Goal: Task Accomplishment & Management: Use online tool/utility

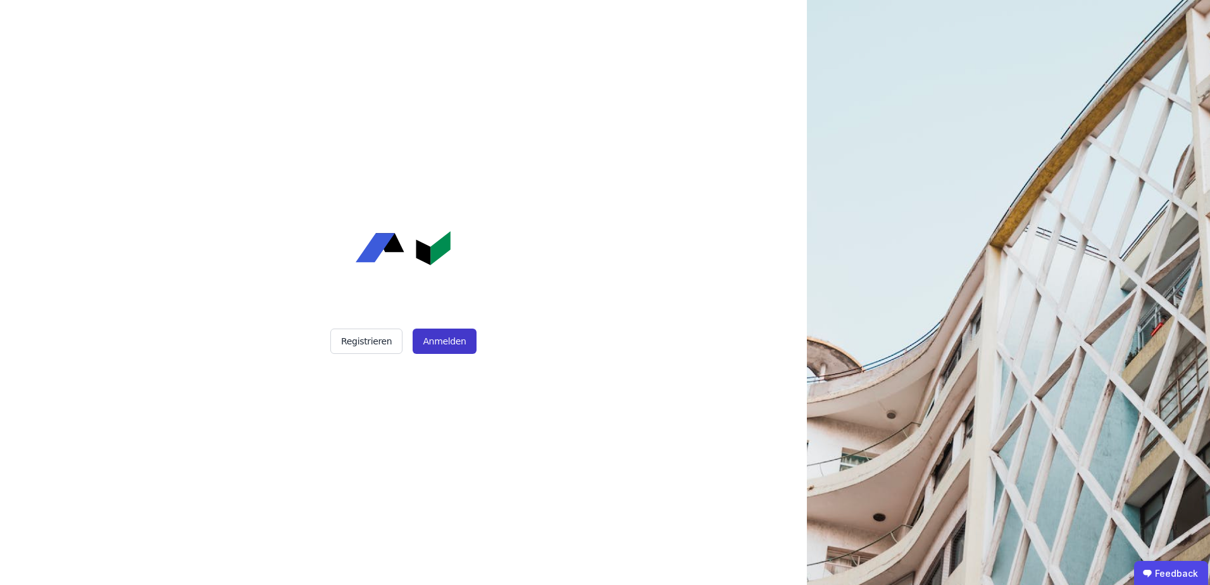
click at [439, 340] on button "Anmelden" at bounding box center [443, 340] width 63 height 25
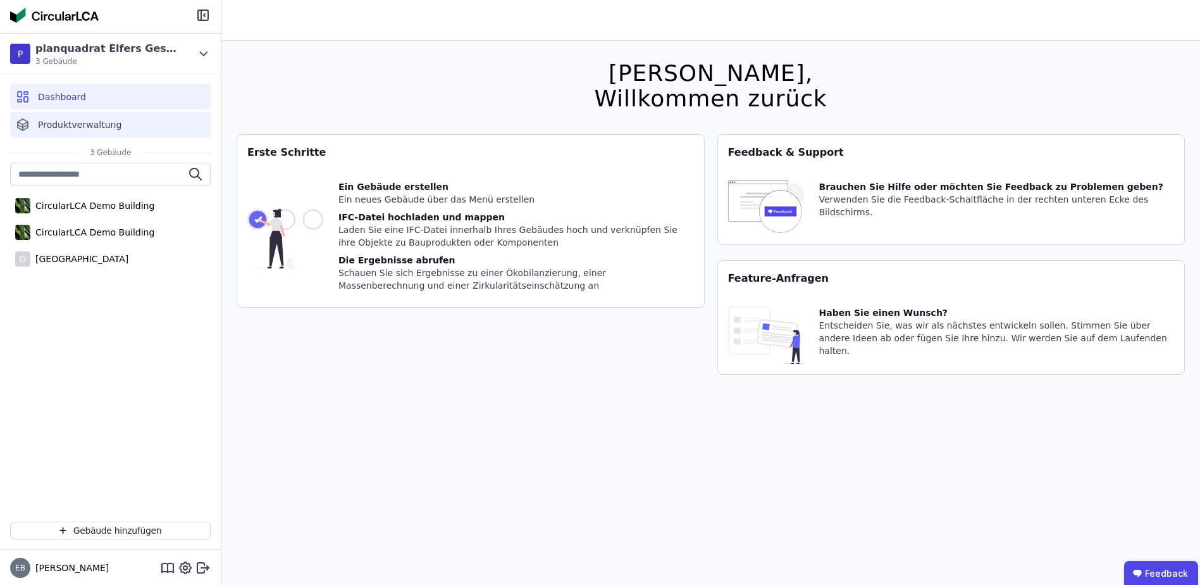
click at [94, 129] on span "Produktverwaltung" at bounding box center [80, 124] width 84 height 13
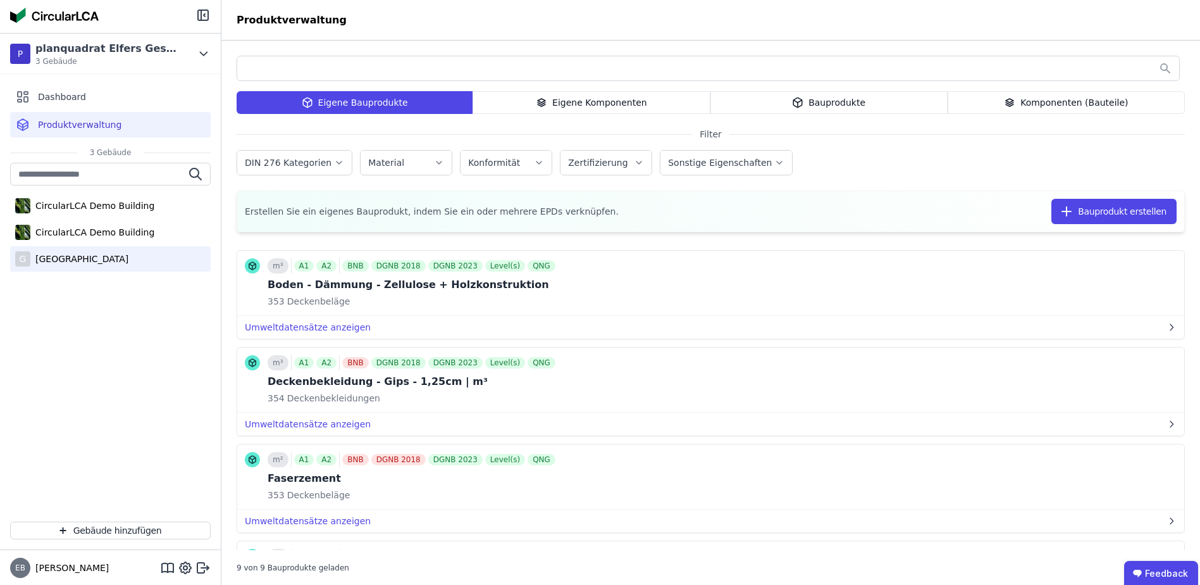
click at [128, 256] on div "[GEOGRAPHIC_DATA]" at bounding box center [79, 258] width 98 height 13
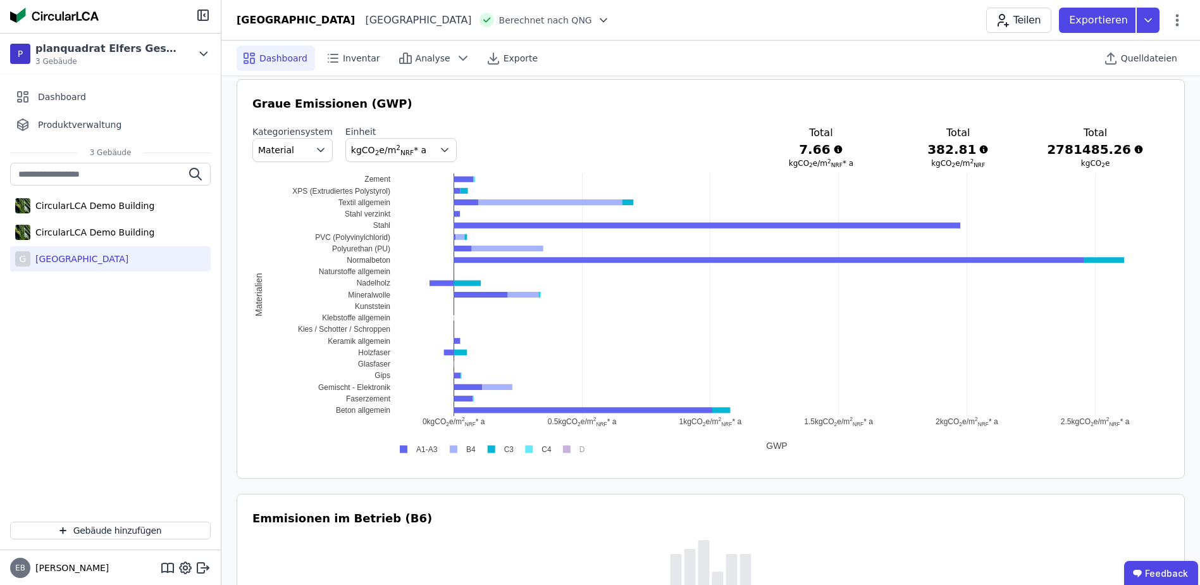
scroll to position [587, 0]
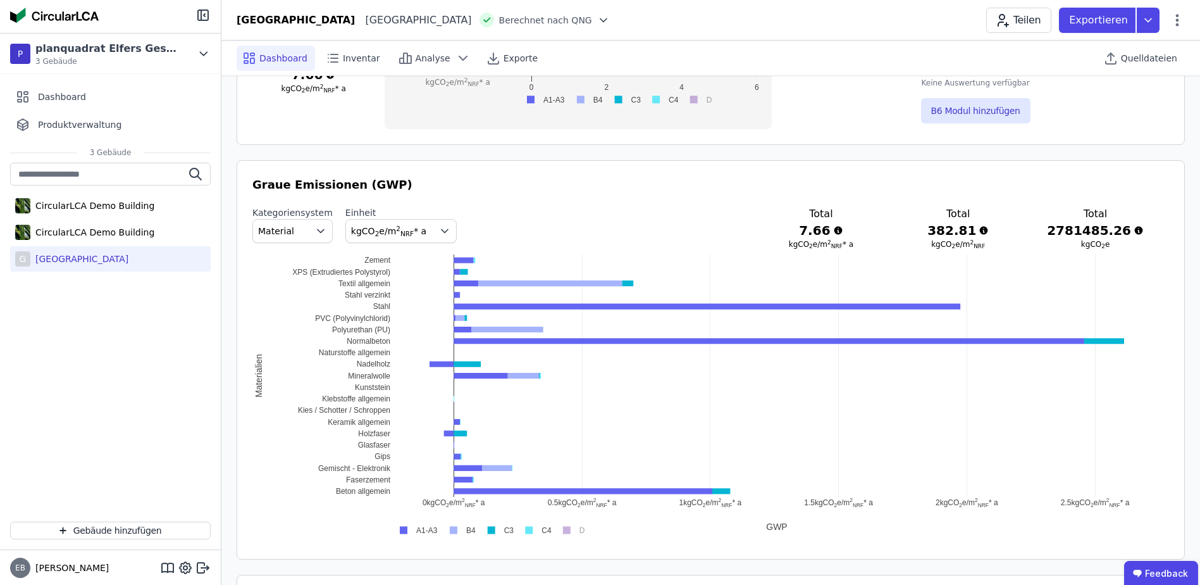
click at [128, 255] on div "[GEOGRAPHIC_DATA]" at bounding box center [79, 258] width 98 height 13
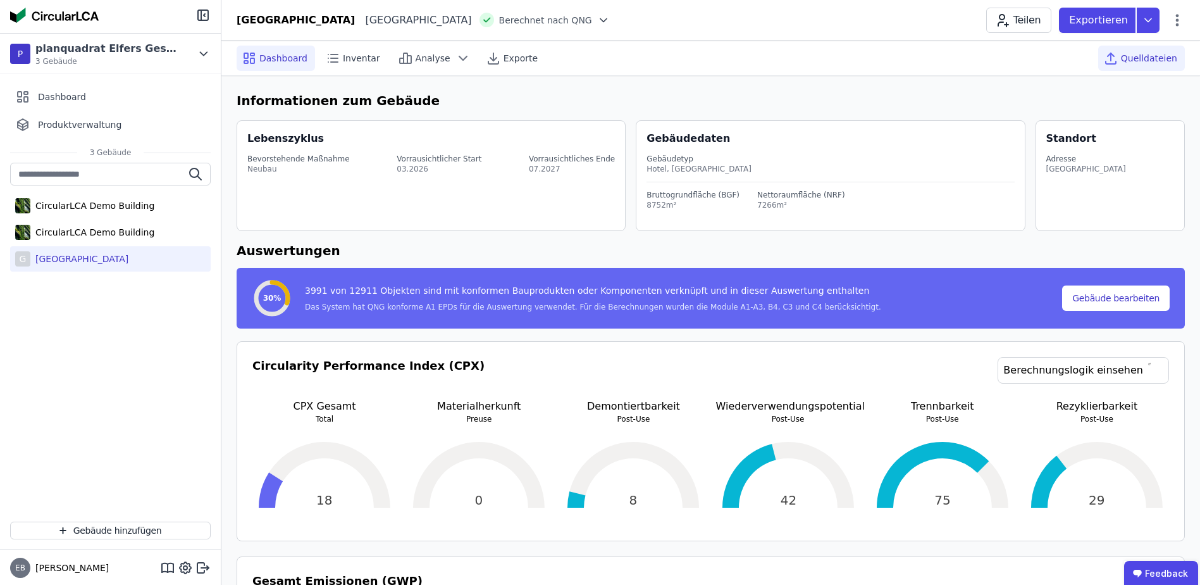
click at [1153, 54] on span "Quelldateien" at bounding box center [1149, 58] width 56 height 13
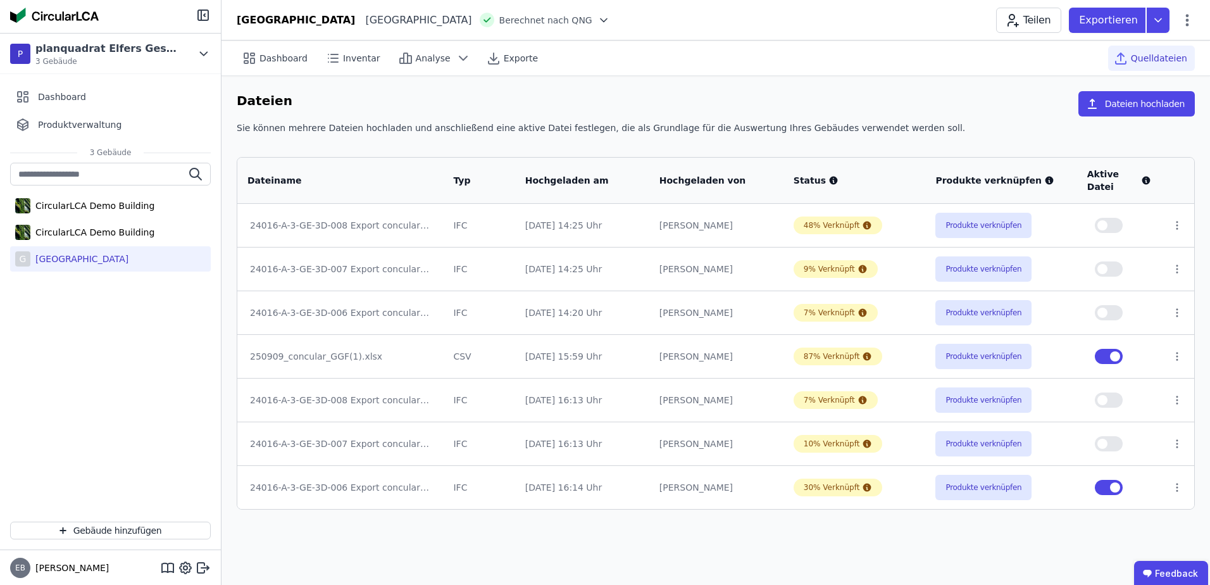
click at [1155, 58] on span "Quelldateien" at bounding box center [1159, 58] width 56 height 13
click at [974, 487] on button "Produkte verknüpfen" at bounding box center [983, 486] width 96 height 25
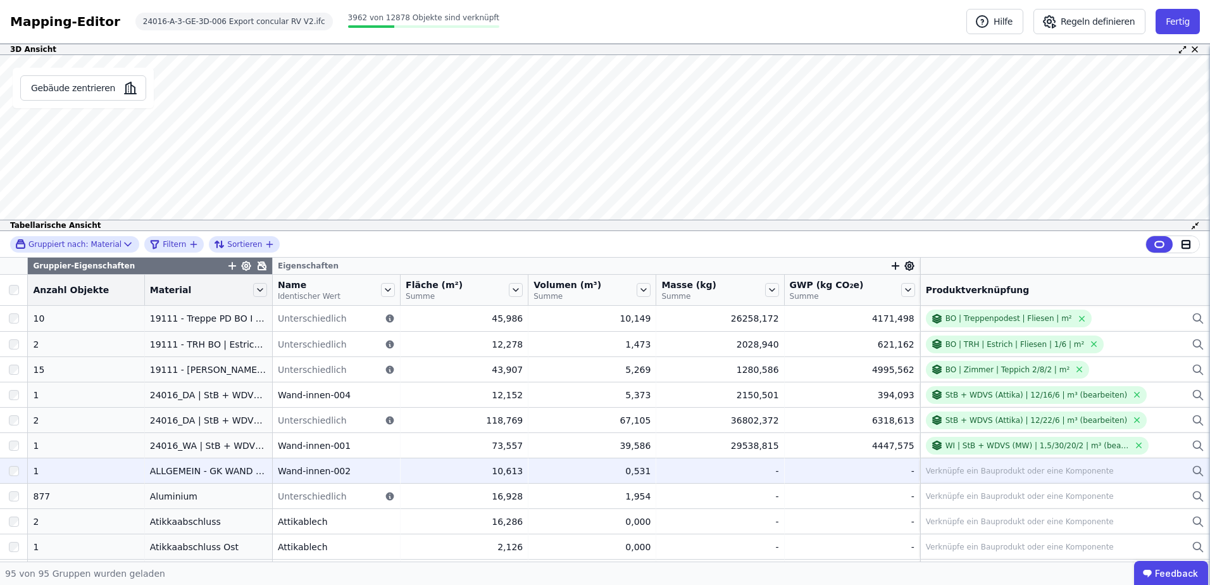
click at [191, 474] on div "ALLGEMEIN - GK WAND (pq)" at bounding box center [208, 470] width 117 height 13
click at [173, 473] on div "ALLGEMEIN - GK WAND (pq)" at bounding box center [208, 470] width 117 height 13
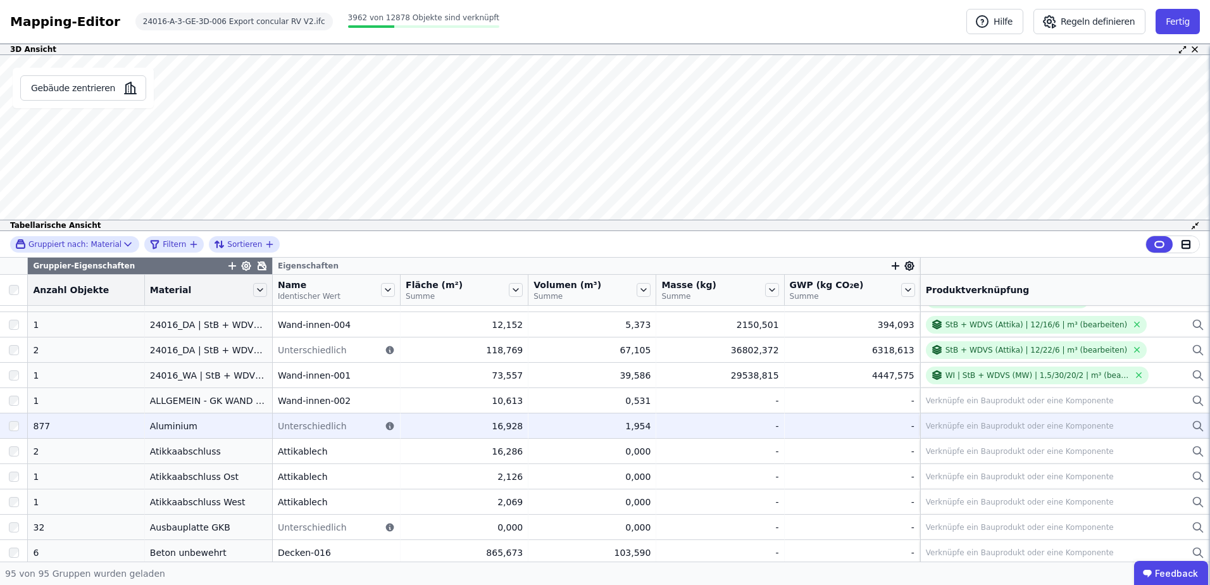
scroll to position [84, 0]
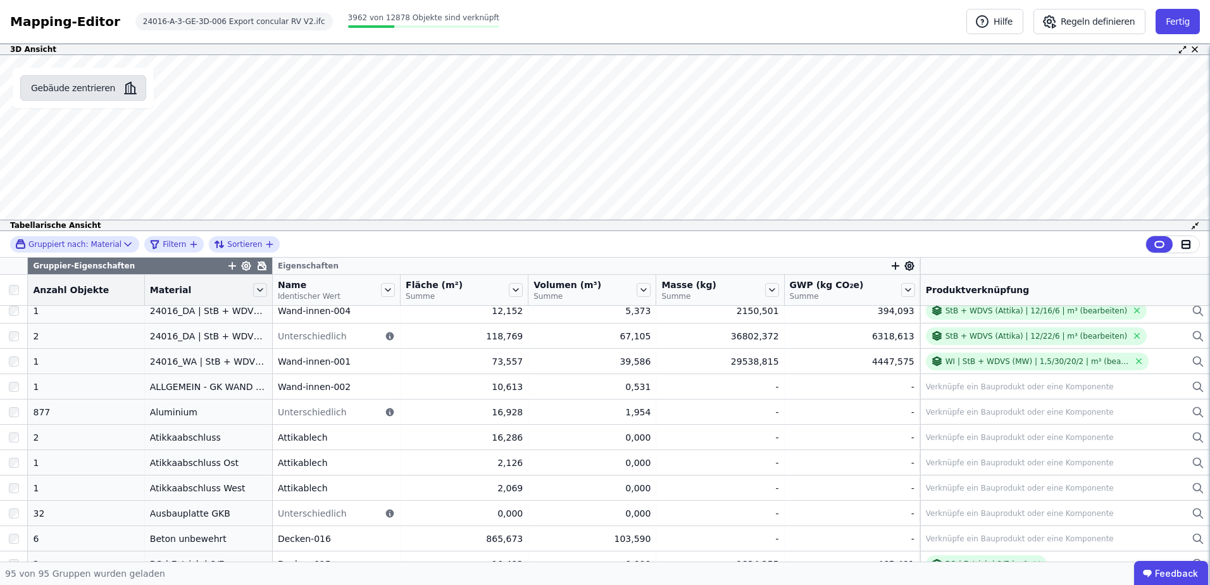
click at [68, 90] on button "Gebäude zentrieren" at bounding box center [83, 87] width 126 height 25
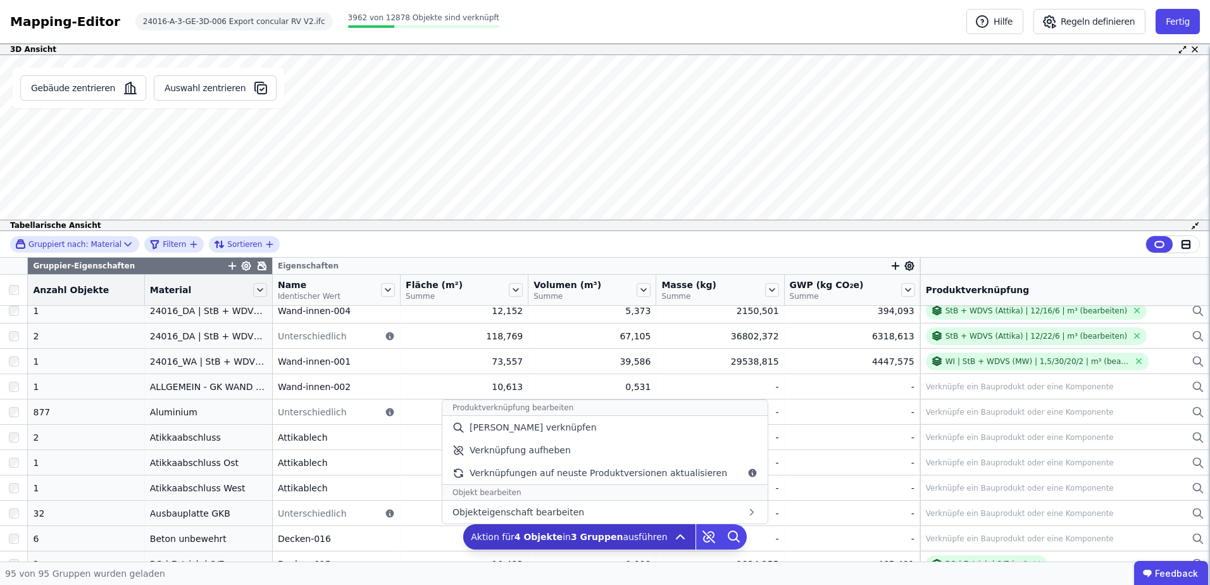
click at [672, 541] on icon at bounding box center [679, 536] width 15 height 15
click at [601, 434] on div "[PERSON_NAME] verknüpfen" at bounding box center [604, 427] width 325 height 23
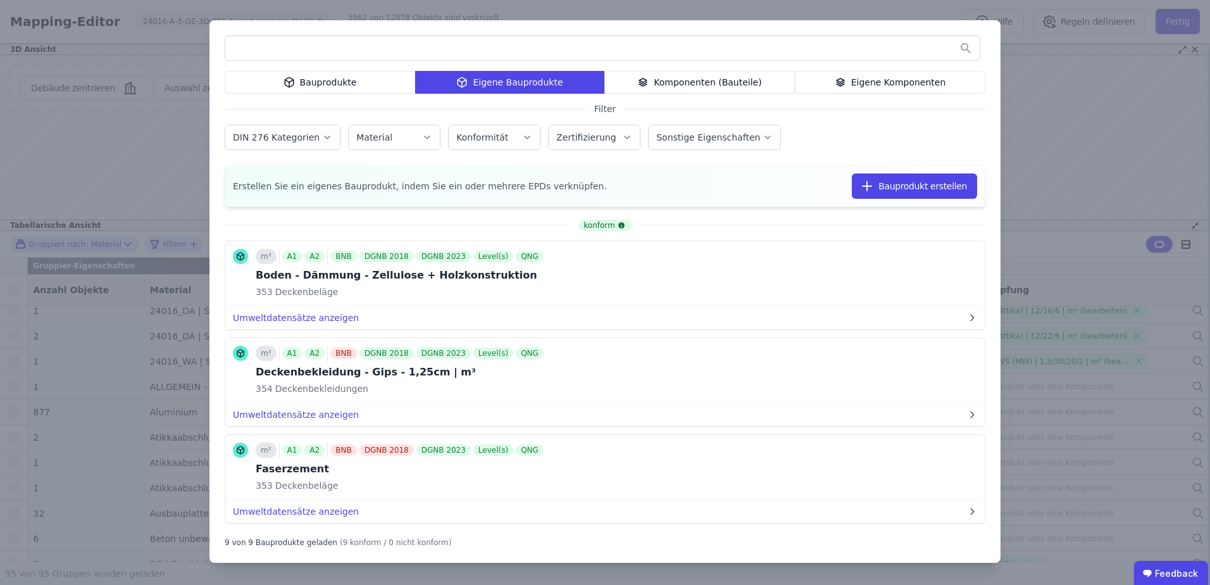
click at [461, 47] on input "text" at bounding box center [602, 48] width 754 height 23
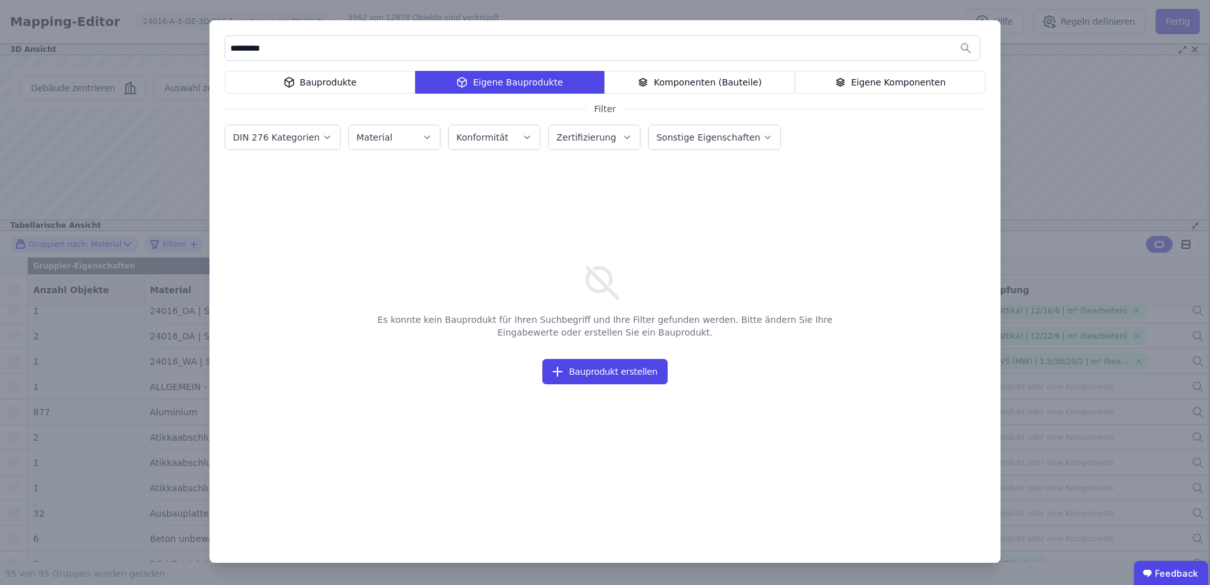
click at [367, 78] on div "Bauprodukte" at bounding box center [320, 82] width 190 height 23
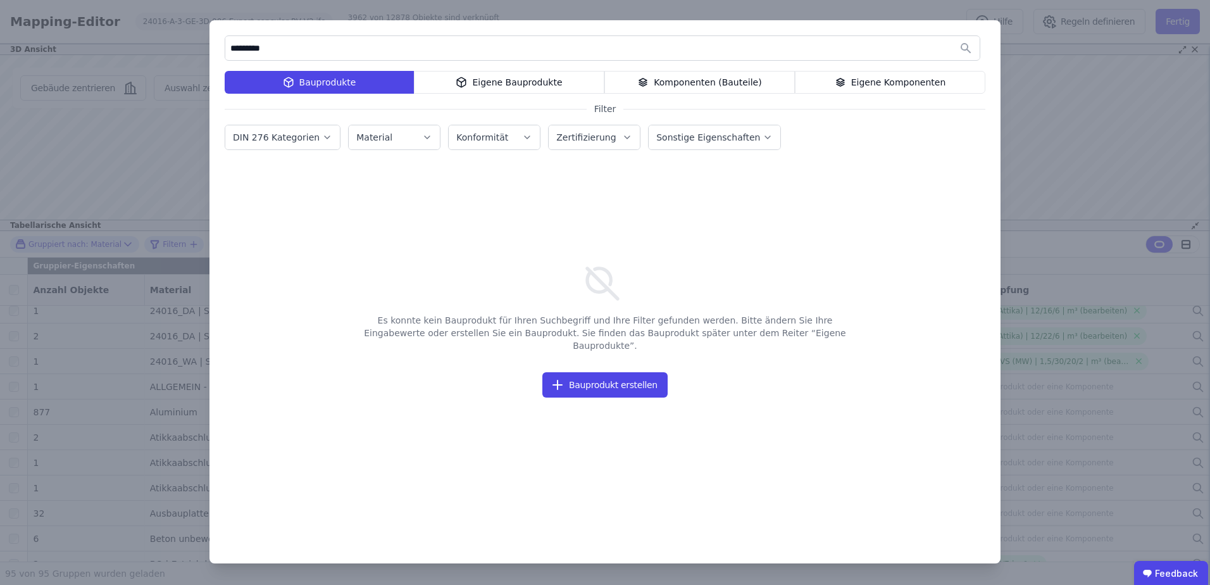
click at [683, 71] on div "Komponenten (Bauteile)" at bounding box center [699, 82] width 190 height 23
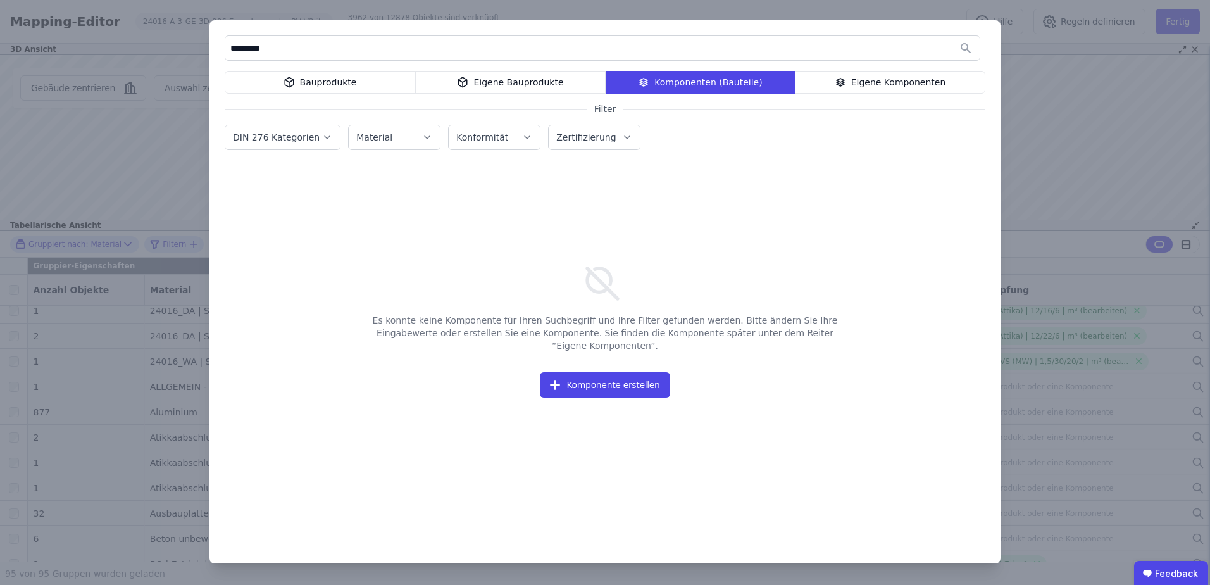
drag, startPoint x: 891, startPoint y: 82, endPoint x: 399, endPoint y: 93, distance: 492.3
click at [888, 84] on div "Eigene Komponenten" at bounding box center [890, 82] width 190 height 23
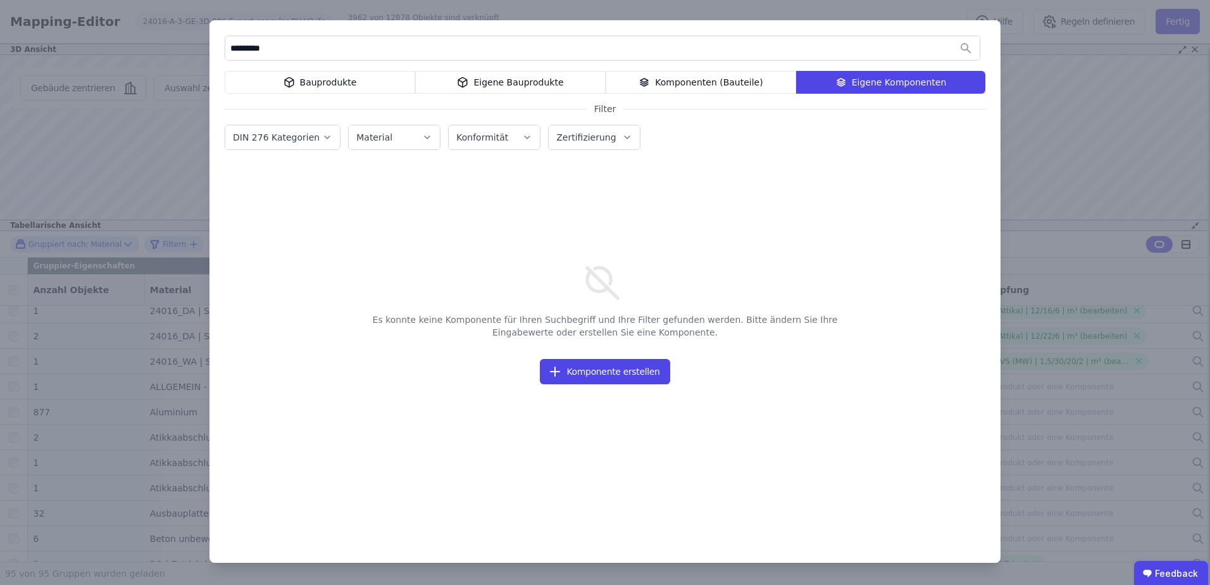
click at [336, 80] on div "Bauprodukte" at bounding box center [320, 82] width 190 height 23
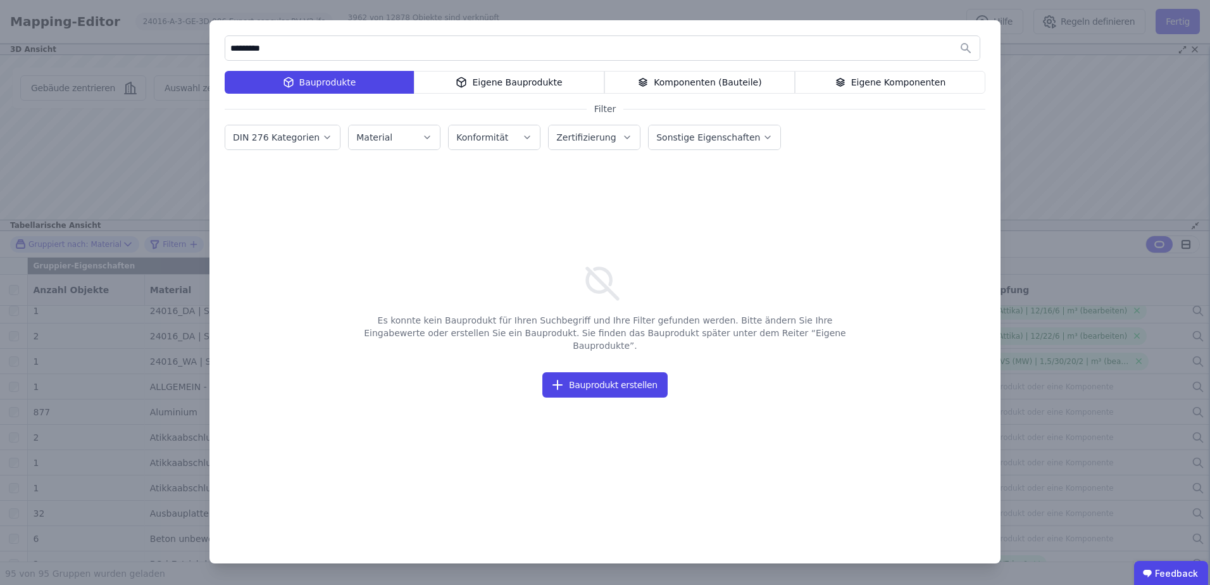
drag, startPoint x: 342, startPoint y: 56, endPoint x: 104, endPoint y: 51, distance: 237.9
click at [104, 51] on div "********* Bauprodukte Eigene Bauprodukte Komponenten (Bauteile) Eigene Komponen…" at bounding box center [605, 292] width 1210 height 585
type input "******"
click at [503, 82] on div "Eigene Bauprodukte" at bounding box center [509, 82] width 190 height 23
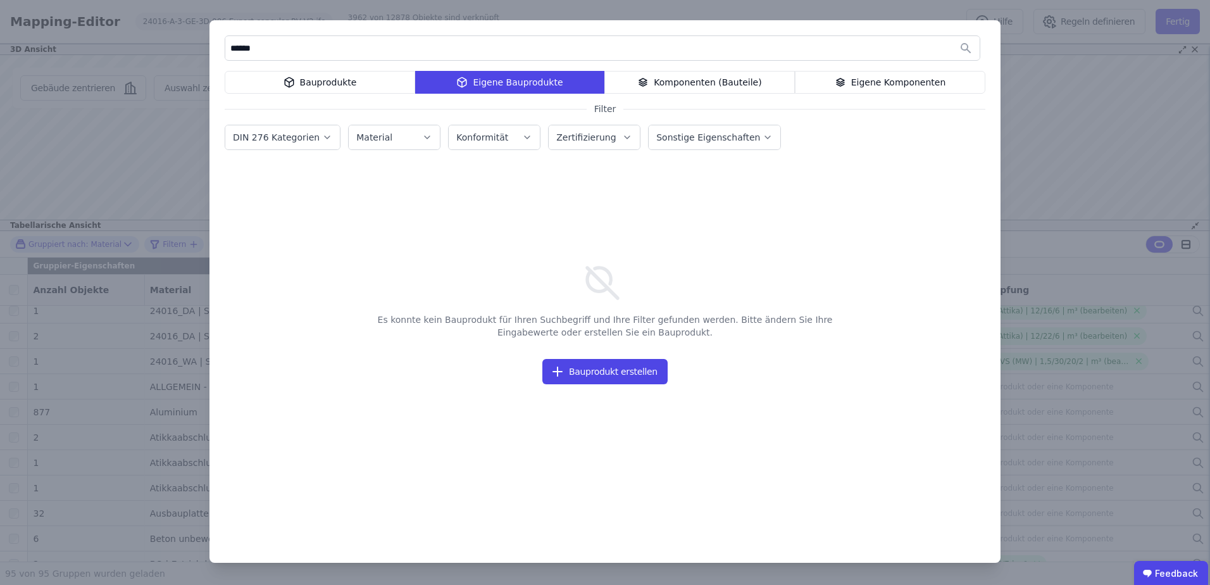
click at [707, 77] on div "Komponenten (Bauteile)" at bounding box center [699, 82] width 190 height 23
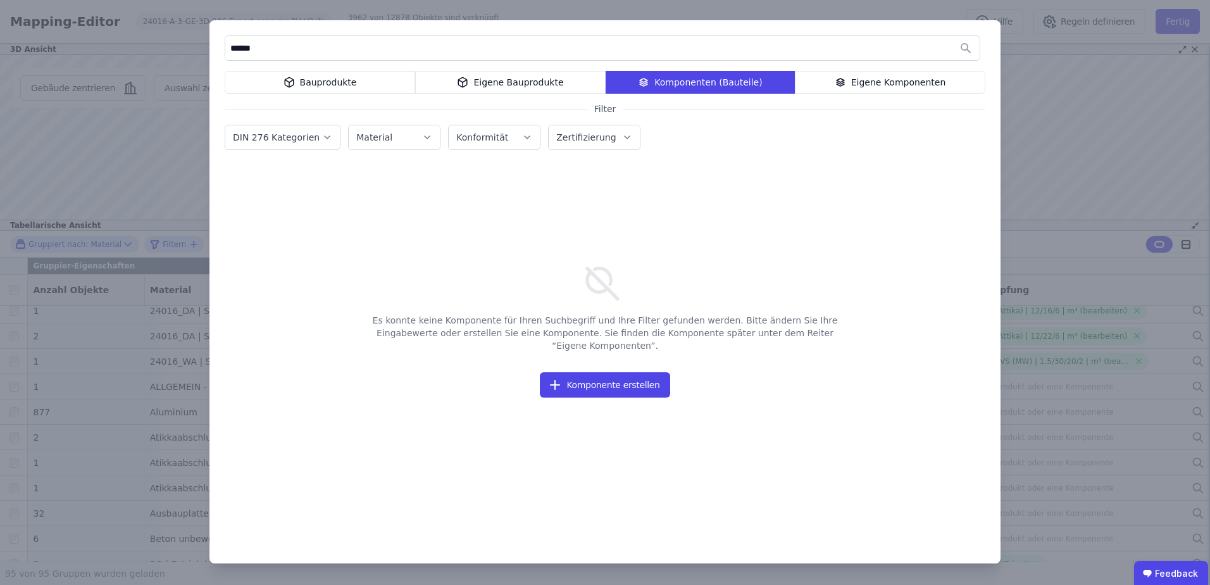
click at [891, 77] on div "Eigene Komponenten" at bounding box center [890, 82] width 190 height 23
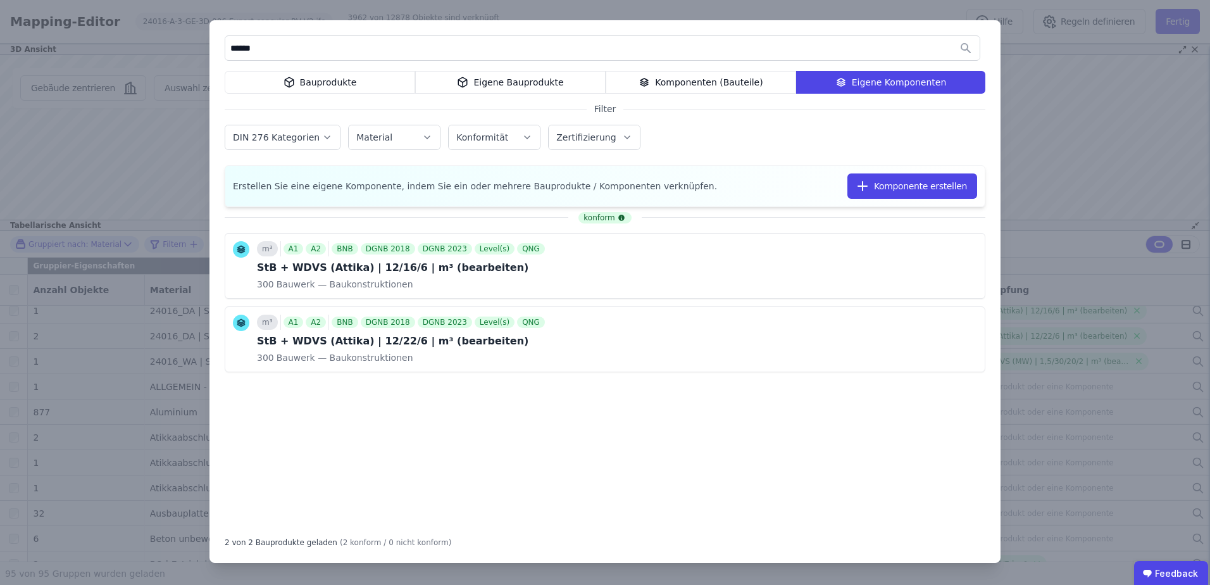
click at [275, 82] on div "Bauprodukte" at bounding box center [320, 82] width 190 height 23
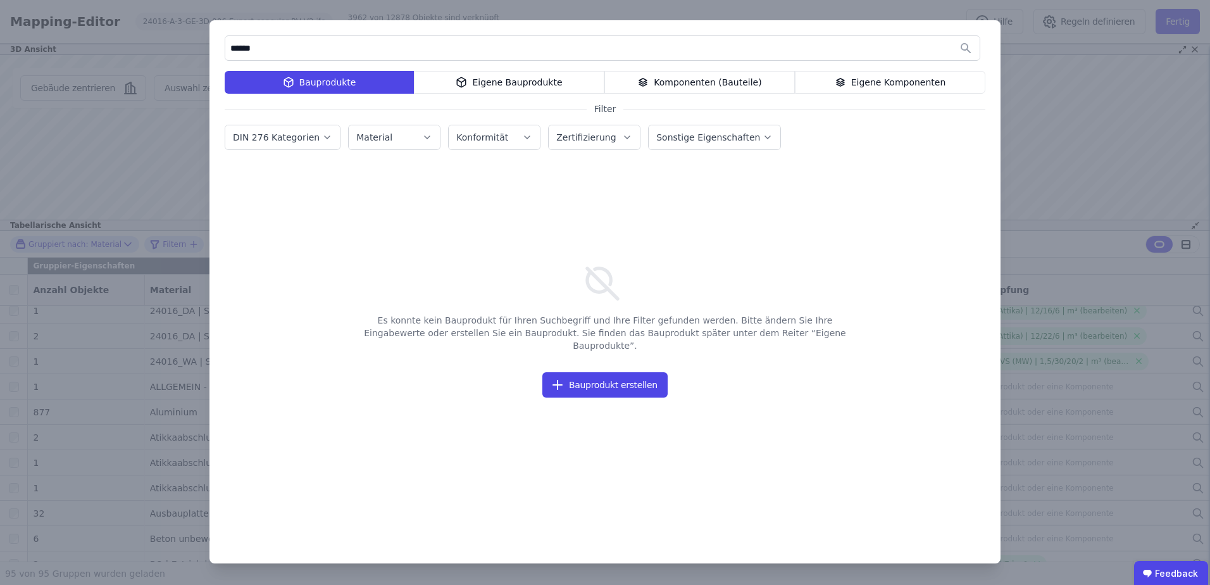
drag, startPoint x: 285, startPoint y: 49, endPoint x: 149, endPoint y: 45, distance: 136.1
click at [149, 45] on div "****** Bauprodukte Eigene Bauprodukte Komponenten (Bauteile) Eigene Komponenten…" at bounding box center [605, 292] width 1210 height 585
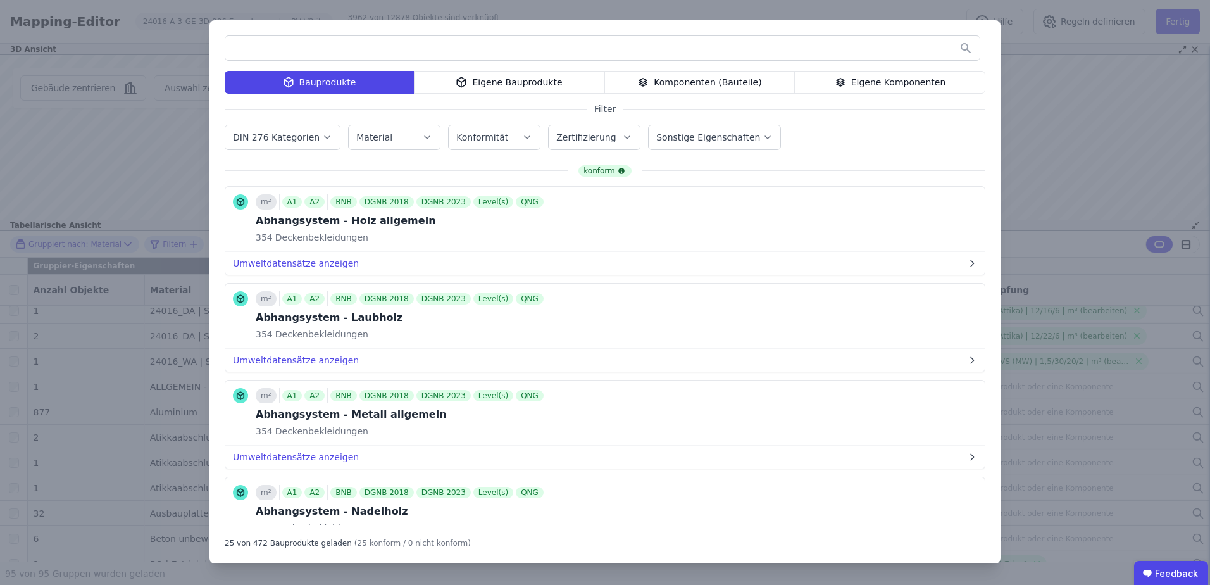
click at [477, 59] on input "text" at bounding box center [602, 48] width 754 height 23
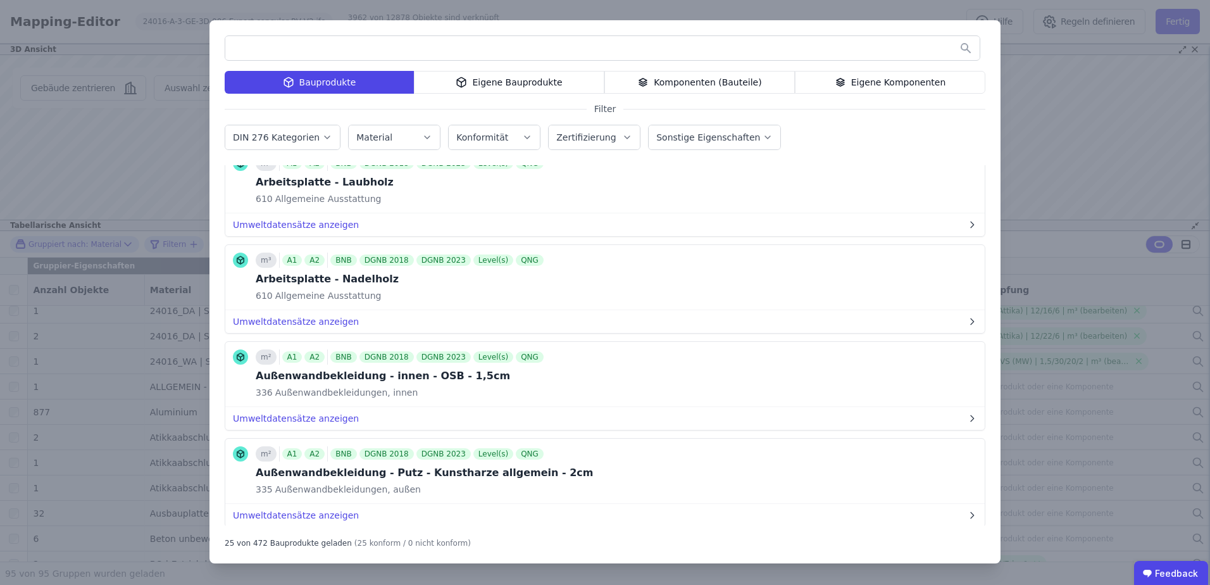
scroll to position [1687, 0]
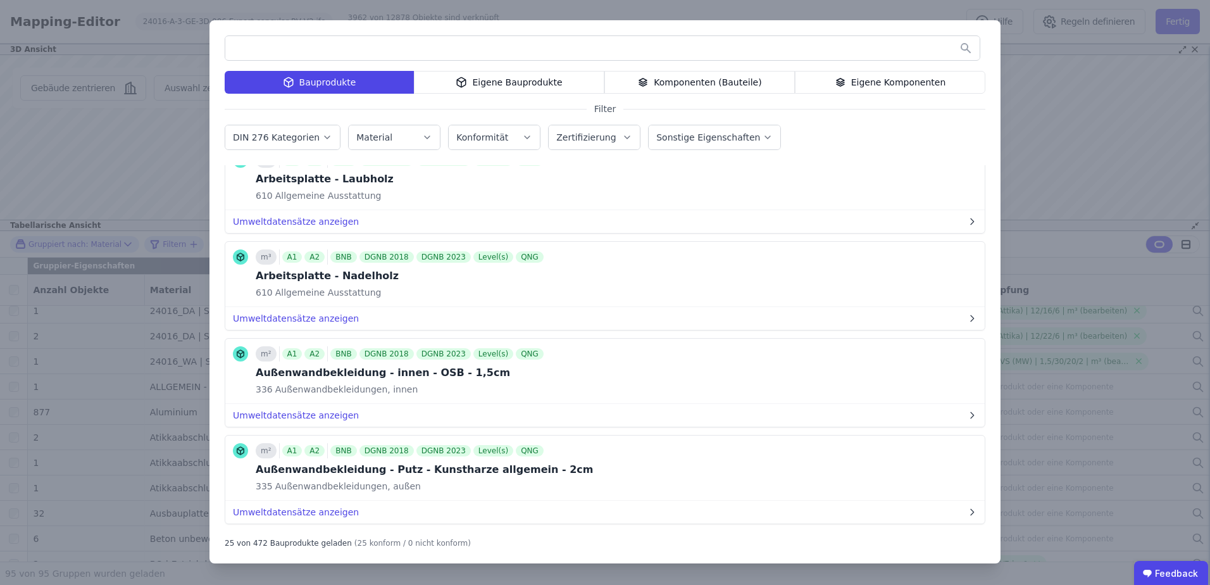
click at [335, 44] on input "text" at bounding box center [602, 48] width 754 height 23
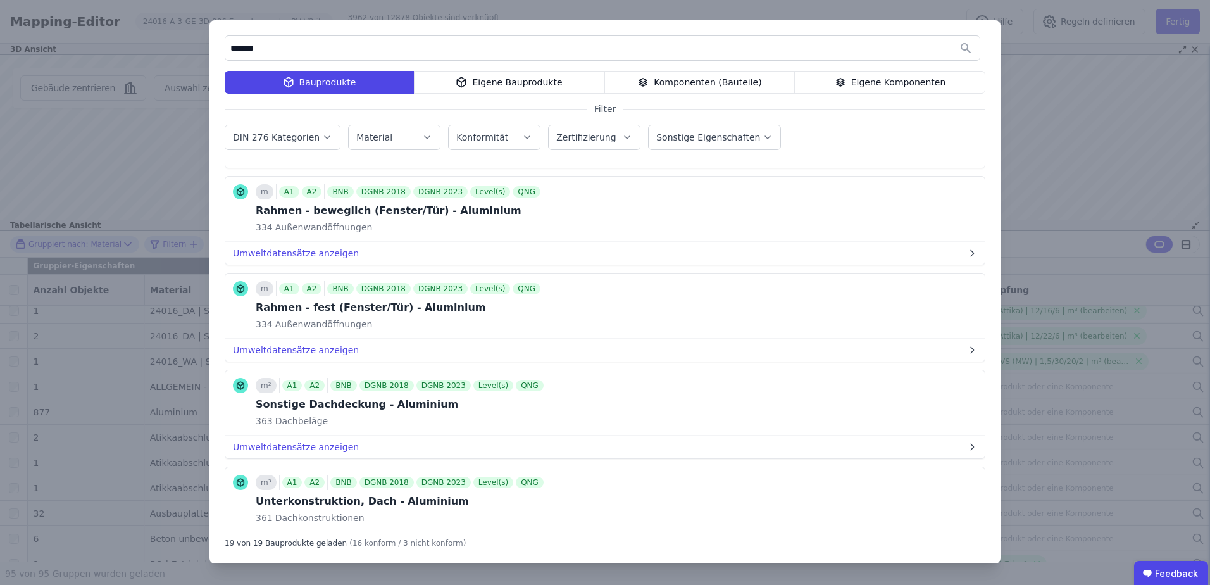
scroll to position [1012, 0]
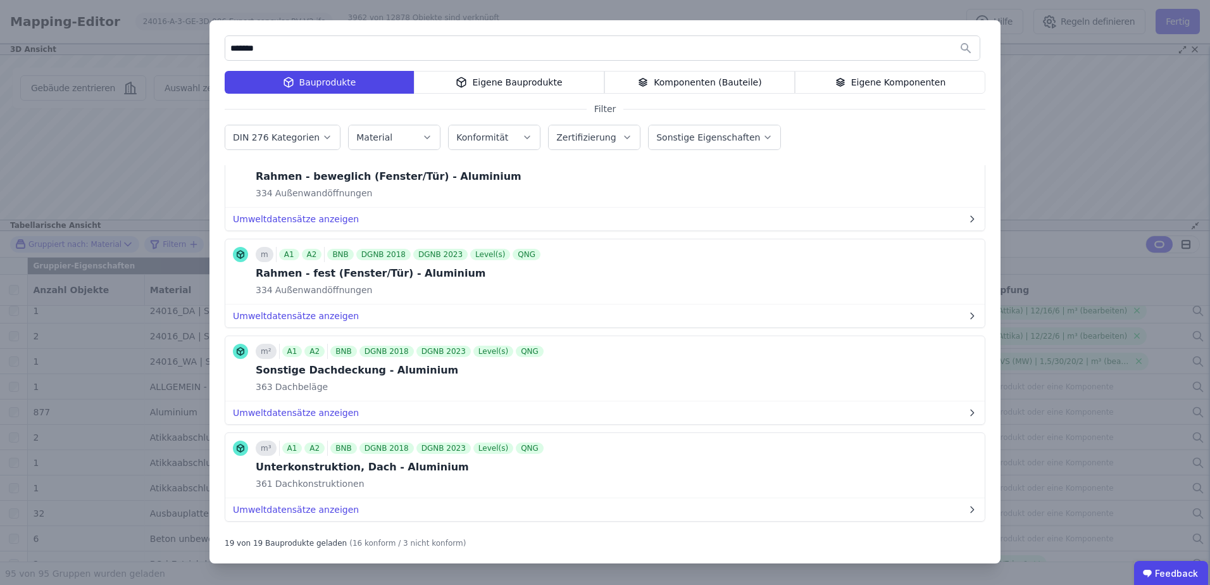
type input "*******"
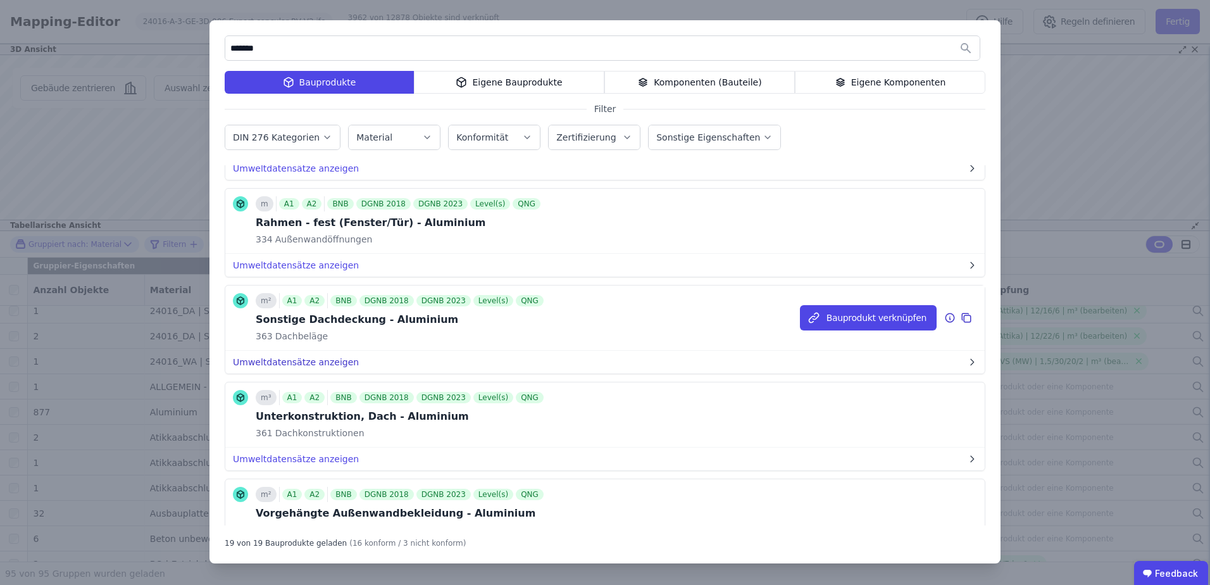
scroll to position [1035, 0]
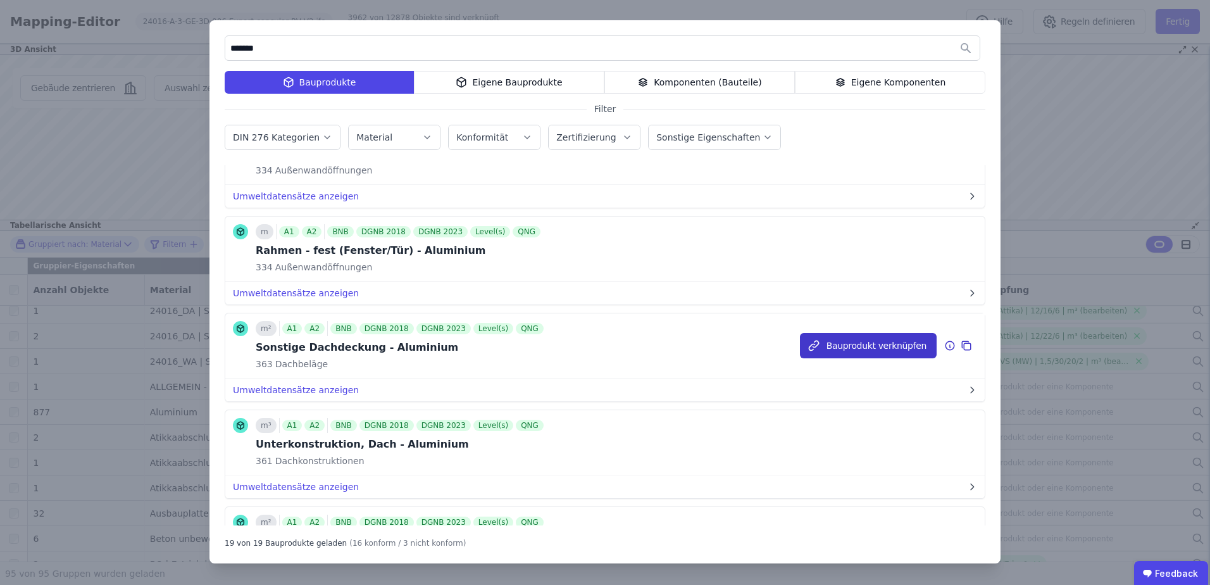
click at [855, 348] on button "Bauprodukt verknüpfen" at bounding box center [868, 345] width 137 height 25
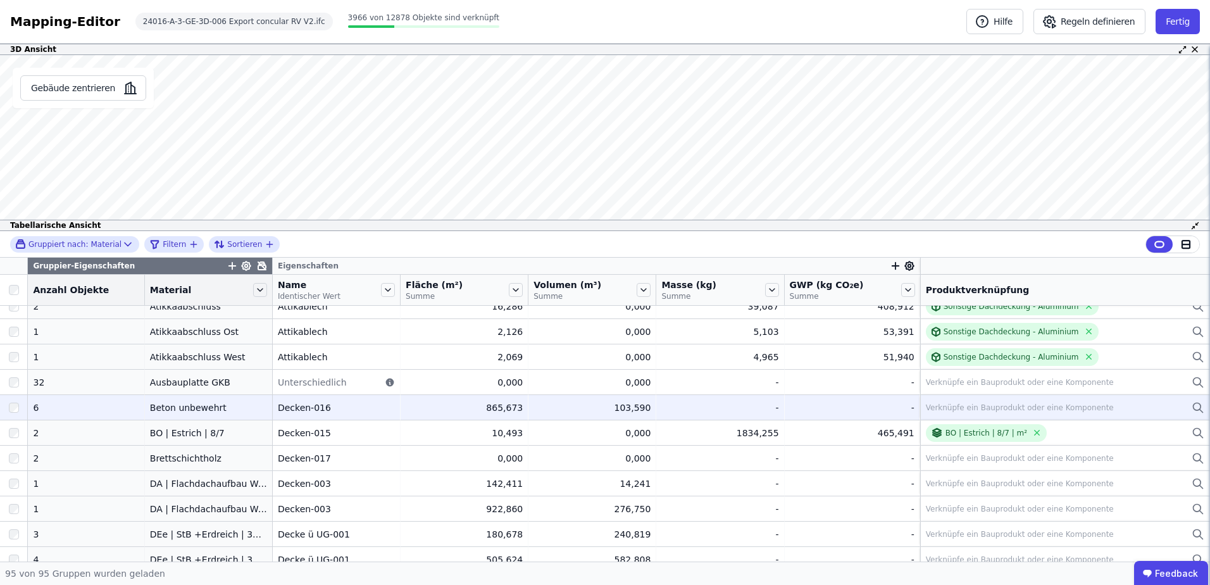
scroll to position [253, 0]
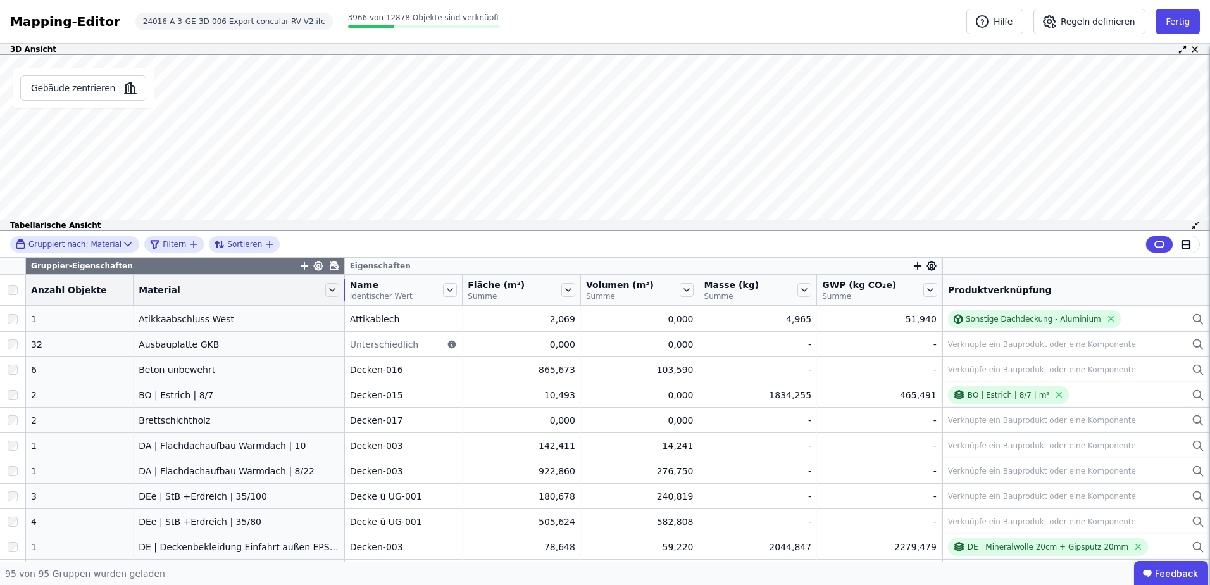
drag, startPoint x: 256, startPoint y: 293, endPoint x: 331, endPoint y: 292, distance: 75.9
click at [331, 292] on tr "Anzahl Objekte Material Name Identischer Wert Fläche (m²) Summe Volumen (m³) Su…" at bounding box center [605, 290] width 1210 height 31
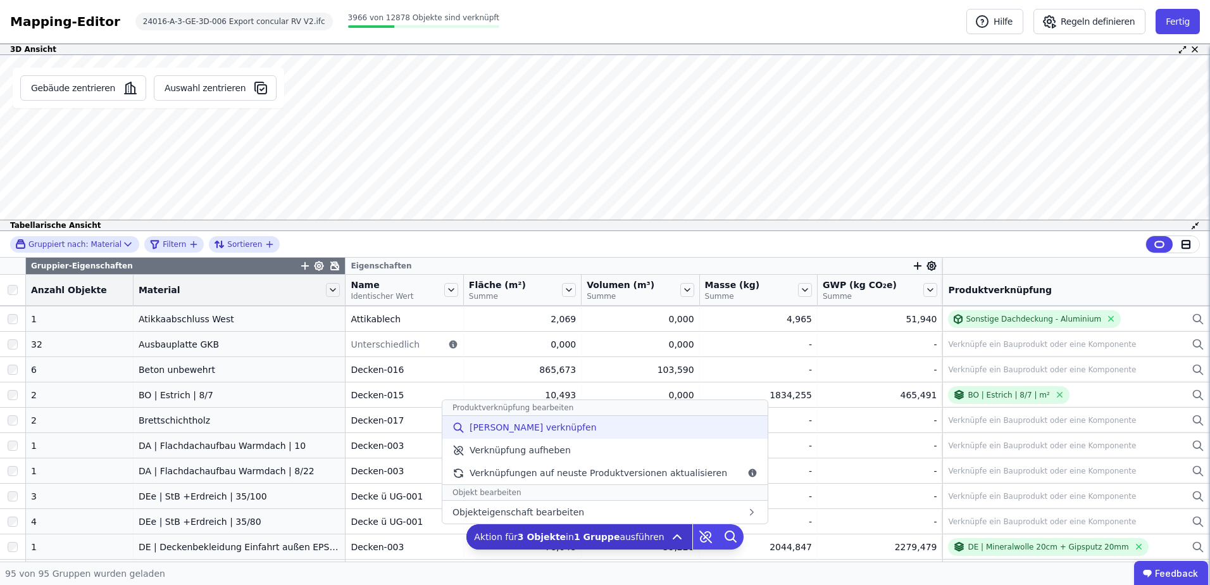
click at [542, 423] on span "[PERSON_NAME] verknüpfen" at bounding box center [532, 427] width 127 height 13
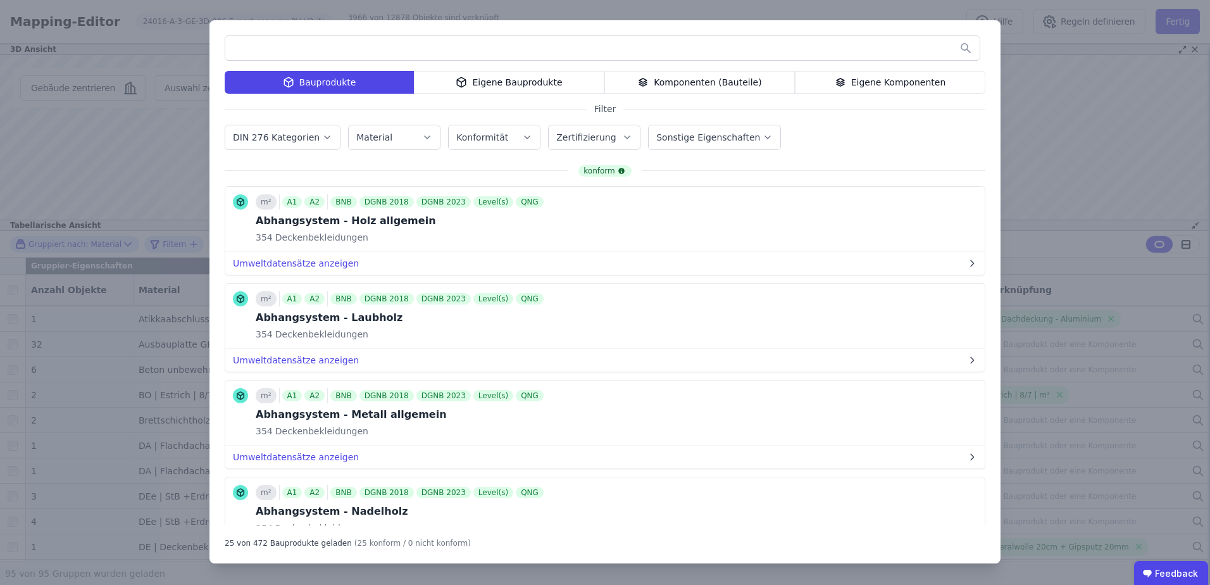
click at [889, 90] on div "Eigene Komponenten" at bounding box center [890, 82] width 190 height 23
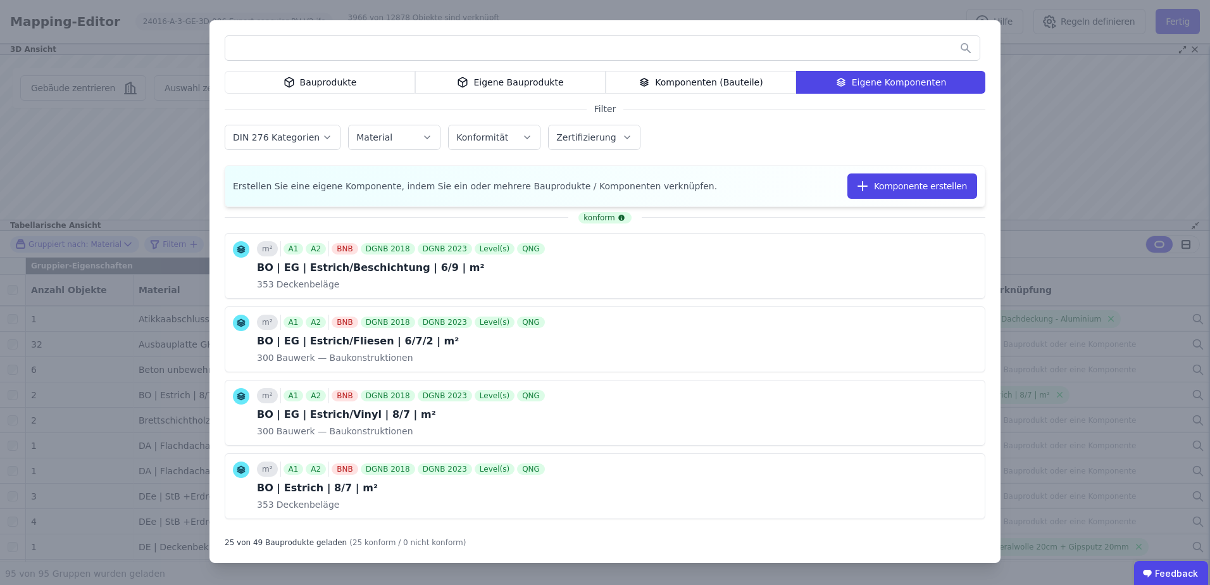
click at [446, 54] on input "text" at bounding box center [602, 48] width 754 height 23
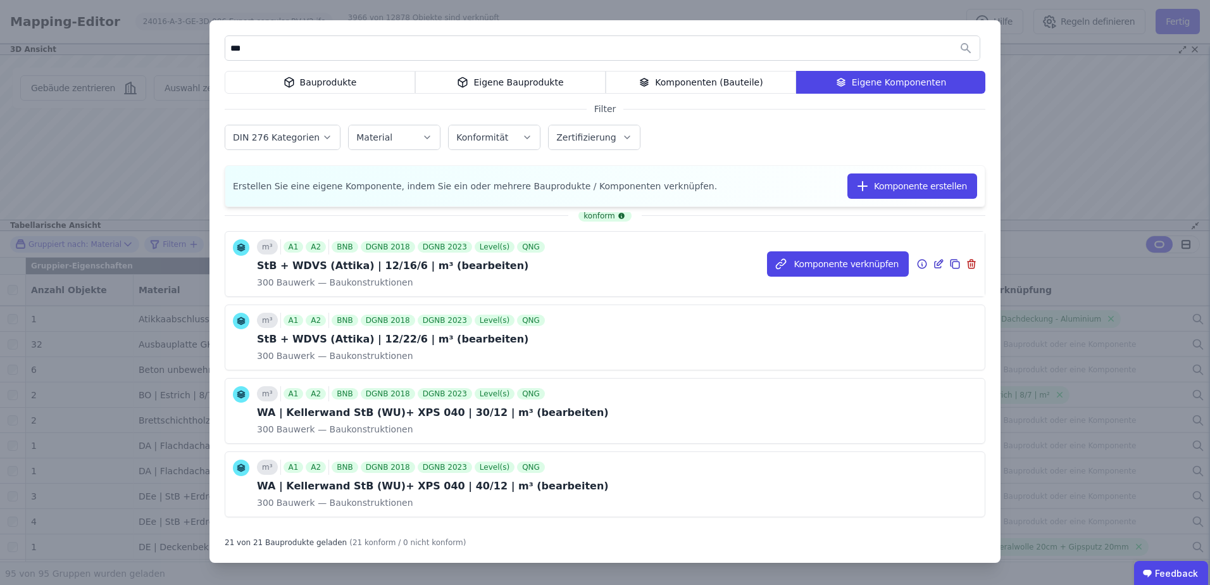
scroll to position [0, 0]
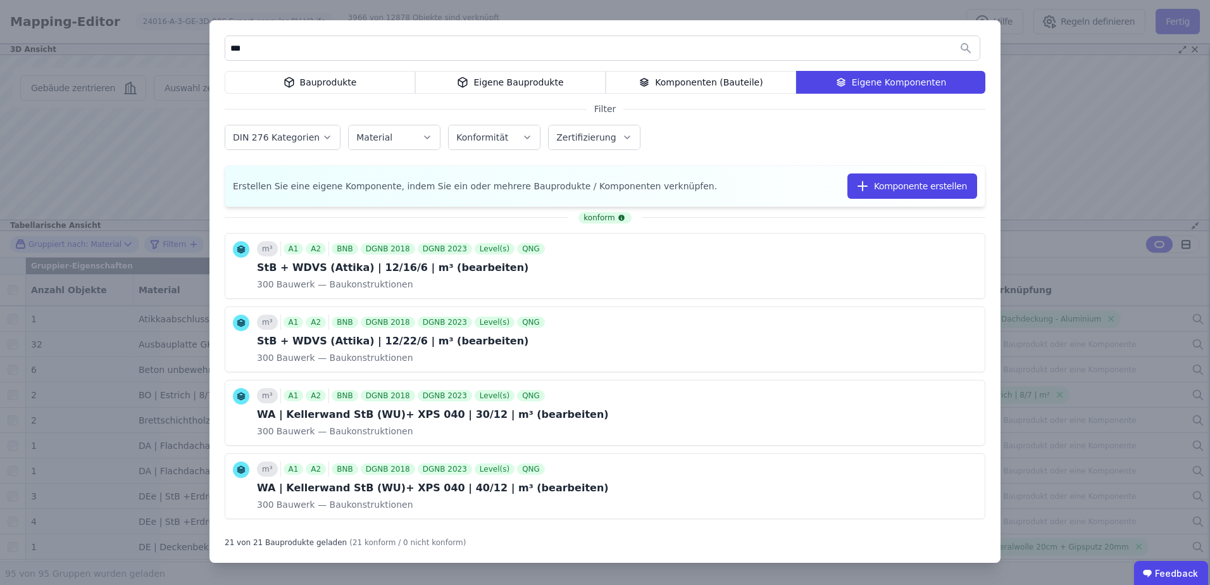
drag, startPoint x: 230, startPoint y: 47, endPoint x: 211, endPoint y: 47, distance: 19.0
click at [211, 47] on div "*** Bauprodukte Eigene Bauprodukte Komponenten (Bauteile) Eigene Komponenten Fi…" at bounding box center [604, 291] width 791 height 542
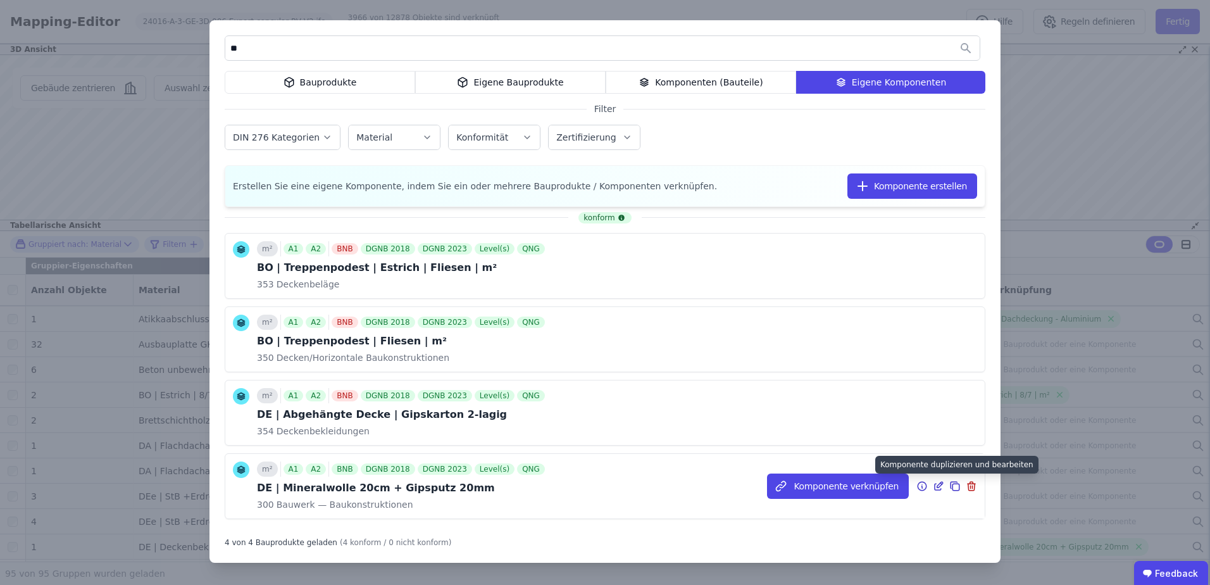
type input "**"
click at [949, 485] on icon at bounding box center [954, 485] width 11 height 15
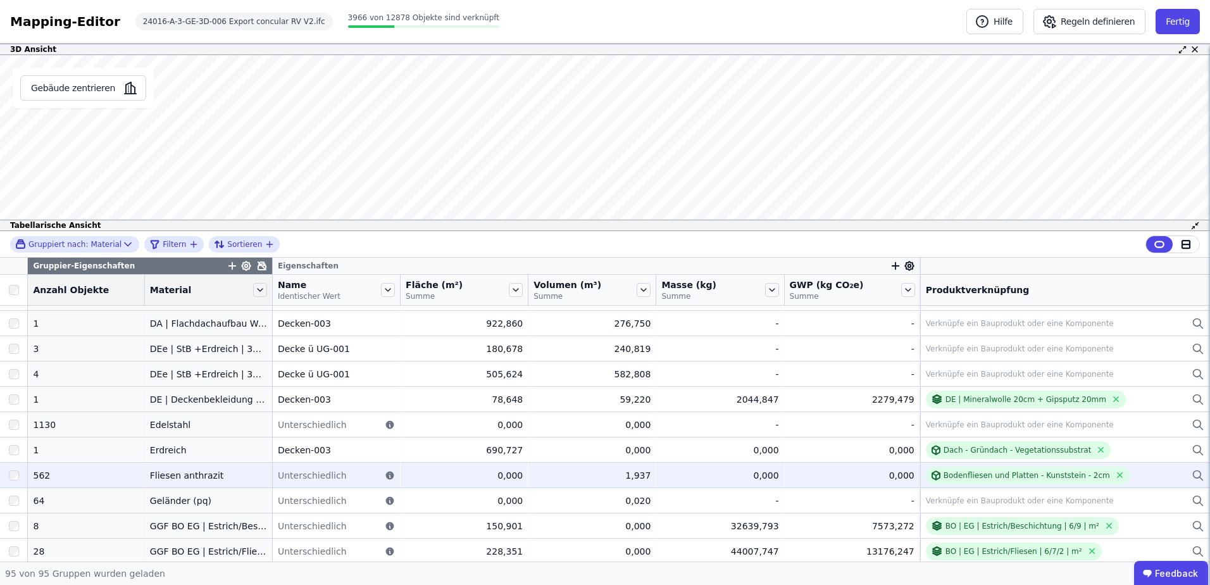
scroll to position [337, 0]
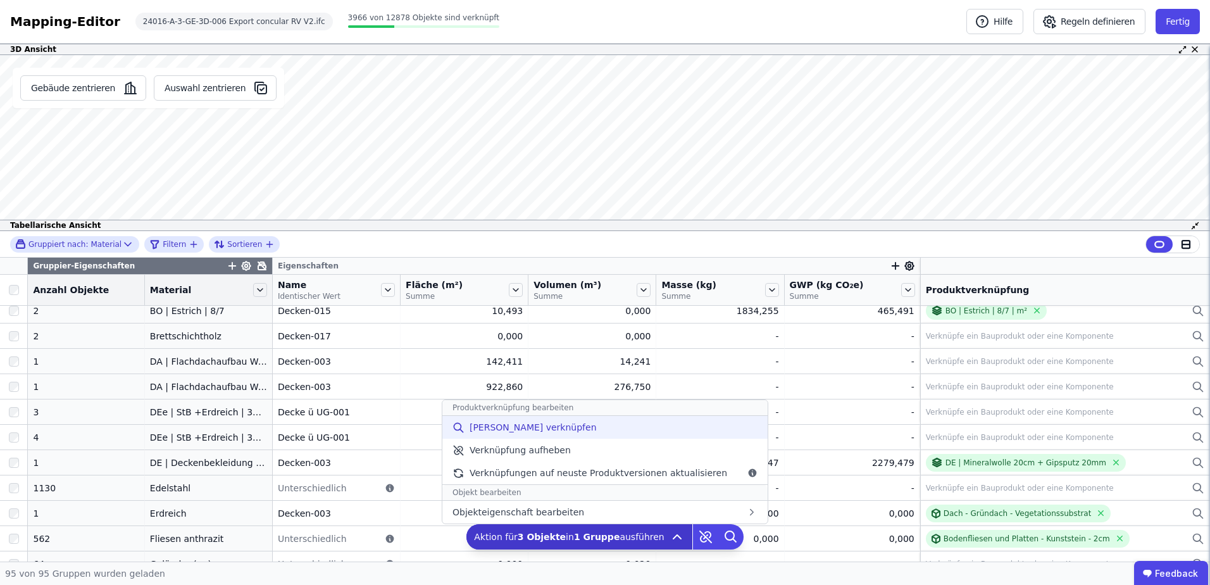
click at [583, 428] on div "[PERSON_NAME] verknüpfen" at bounding box center [604, 427] width 325 height 23
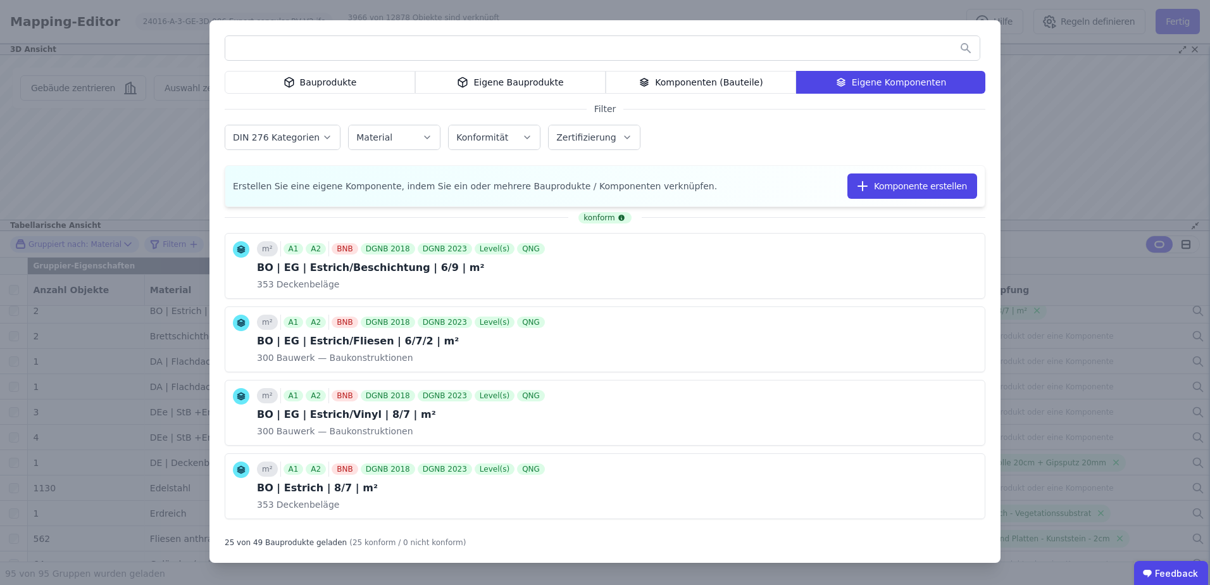
click at [517, 30] on div "Bauprodukte Eigene Bauprodukte Komponenten (Bauteile) Eigene Komponenten Filter…" at bounding box center [604, 291] width 791 height 542
click at [511, 36] on div at bounding box center [602, 47] width 755 height 25
click at [502, 46] on input "text" at bounding box center [602, 48] width 754 height 23
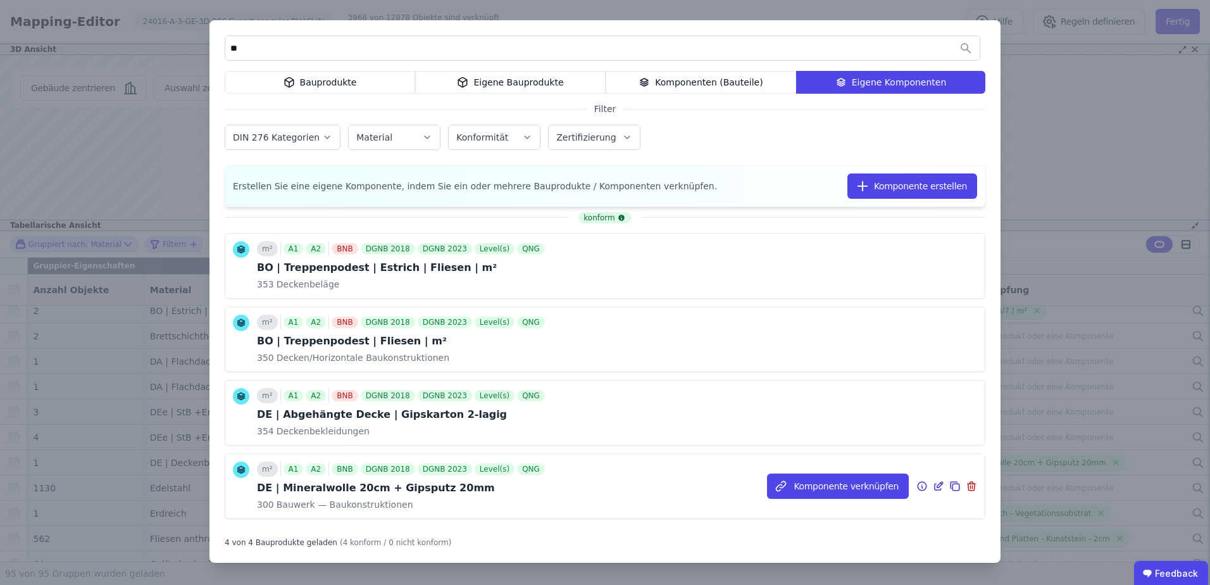
type input "**"
click at [949, 485] on icon at bounding box center [954, 485] width 11 height 15
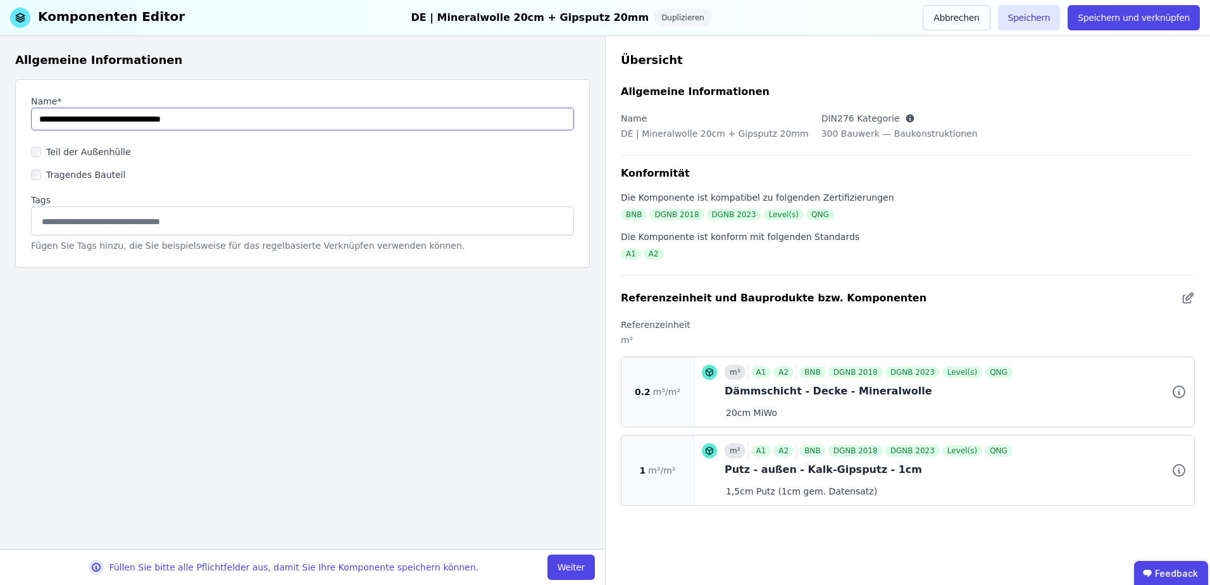
drag, startPoint x: 237, startPoint y: 120, endPoint x: 58, endPoint y: 117, distance: 179.1
click at [58, 117] on input "string" at bounding box center [302, 119] width 543 height 23
type input "**********"
click at [559, 563] on button "Weiter" at bounding box center [570, 566] width 47 height 25
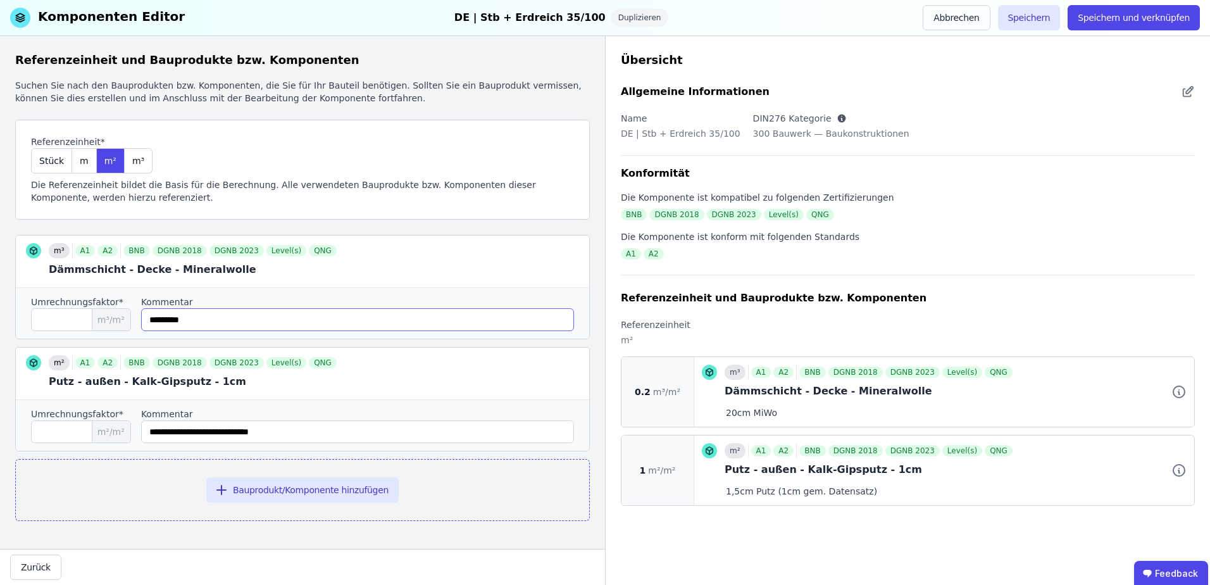
drag, startPoint x: 255, startPoint y: 323, endPoint x: -6, endPoint y: 322, distance: 261.3
click at [0, 322] on html "P planquadrat Elfers Geskes Krämer GmbH 3 Gebäude Dashboard Produktverwaltung 3…" at bounding box center [605, 292] width 1210 height 585
click at [568, 260] on icon at bounding box center [571, 261] width 15 height 15
type input "*"
type input "**********"
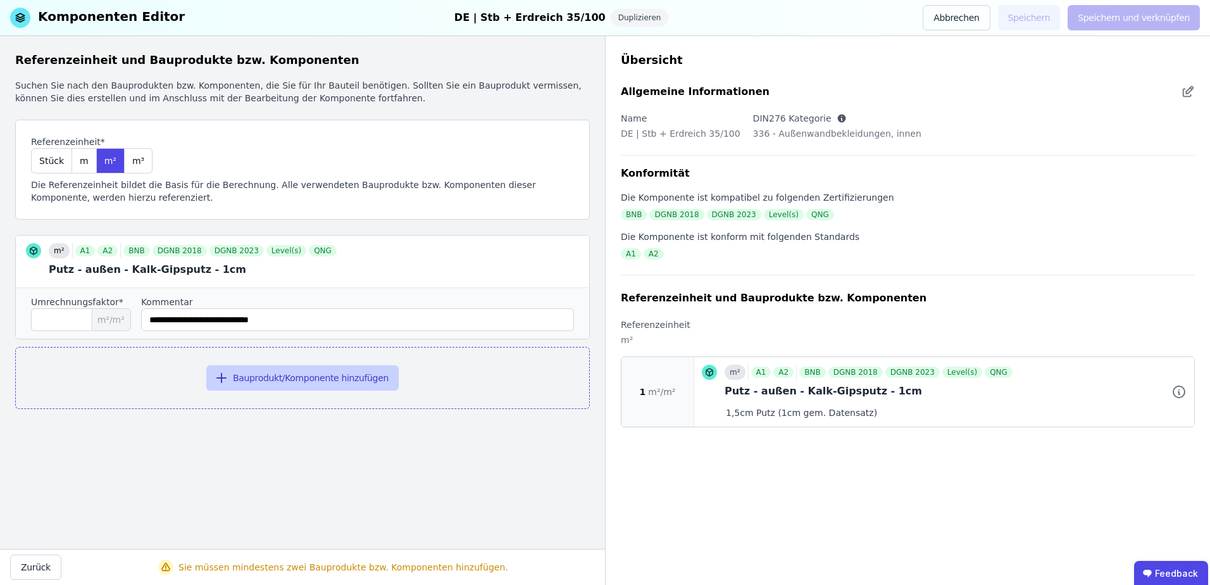
click at [302, 375] on button "Bauprodukt/Komponente hinzufügen" at bounding box center [302, 377] width 192 height 25
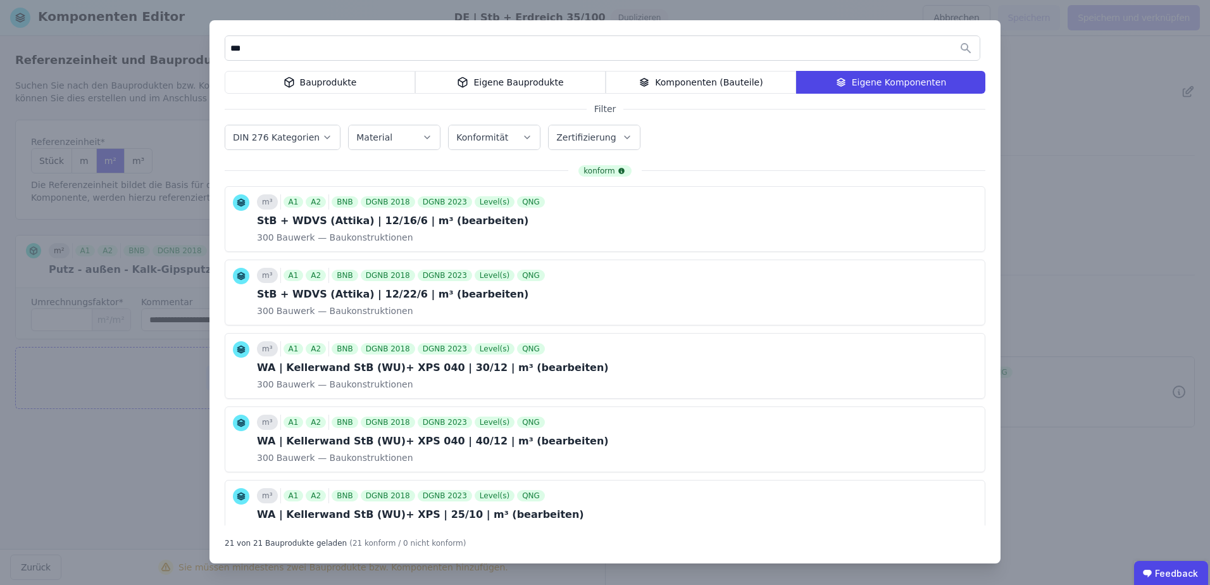
click at [468, 77] on icon at bounding box center [462, 82] width 11 height 15
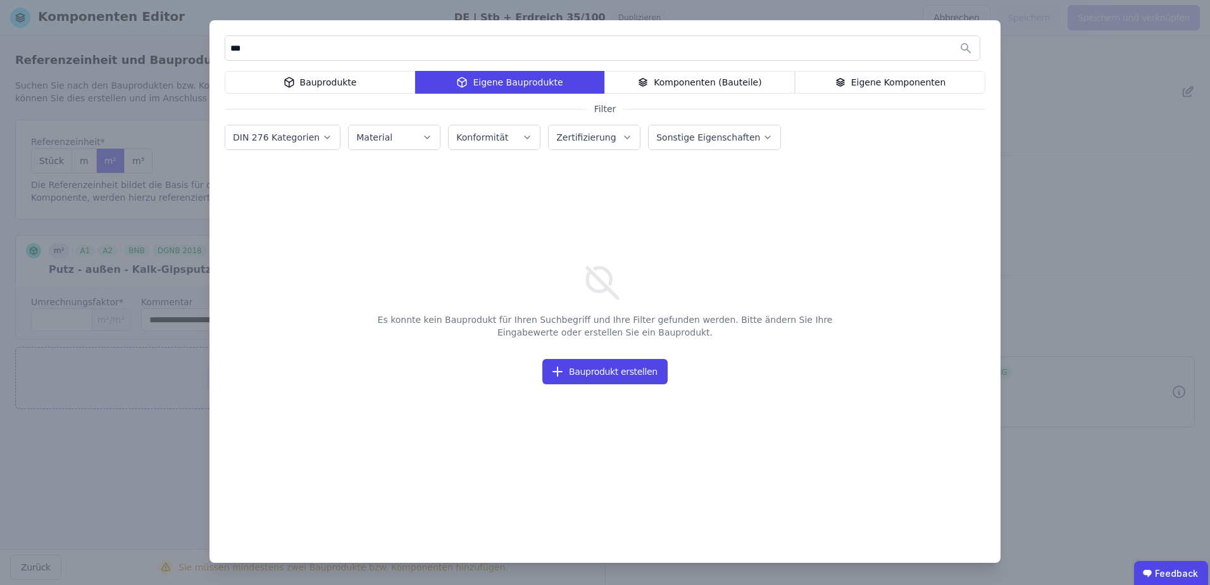
click at [665, 84] on div "Komponenten (Bauteile)" at bounding box center [699, 82] width 190 height 23
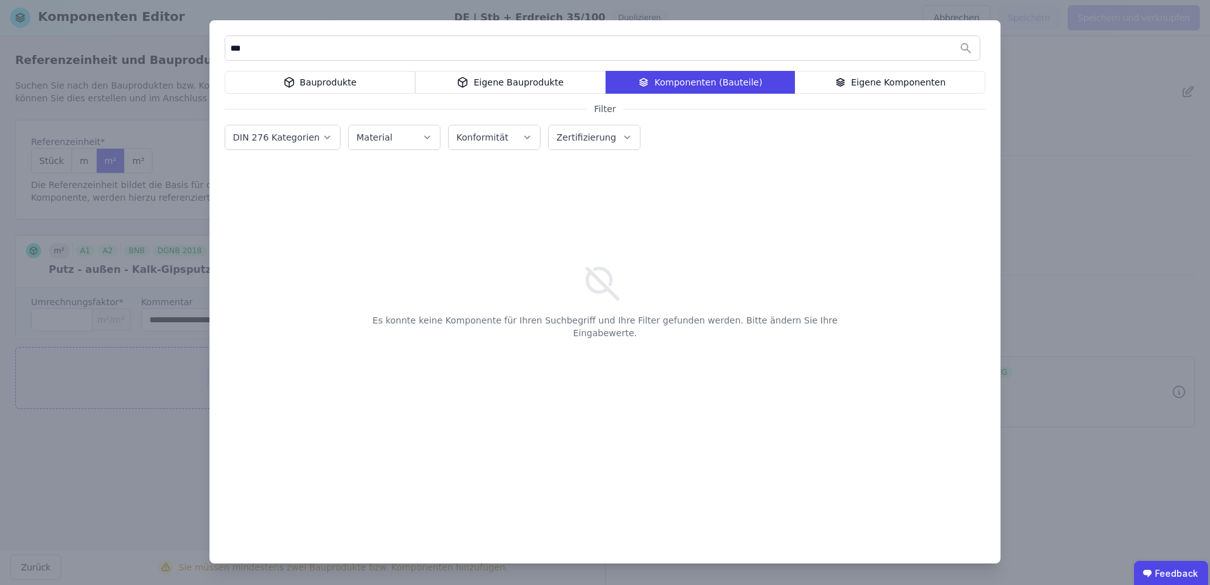
click at [485, 78] on div "Eigene Bauprodukte" at bounding box center [510, 82] width 190 height 23
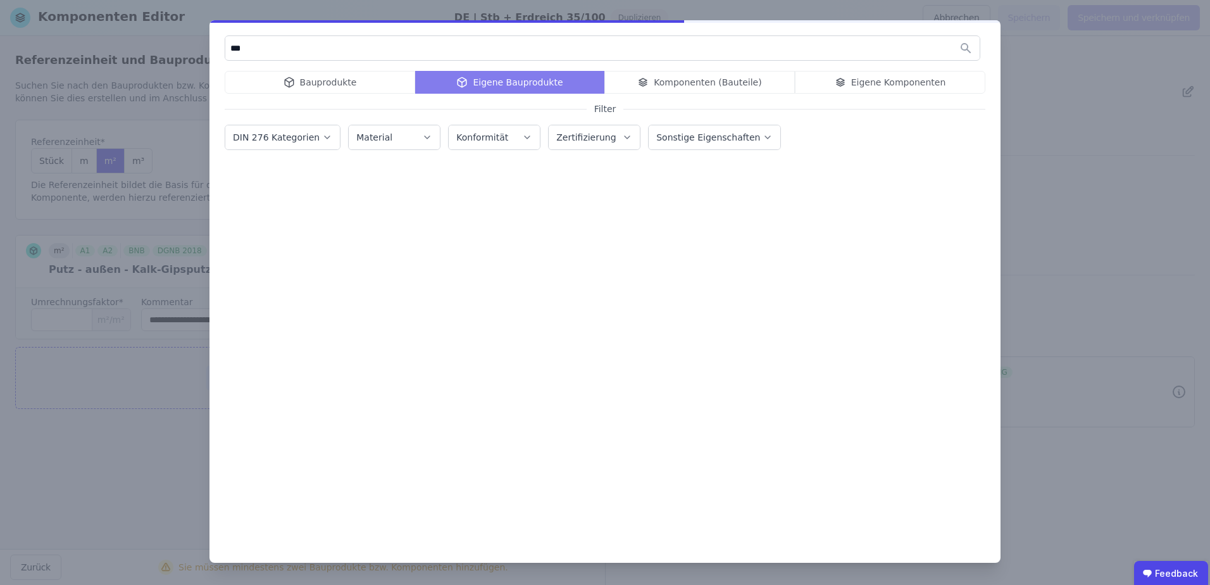
drag, startPoint x: 385, startPoint y: 54, endPoint x: 56, endPoint y: 53, distance: 328.3
click at [56, 53] on div "*** Bauprodukte Eigene Bauprodukte Komponenten (Bauteile) Eigene Komponenten Fi…" at bounding box center [605, 292] width 1210 height 585
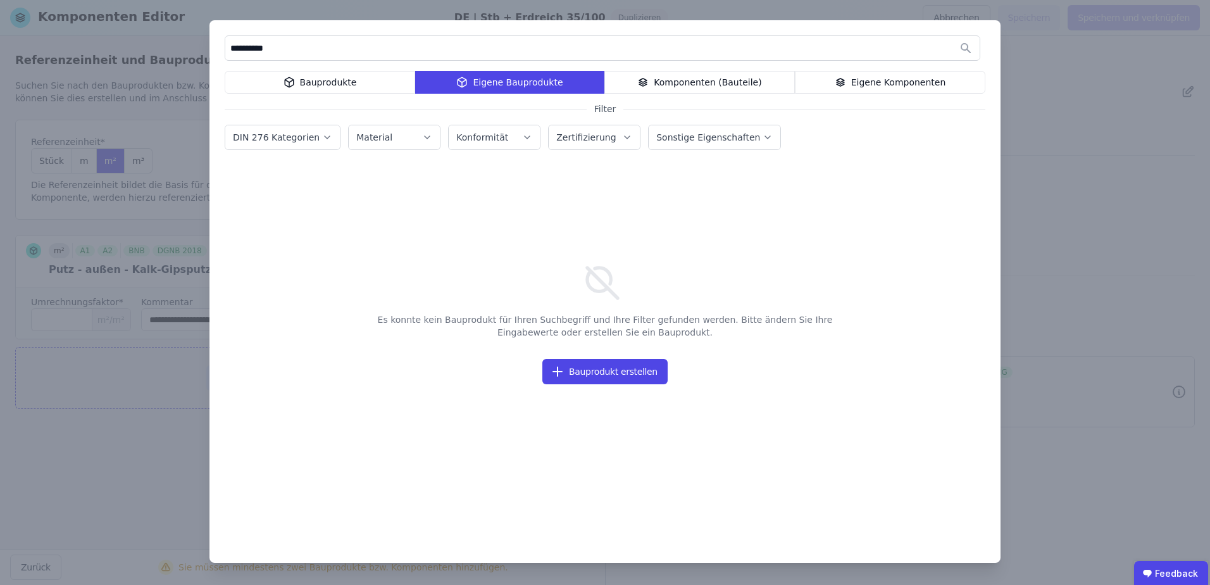
type input "**********"
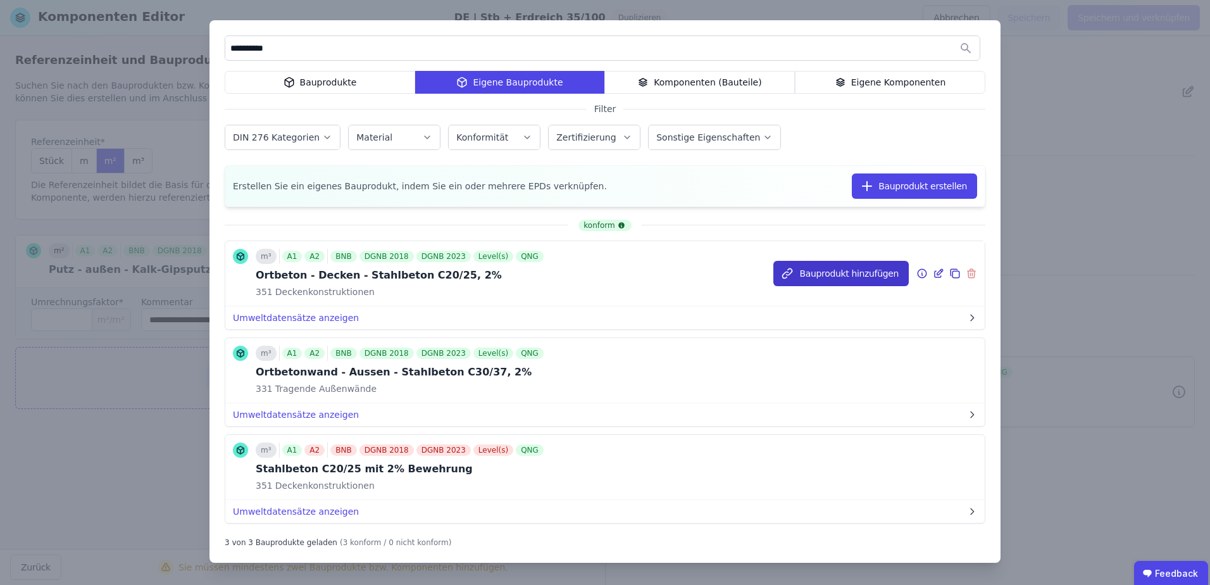
click at [845, 275] on button "Bauprodukt hinzufügen" at bounding box center [840, 273] width 135 height 25
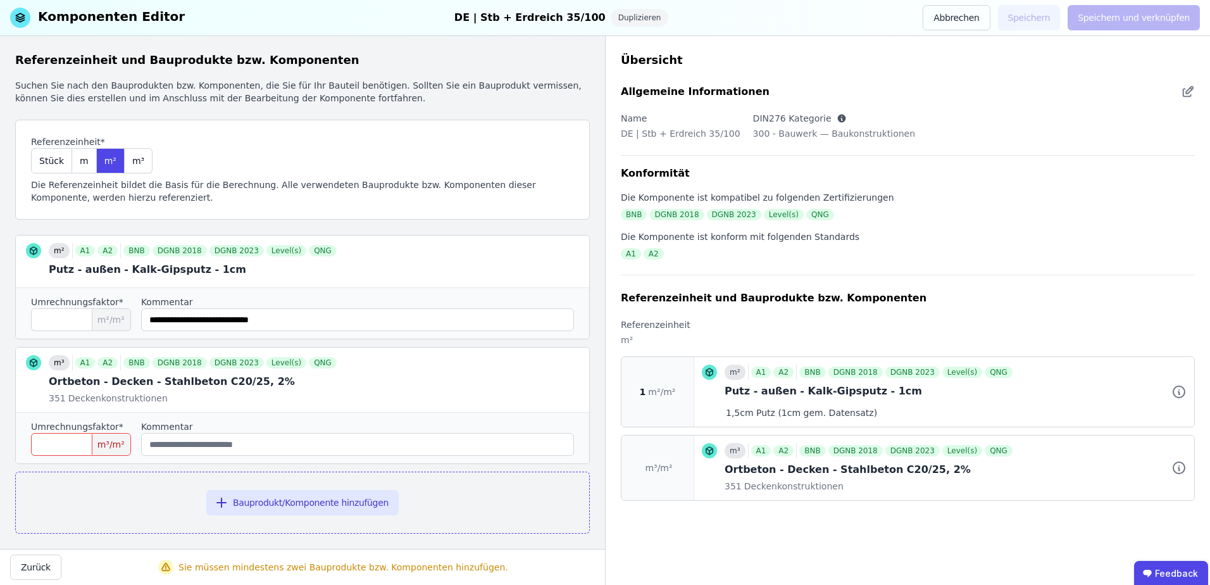
click at [85, 440] on input "number" at bounding box center [81, 444] width 100 height 23
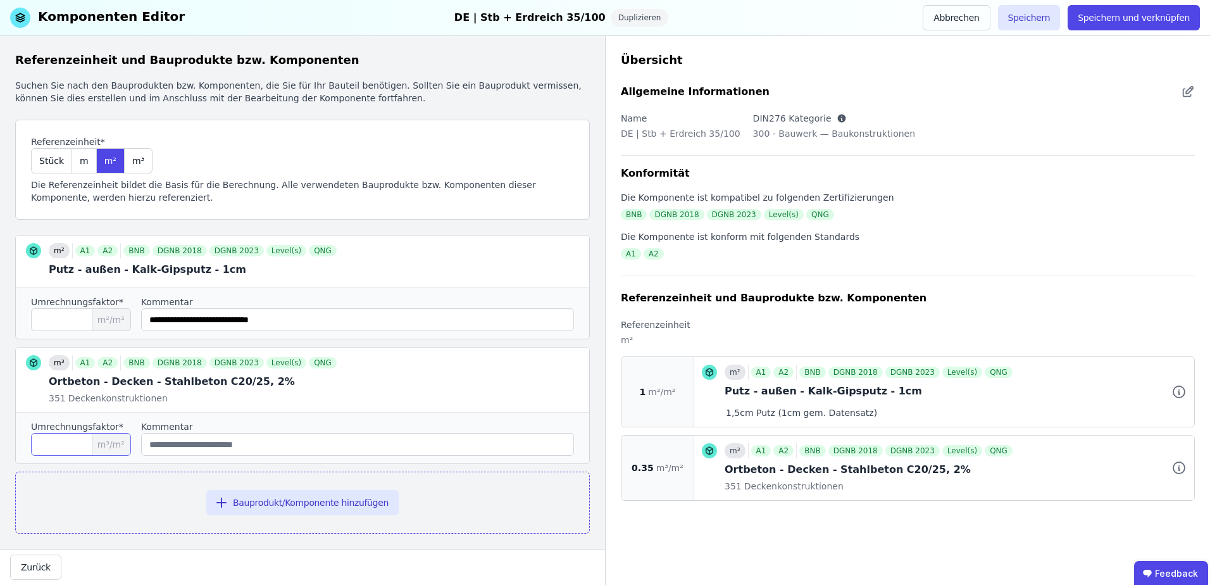
type input "****"
click at [182, 447] on input "string" at bounding box center [357, 444] width 433 height 23
click at [85, 321] on input "*" at bounding box center [81, 319] width 100 height 23
click at [564, 260] on icon at bounding box center [571, 261] width 15 height 15
type input "****"
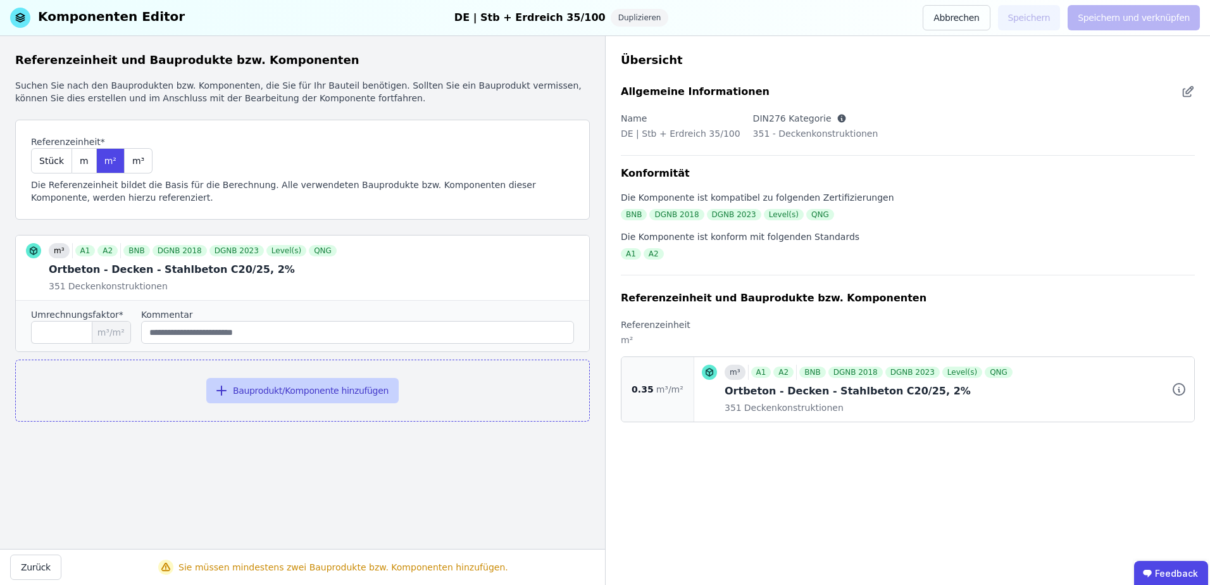
click at [294, 384] on button "Bauprodukt/Komponente hinzufügen" at bounding box center [302, 390] width 192 height 25
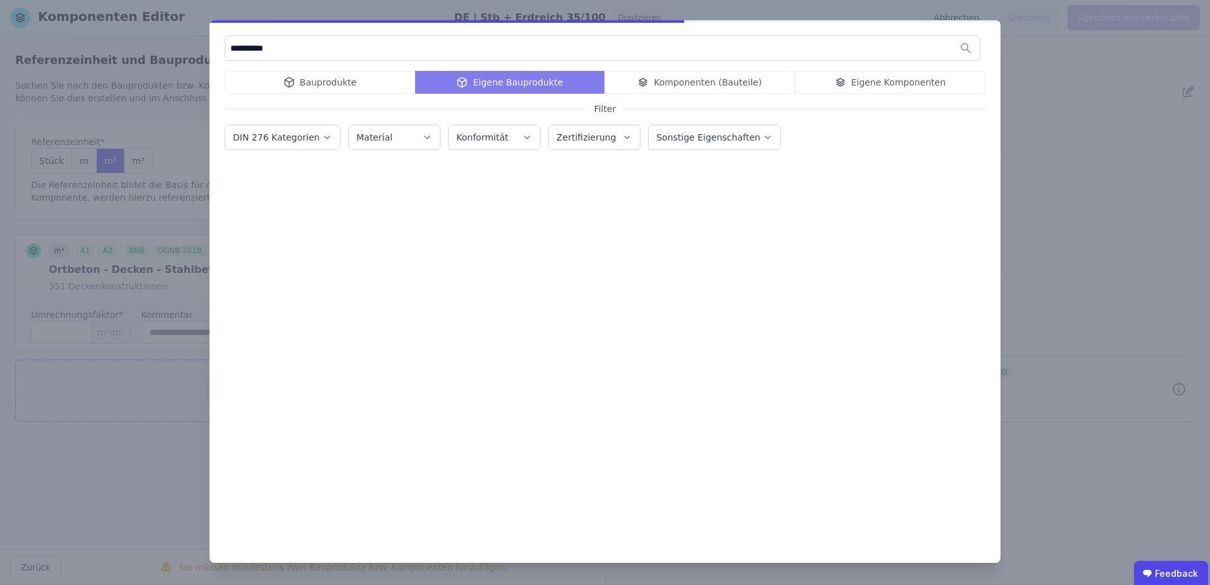
click at [302, 42] on input "**********" at bounding box center [602, 48] width 754 height 23
drag, startPoint x: 273, startPoint y: 49, endPoint x: 145, endPoint y: 56, distance: 127.9
click at [147, 54] on div "**********" at bounding box center [605, 292] width 1210 height 585
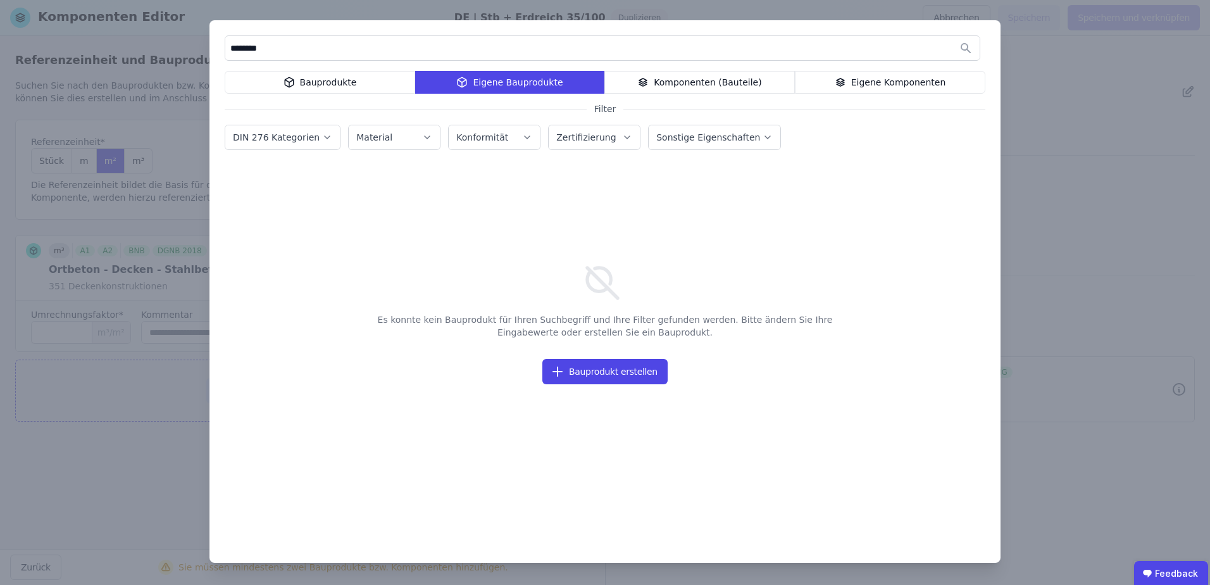
type input "********"
click at [309, 91] on div "Bauprodukte" at bounding box center [320, 82] width 190 height 23
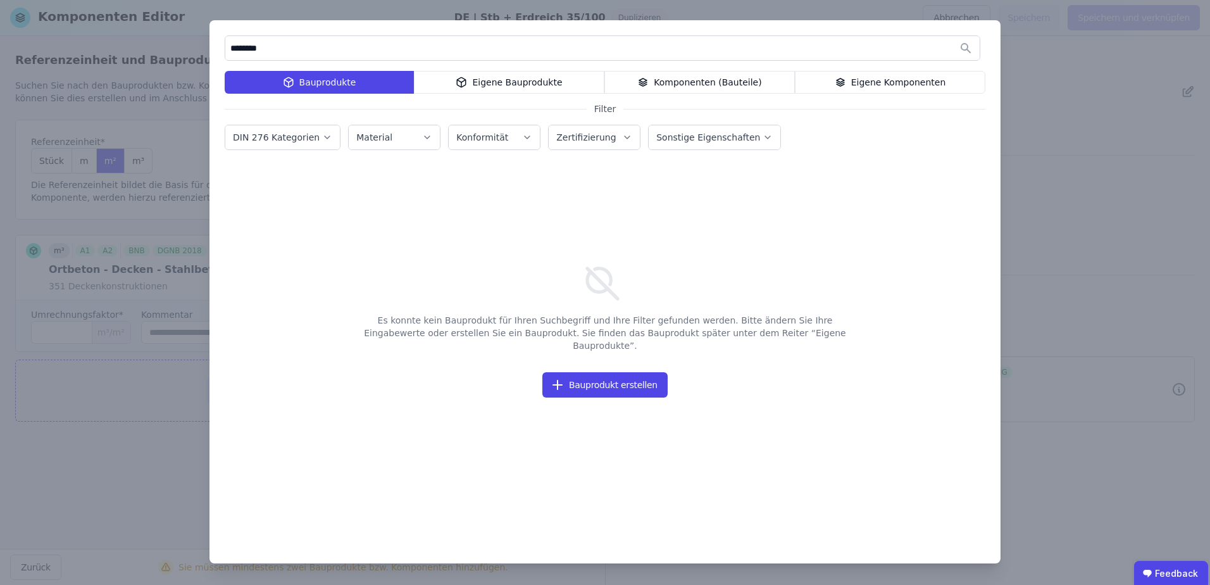
click at [562, 89] on div "Eigene Bauprodukte" at bounding box center [509, 82] width 190 height 23
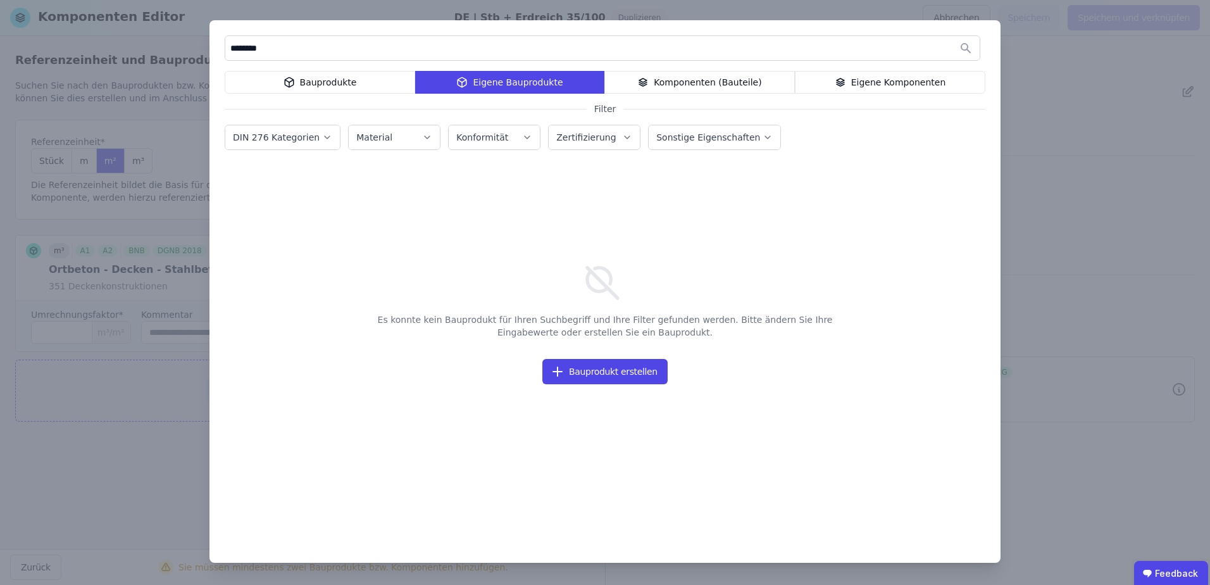
click at [648, 84] on icon at bounding box center [642, 82] width 11 height 15
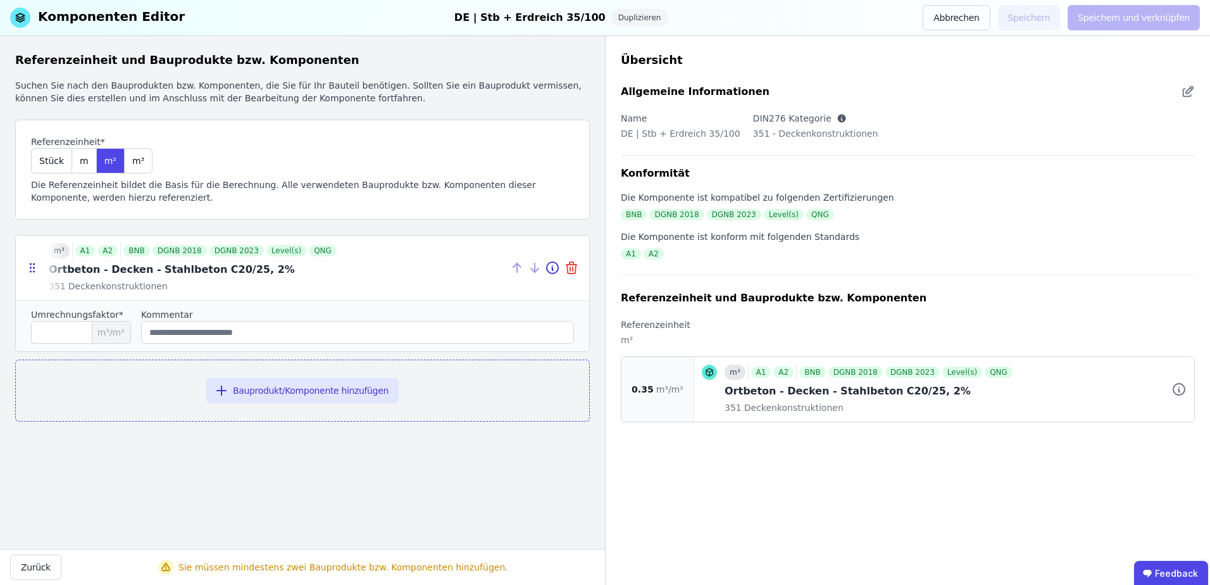
click at [576, 271] on icon at bounding box center [571, 267] width 15 height 15
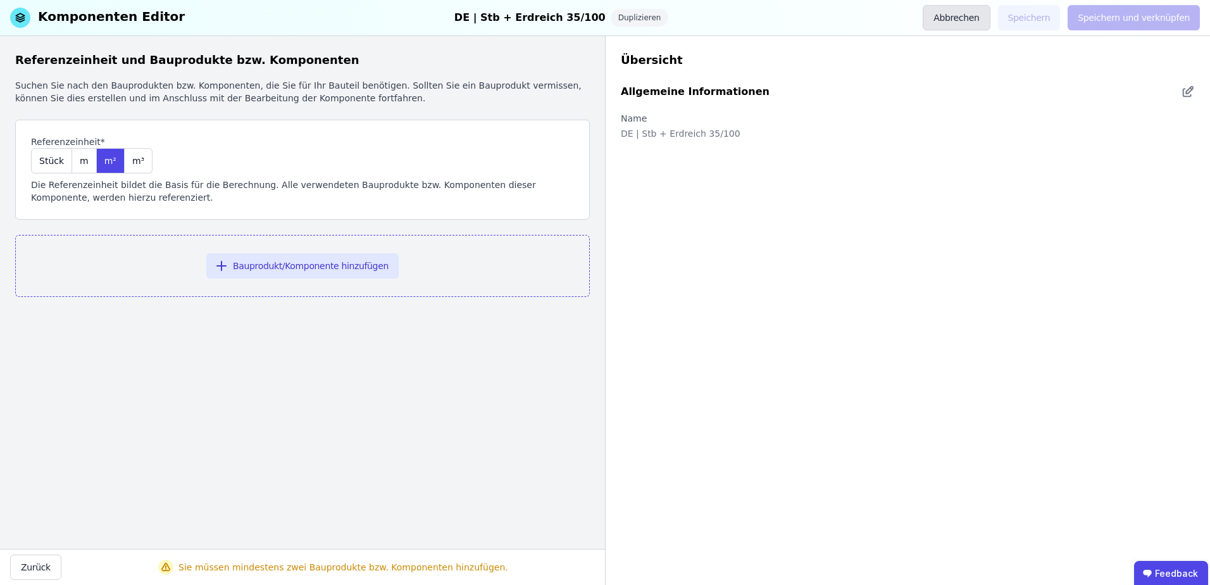
click at [973, 28] on button "Abbrechen" at bounding box center [955, 17] width 67 height 25
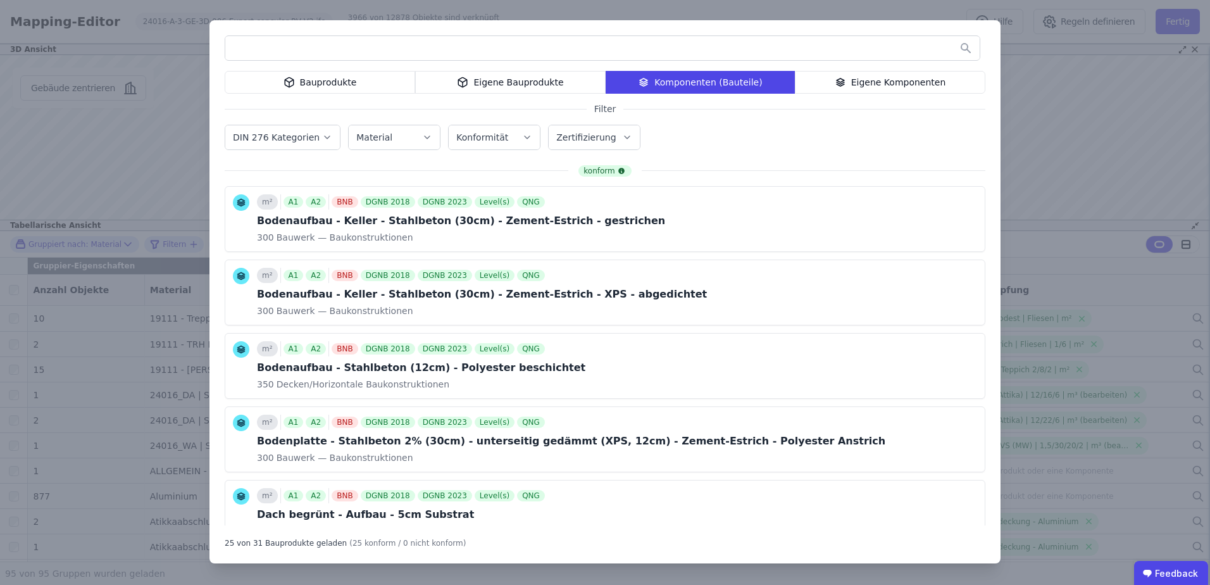
click at [443, 51] on input "text" at bounding box center [602, 48] width 754 height 23
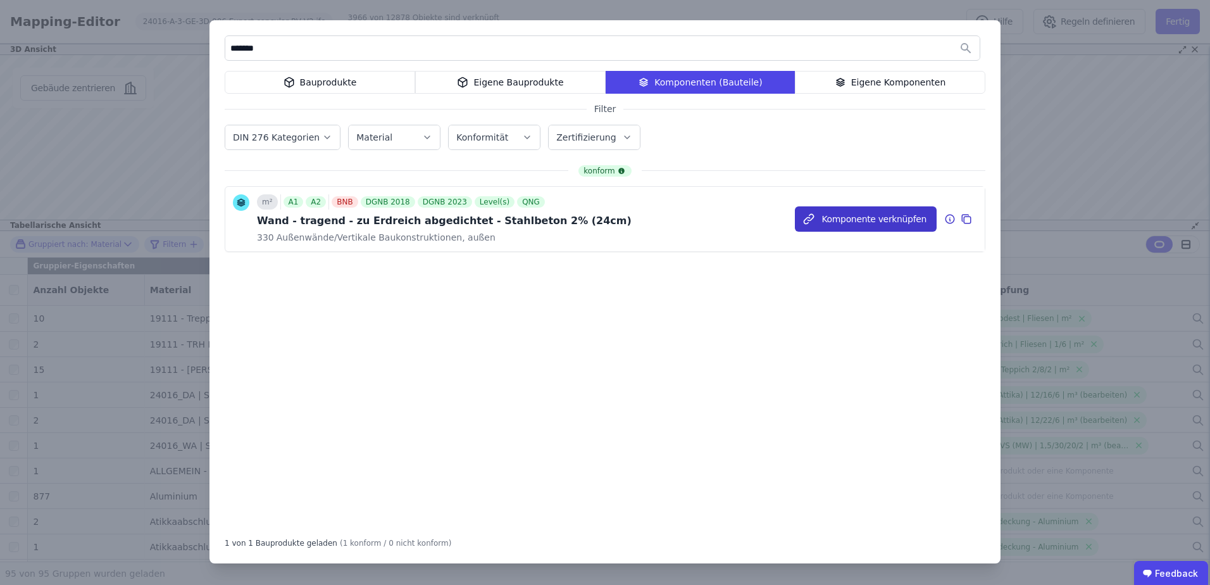
type input "*******"
click at [914, 215] on button "Komponente verknüpfen" at bounding box center [866, 218] width 142 height 25
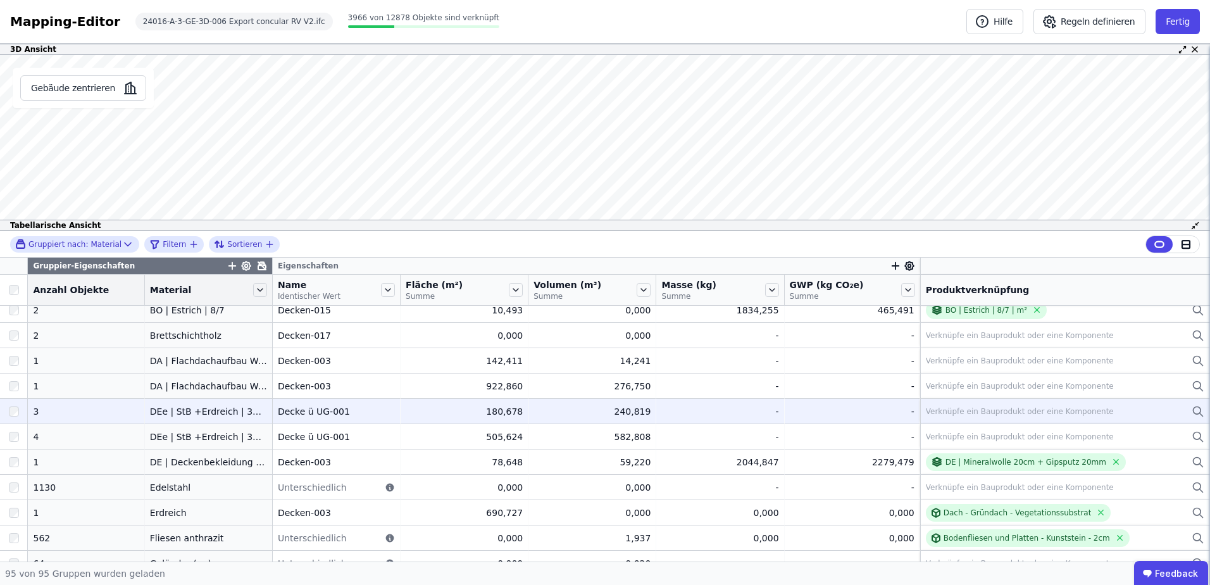
scroll to position [337, 0]
click at [9, 417] on div at bounding box center [13, 411] width 27 height 23
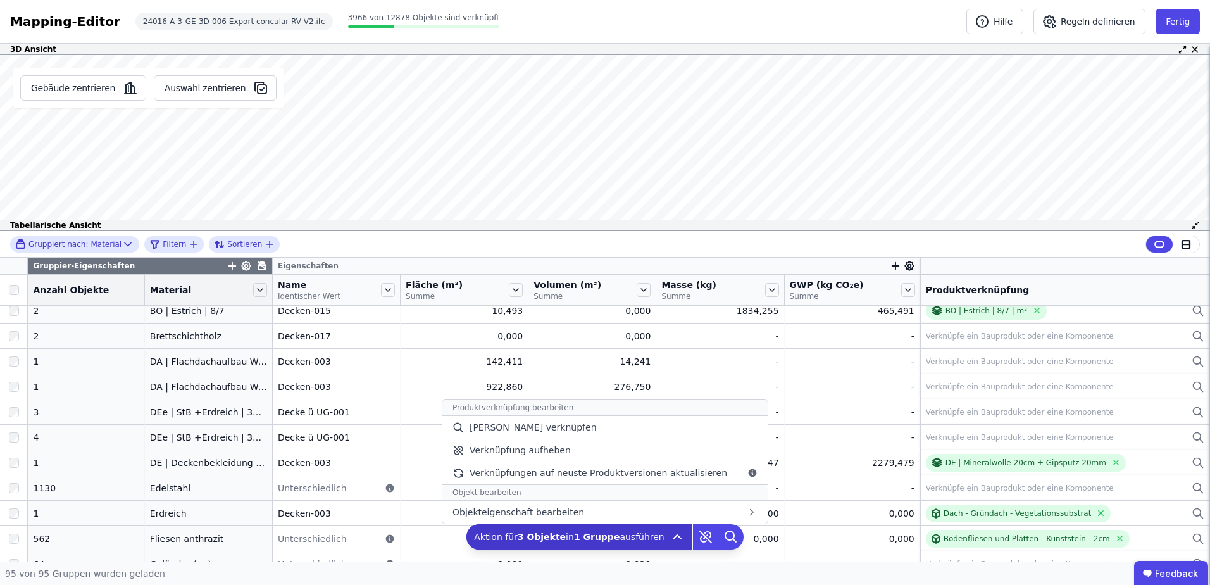
click at [673, 536] on icon at bounding box center [676, 536] width 15 height 15
click at [610, 438] on div "[PERSON_NAME] verknüpfen" at bounding box center [604, 427] width 325 height 23
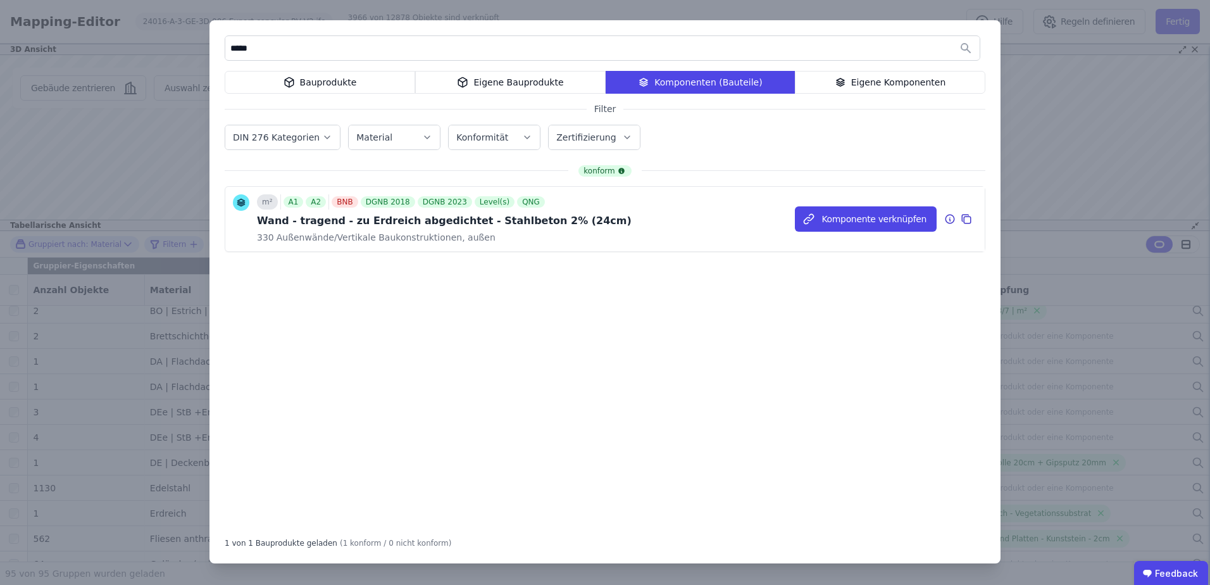
type input "*****"
click at [967, 218] on icon at bounding box center [965, 218] width 11 height 15
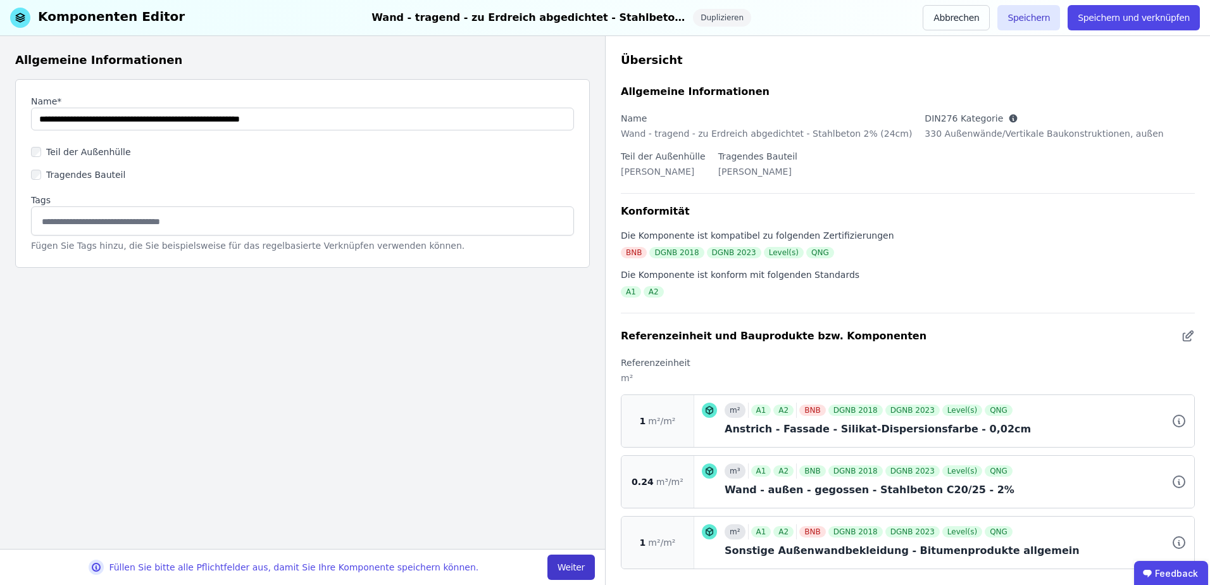
click at [571, 566] on button "Weiter" at bounding box center [570, 566] width 47 height 25
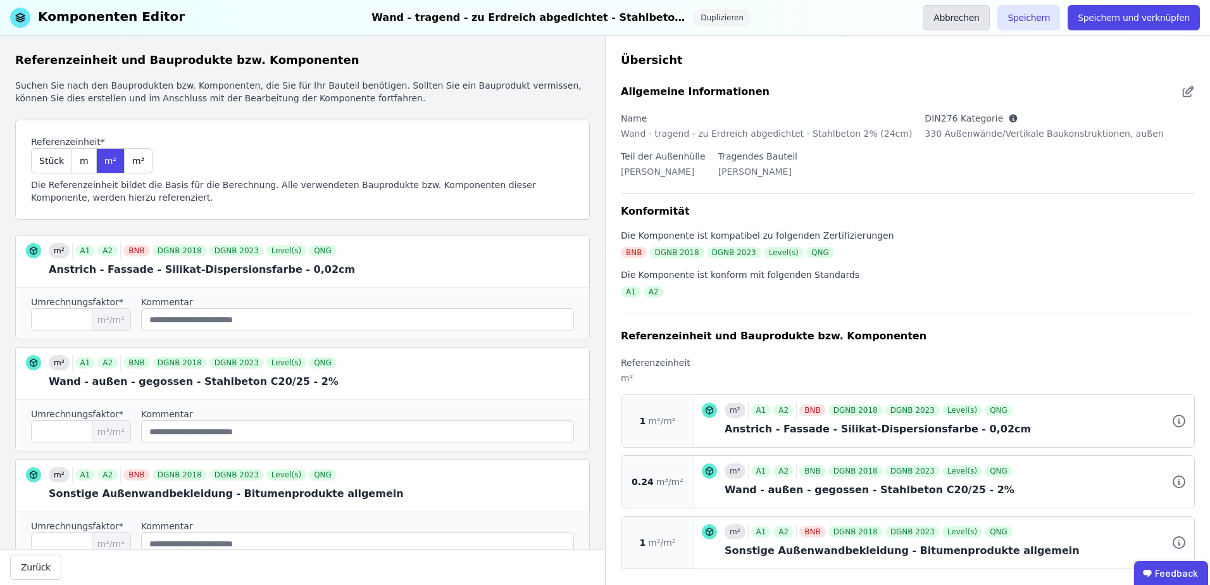
click at [983, 22] on button "Abbrechen" at bounding box center [955, 17] width 67 height 25
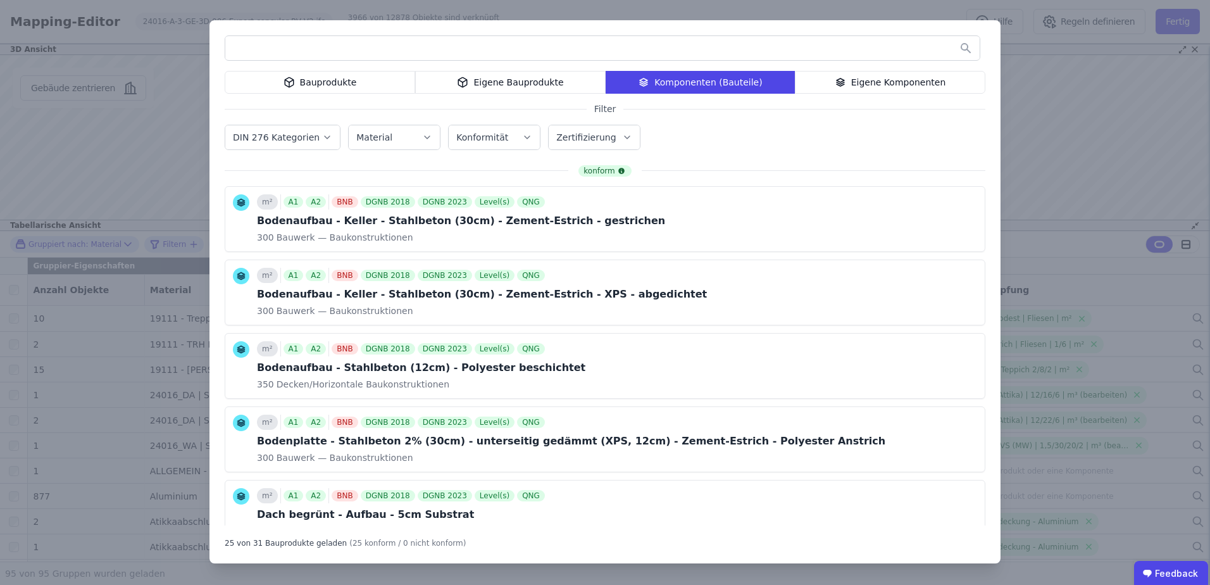
click at [1084, 163] on div "Bauprodukte Eigene Bauprodukte Komponenten (Bauteile) Eigene Komponenten Filter…" at bounding box center [605, 292] width 1210 height 585
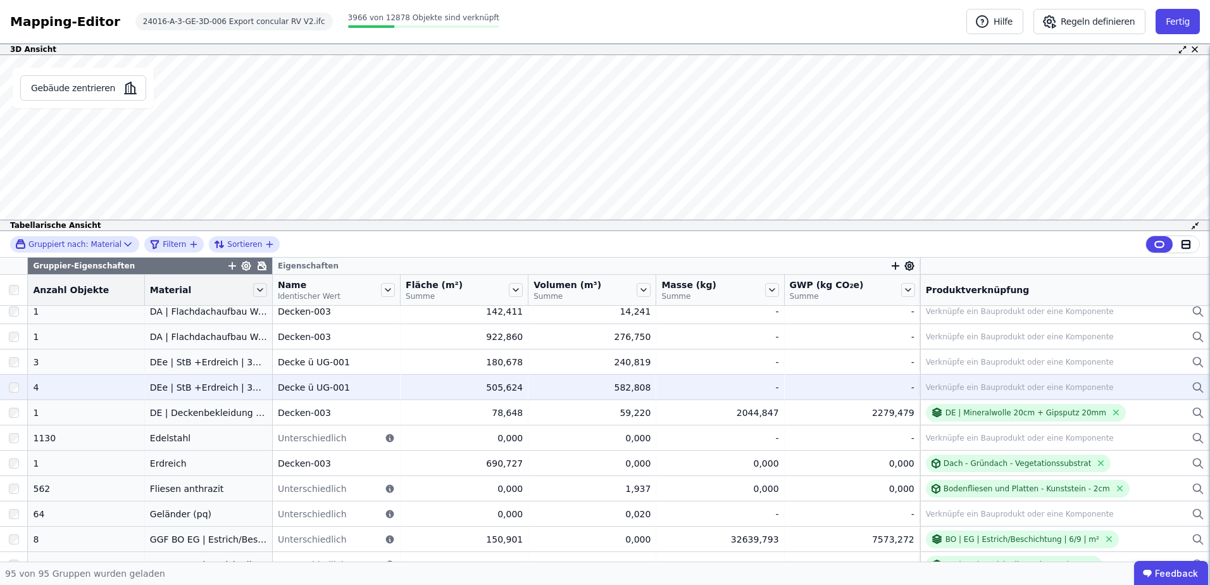
scroll to position [337, 0]
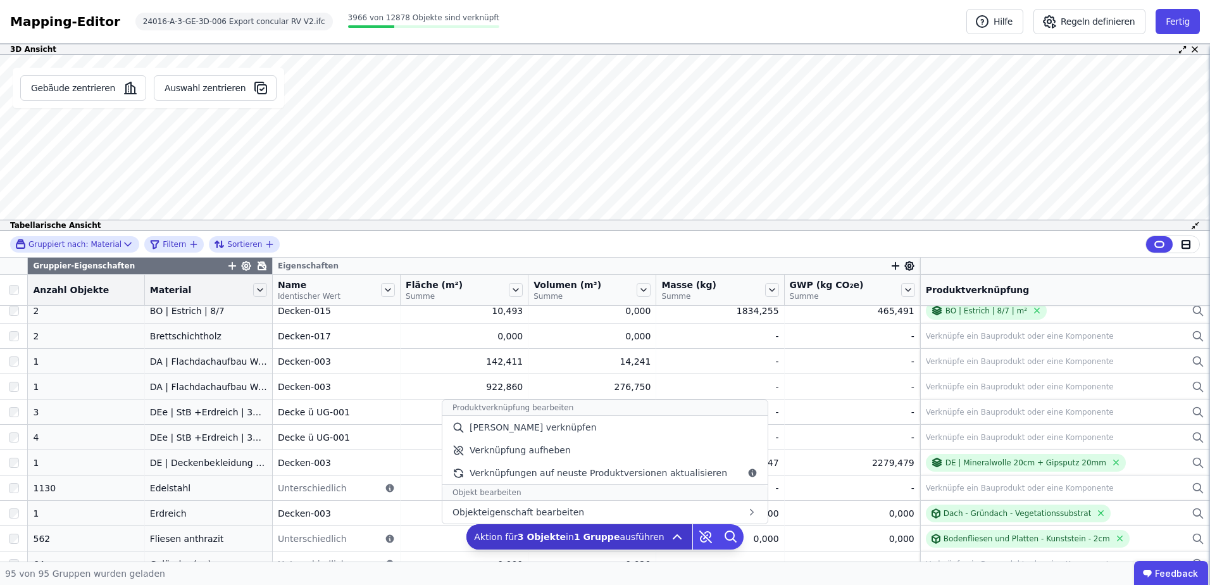
click at [673, 538] on icon at bounding box center [677, 537] width 8 height 4
click at [602, 434] on div "[PERSON_NAME] verknüpfen" at bounding box center [604, 427] width 325 height 23
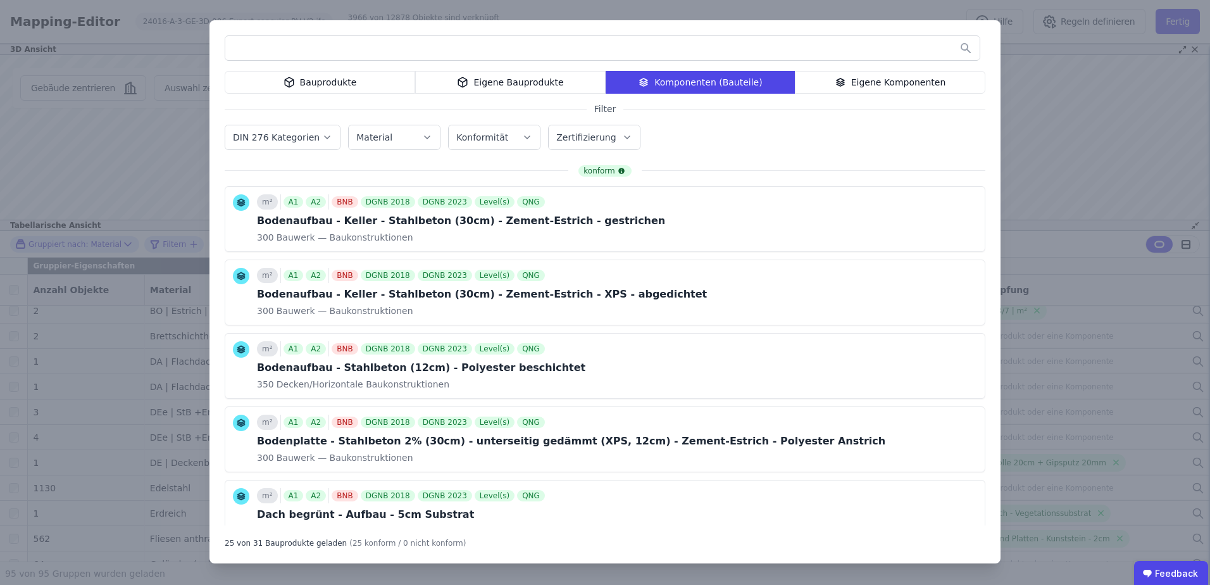
click at [900, 69] on div "Bauprodukte Eigene Bauprodukte Komponenten (Bauteile) Eigene Komponenten Filter…" at bounding box center [604, 291] width 791 height 543
click at [840, 79] on icon at bounding box center [839, 82] width 11 height 15
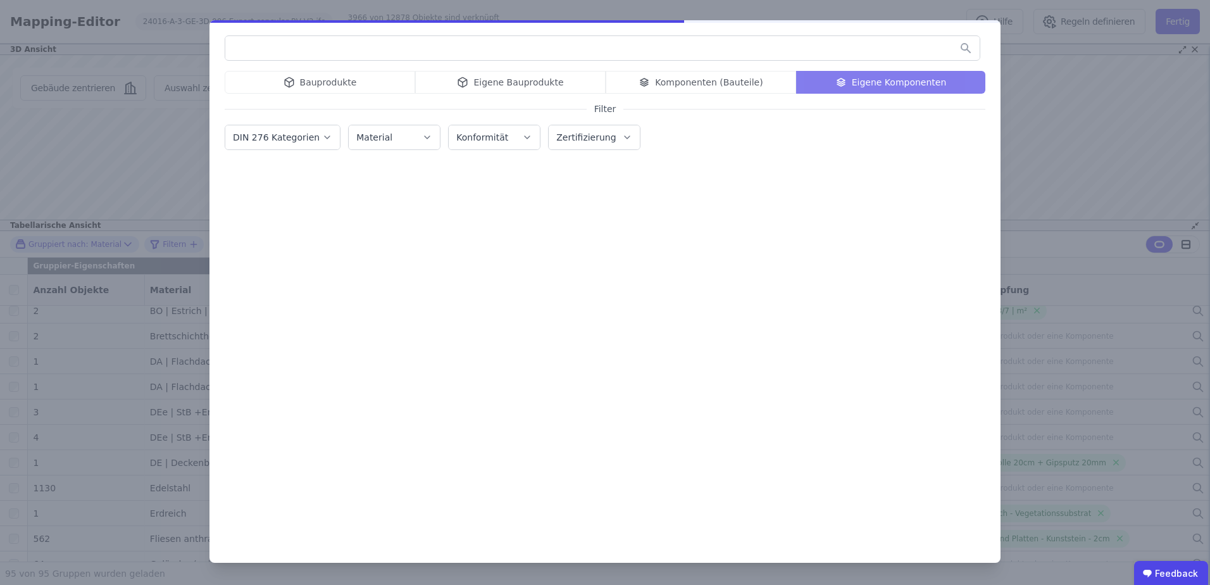
click at [674, 53] on input "text" at bounding box center [602, 48] width 754 height 23
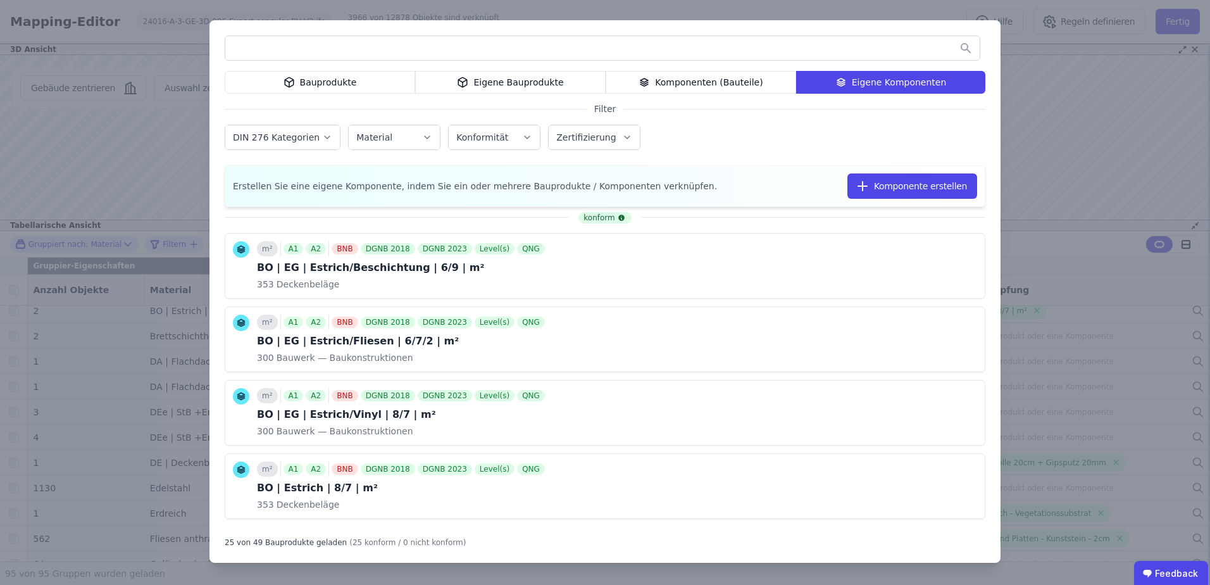
type input "*"
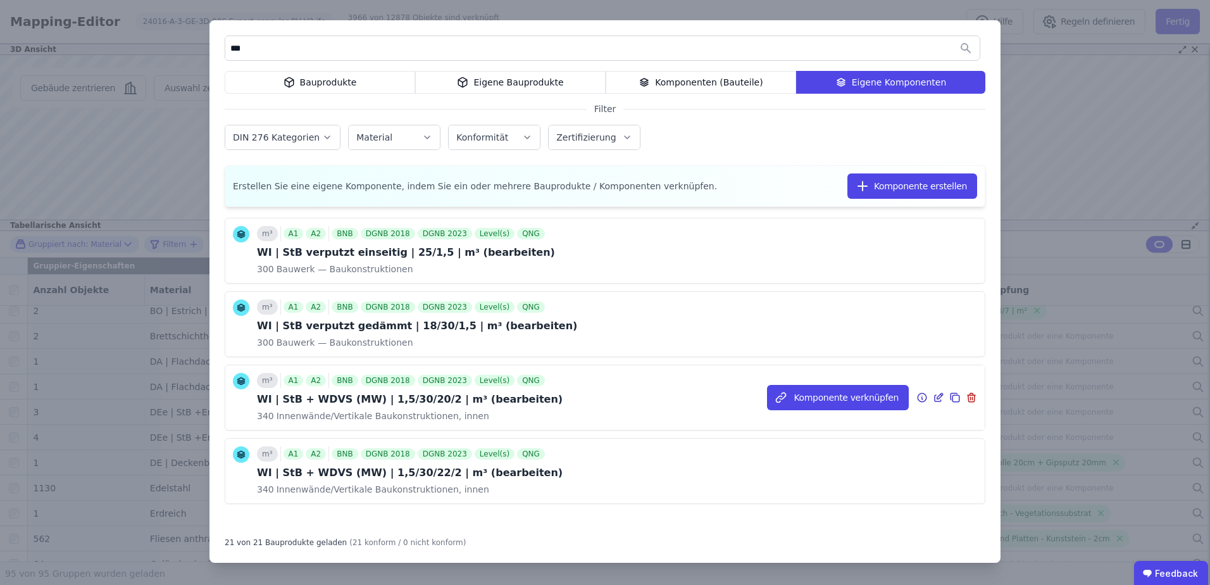
scroll to position [1267, 0]
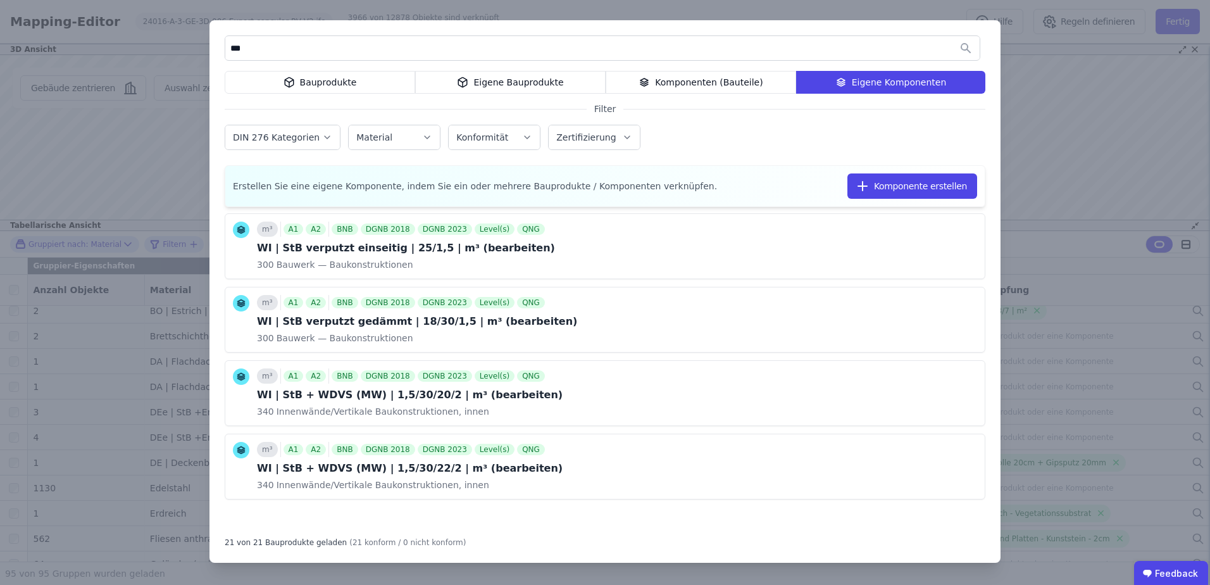
drag, startPoint x: 353, startPoint y: 53, endPoint x: 134, endPoint y: 47, distance: 219.0
click at [134, 47] on div "*** Bauprodukte Eigene Bauprodukte Komponenten (Bauteile) Eigene Komponenten Fi…" at bounding box center [605, 292] width 1210 height 585
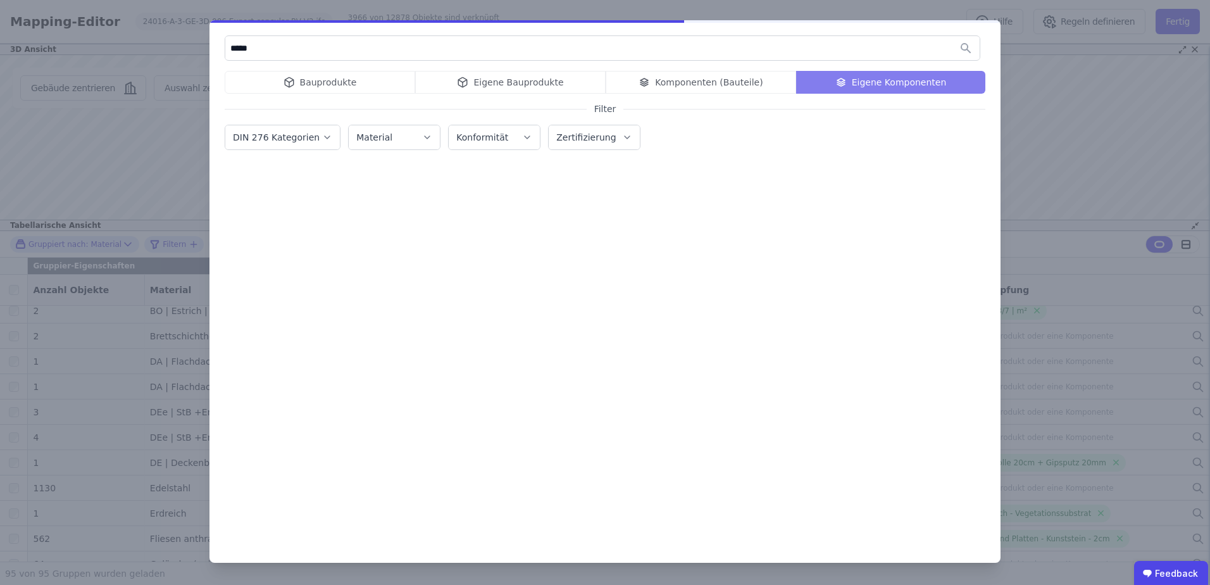
scroll to position [0, 0]
type input "*"
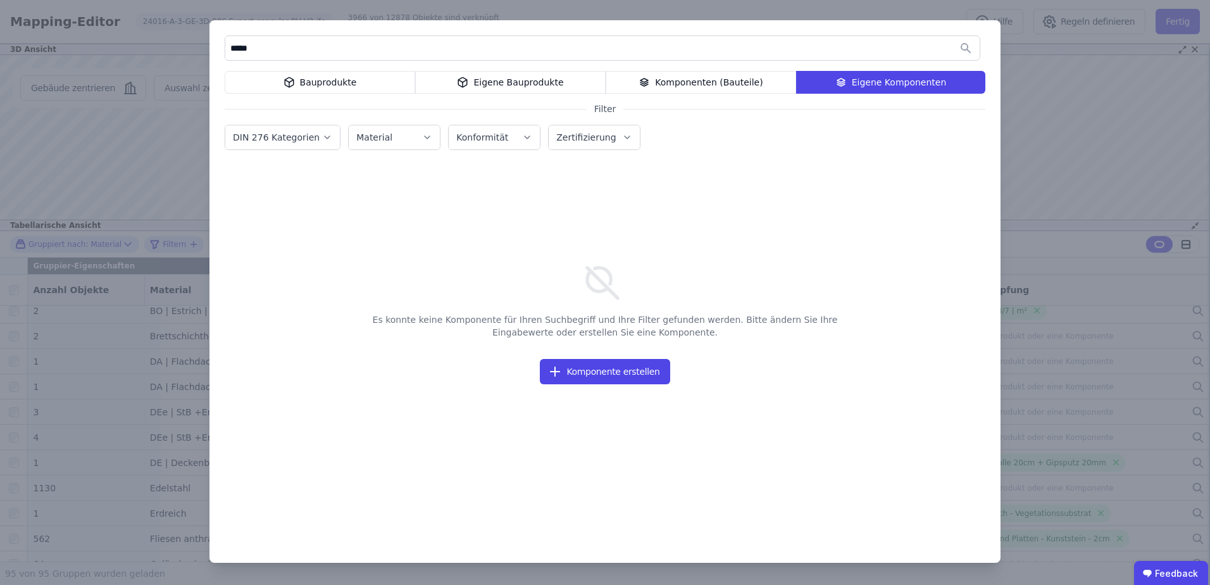
drag, startPoint x: 396, startPoint y: 51, endPoint x: 175, endPoint y: 46, distance: 221.5
click at [175, 46] on div "***** Bauprodukte Eigene Bauprodukte Komponenten (Bauteile) Eigene Komponenten …" at bounding box center [605, 292] width 1210 height 585
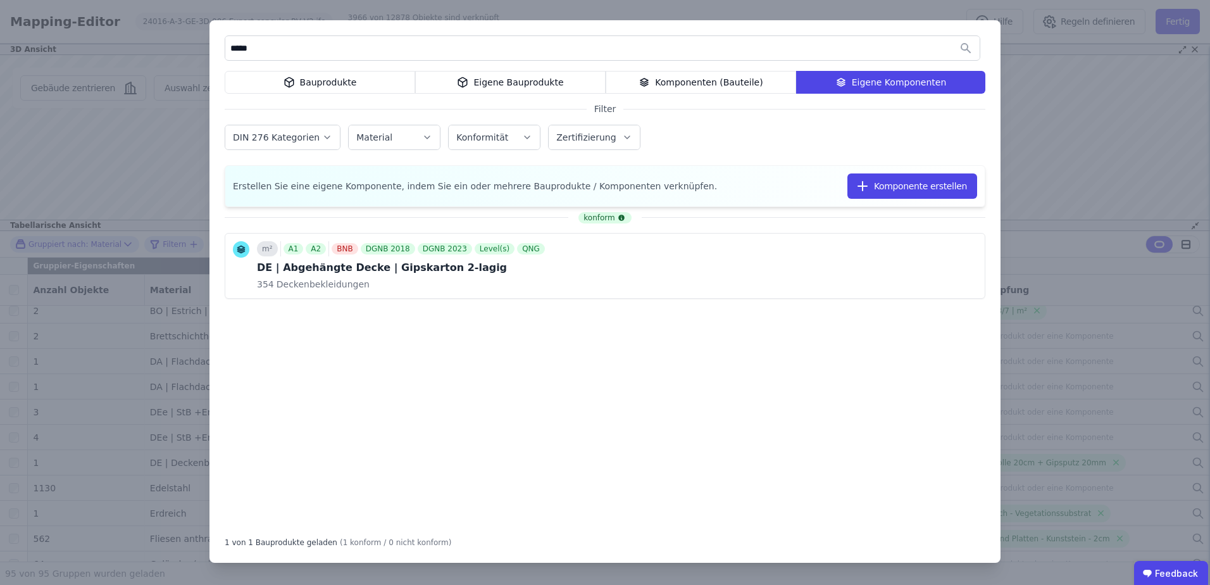
drag, startPoint x: 291, startPoint y: 46, endPoint x: 165, endPoint y: 47, distance: 125.9
click at [165, 47] on div "***** Bauprodukte Eigene Bauprodukte Komponenten (Bauteile) Eigene Komponenten …" at bounding box center [605, 292] width 1210 height 585
type input "*"
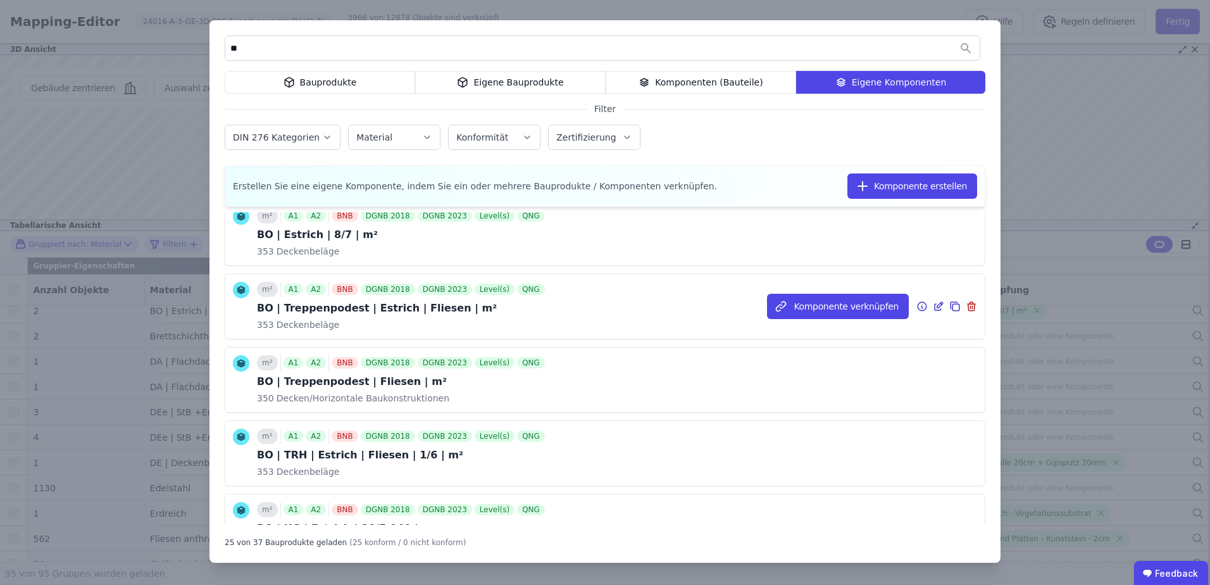
scroll to position [169, 0]
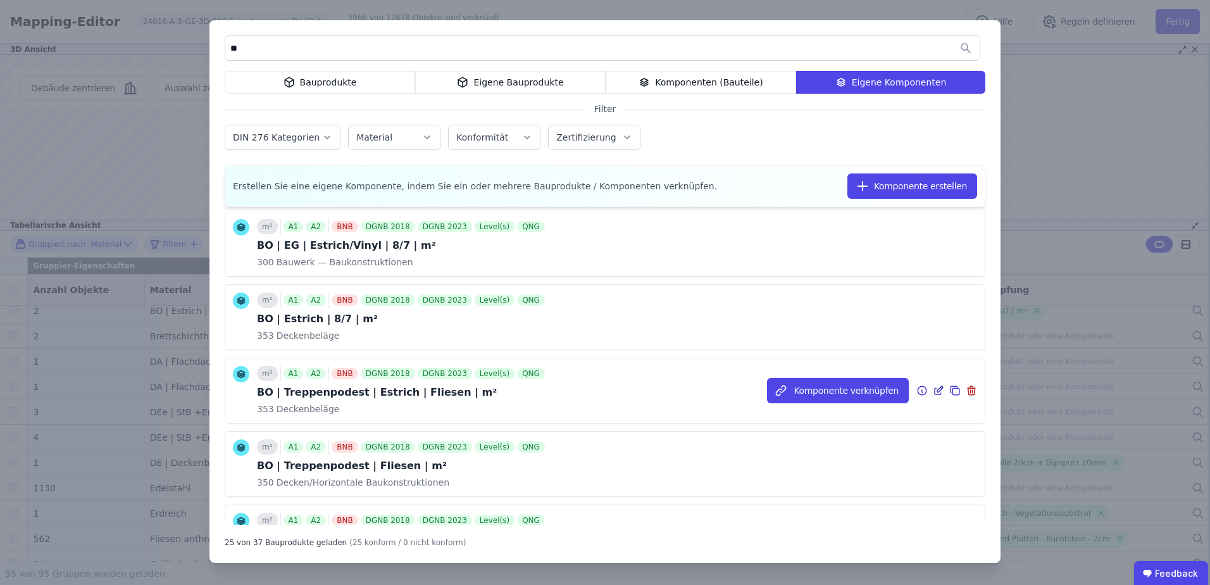
type input "**"
click at [916, 390] on icon at bounding box center [921, 390] width 11 height 15
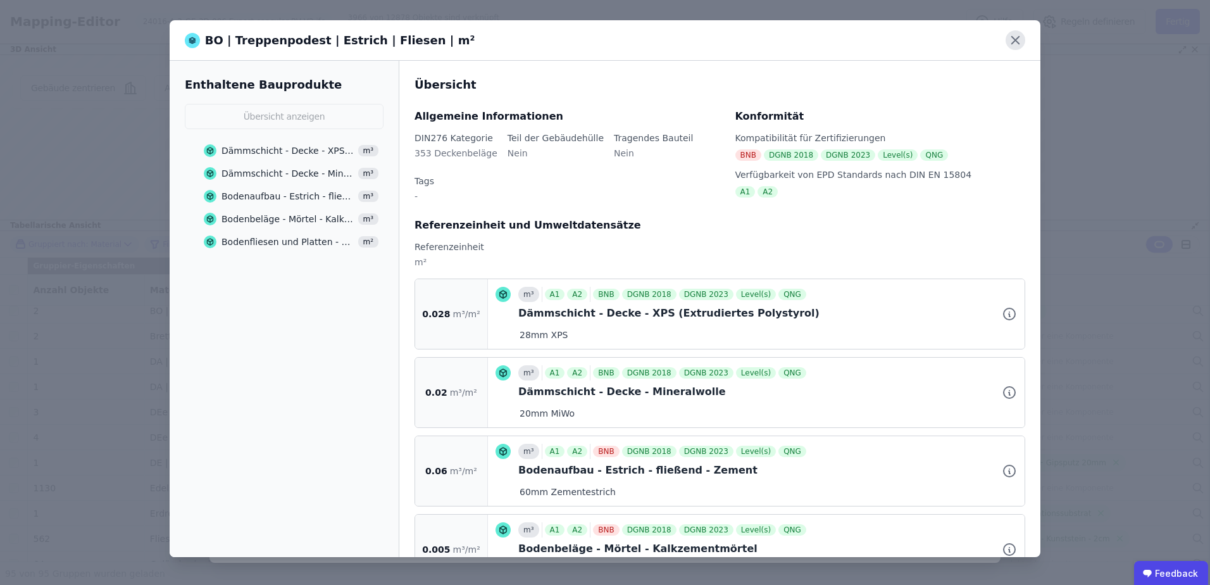
click at [1014, 41] on icon at bounding box center [1015, 41] width 8 height 8
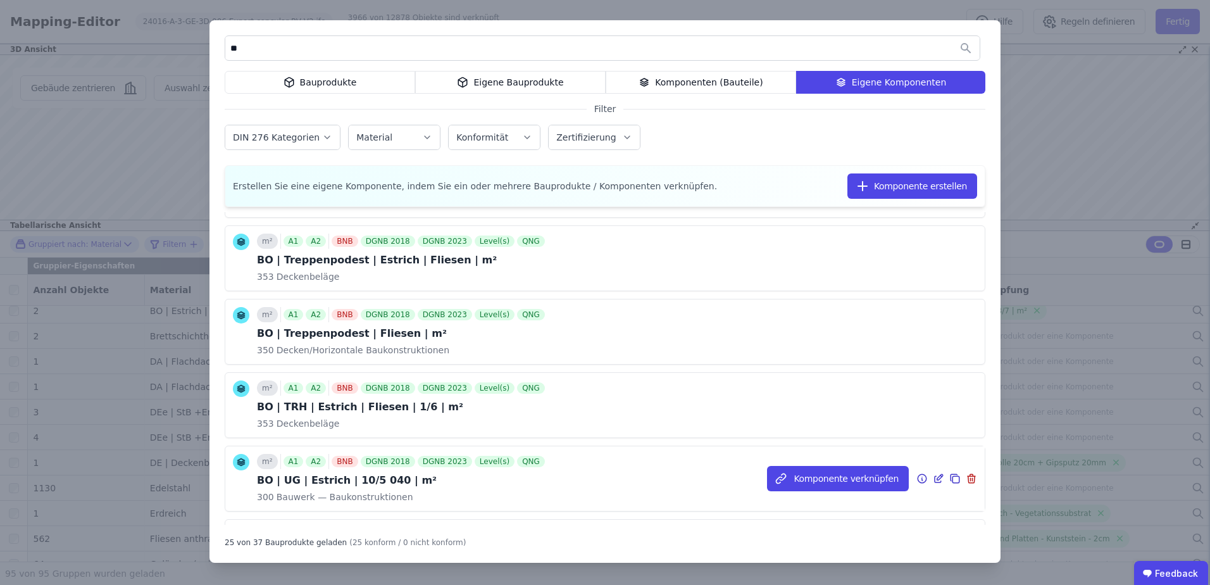
scroll to position [337, 0]
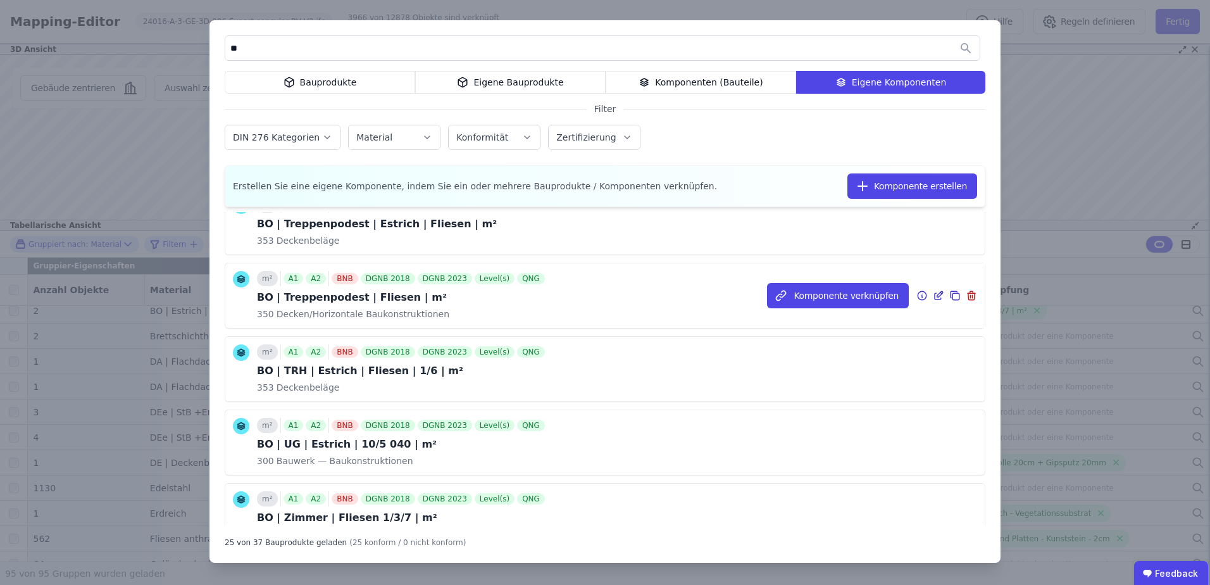
click at [921, 297] on icon at bounding box center [921, 296] width 1 height 2
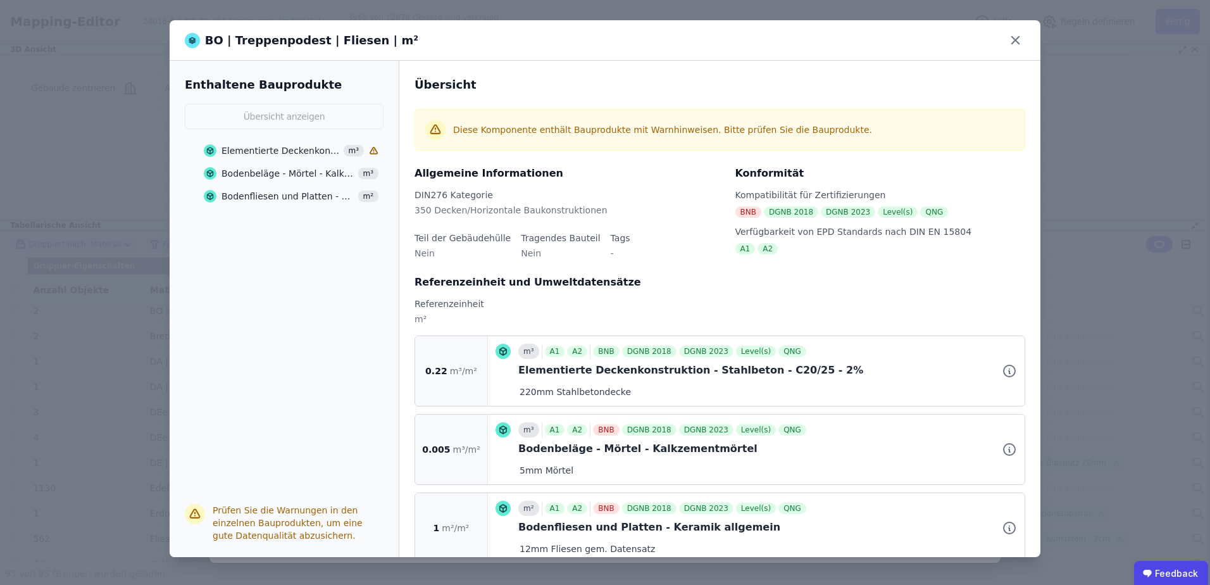
click at [283, 151] on div "Elementierte Deckenkonstruktion - Stahlbeton - C20/25 - 2%" at bounding box center [280, 150] width 118 height 13
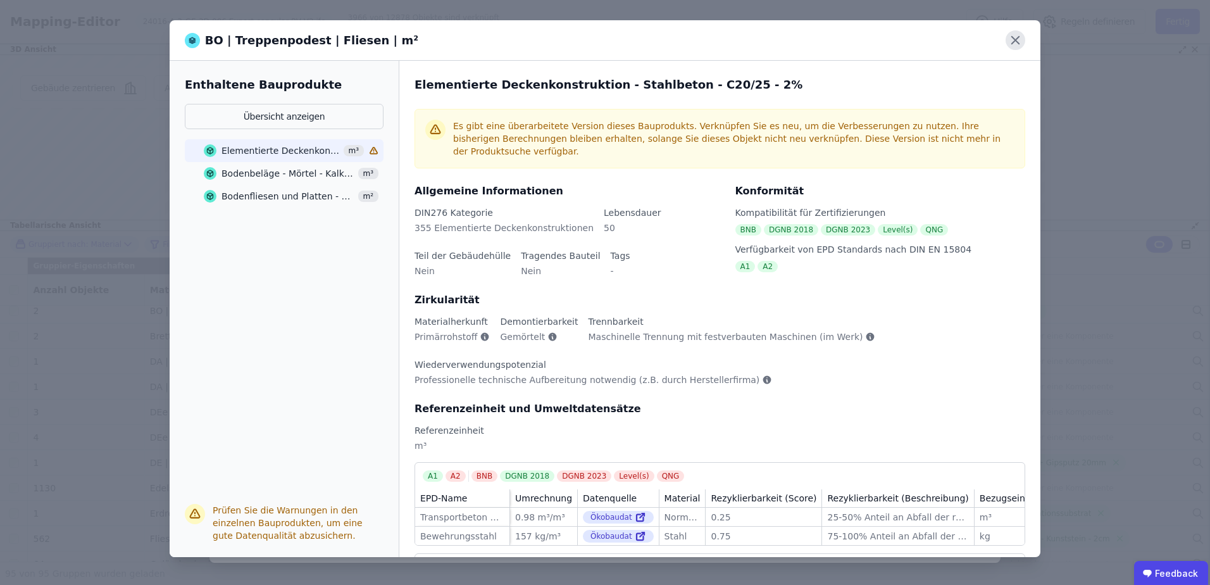
click at [1020, 42] on icon at bounding box center [1015, 40] width 20 height 20
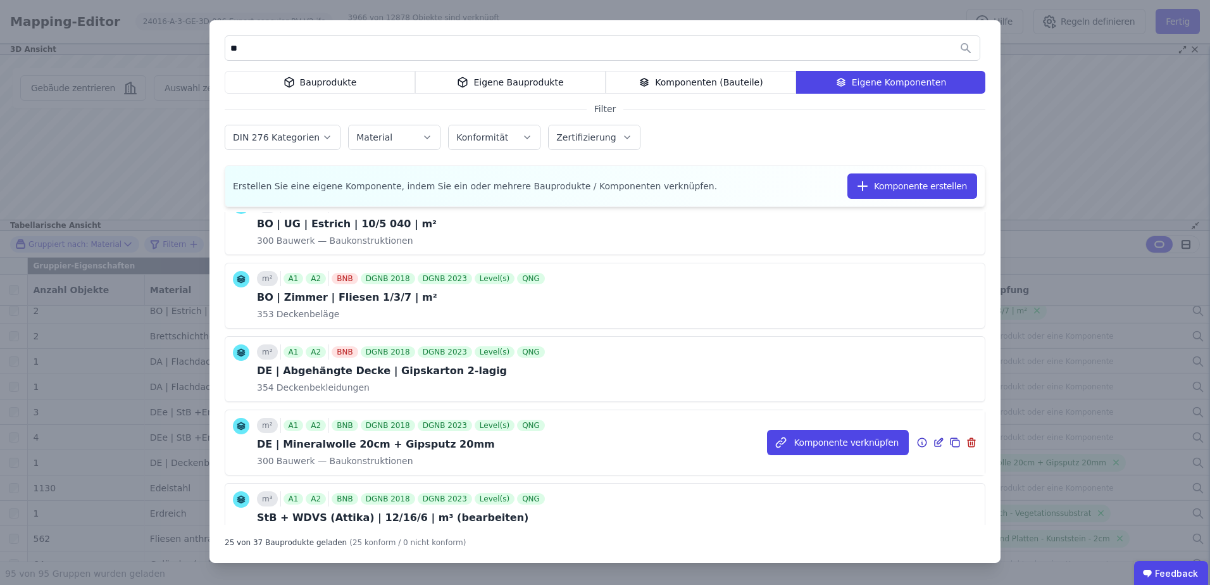
scroll to position [590, 0]
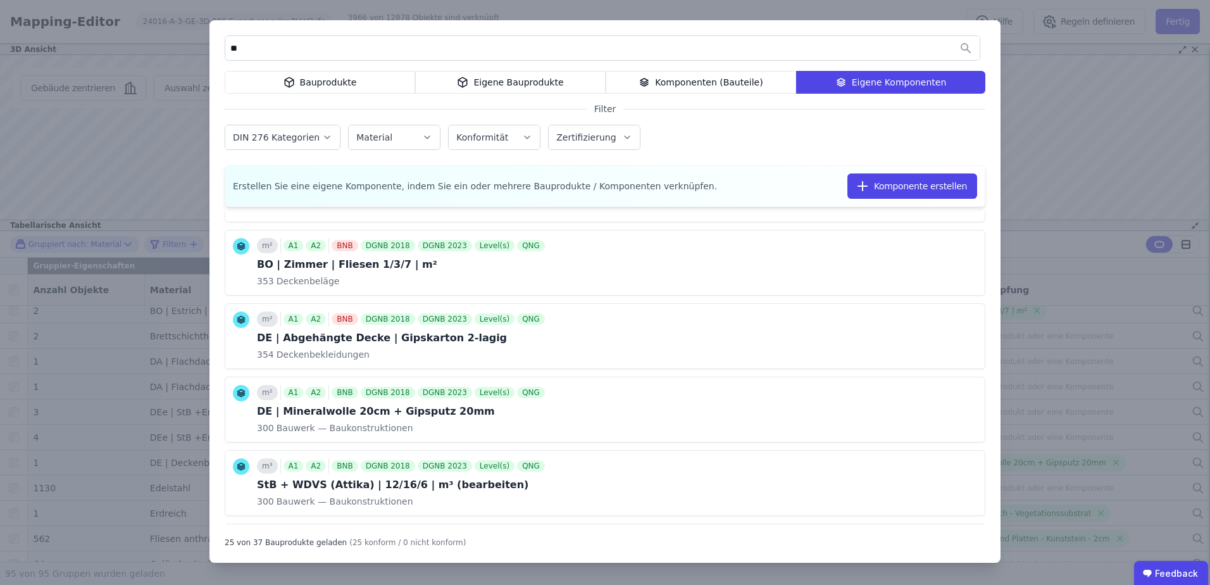
click at [1058, 116] on div "** Bauprodukte Eigene Bauprodukte Komponenten (Bauteile) Eigene Komponenten Fil…" at bounding box center [605, 292] width 1210 height 585
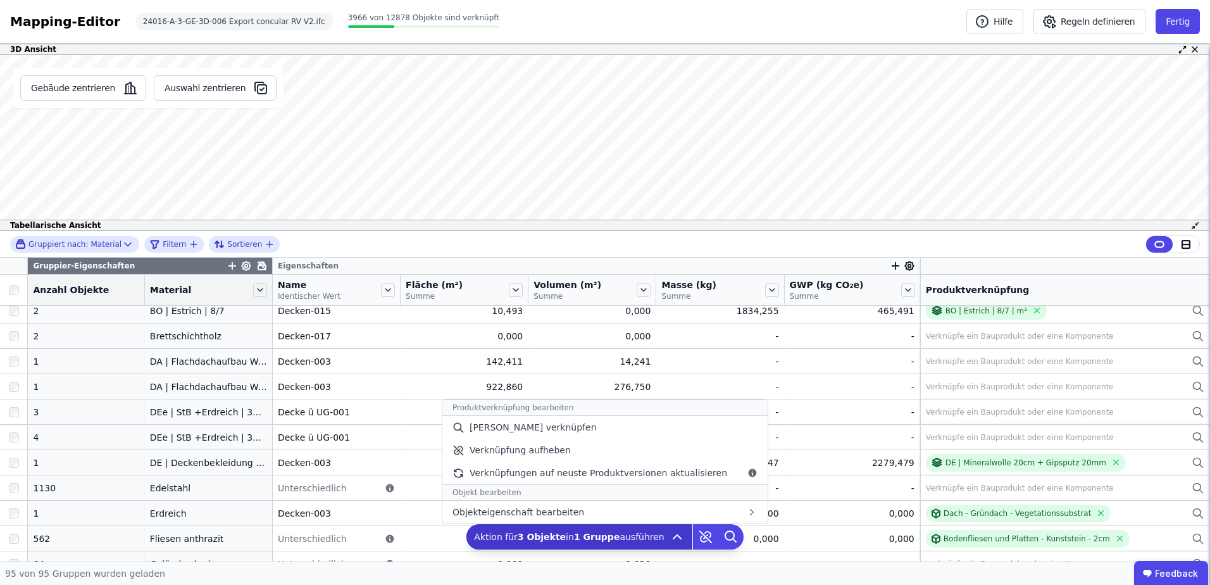
click at [669, 540] on icon at bounding box center [676, 536] width 15 height 15
click at [556, 414] on div "Produktverknüpfung bearbeiten" at bounding box center [604, 408] width 325 height 16
click at [553, 426] on span "[PERSON_NAME] verknüpfen" at bounding box center [532, 427] width 127 height 13
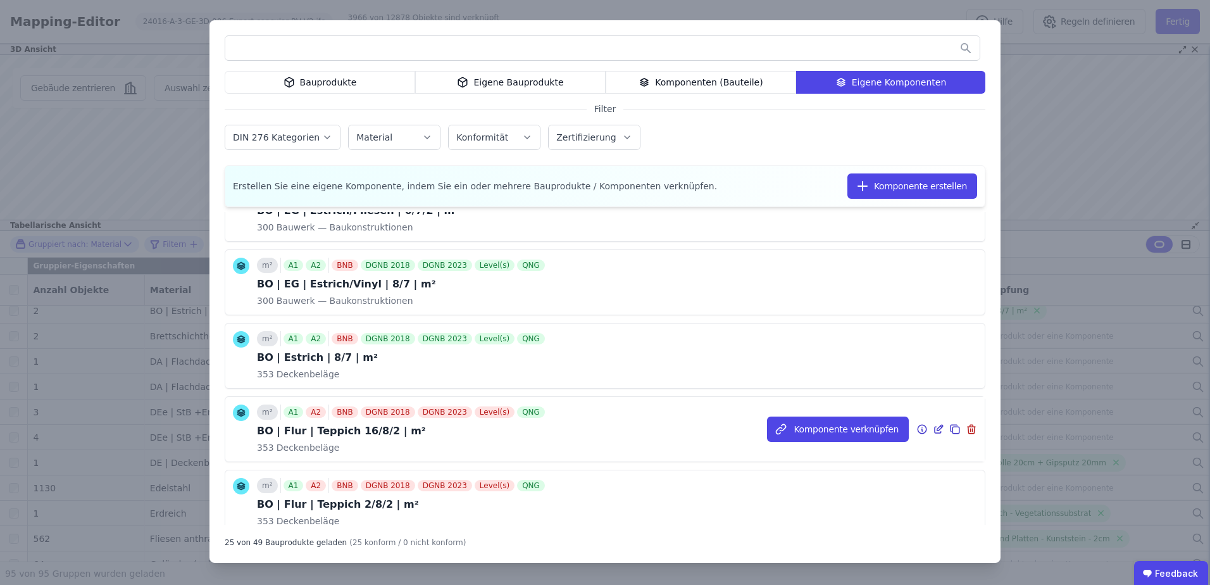
scroll to position [169, 0]
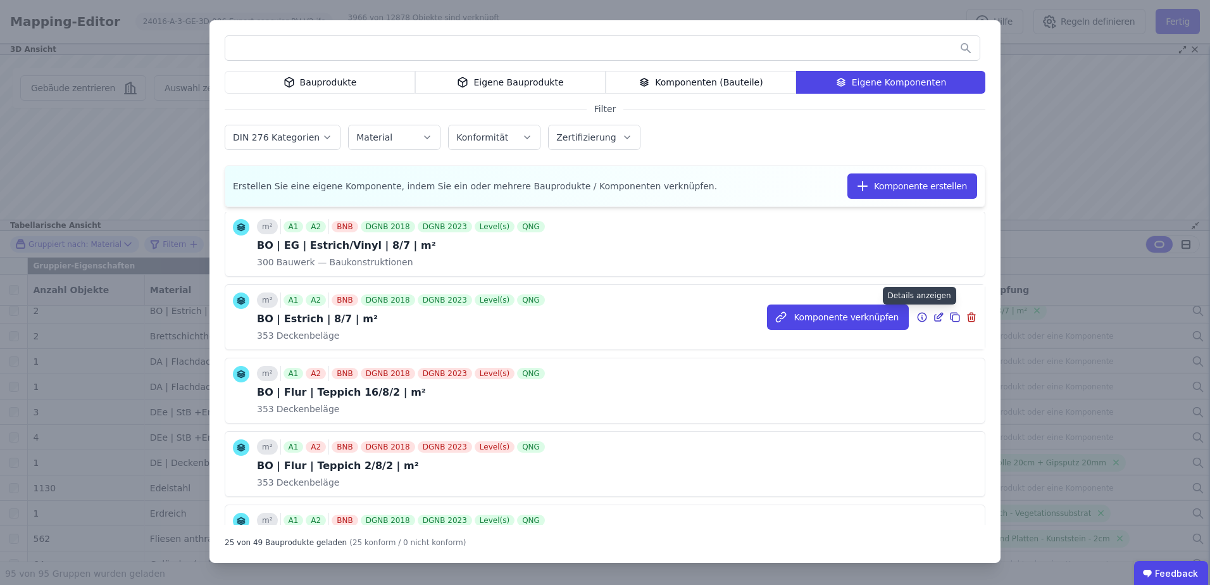
click at [906, 318] on div "Komponente verknüpfen" at bounding box center [876, 317] width 218 height 65
click at [917, 316] on icon at bounding box center [921, 317] width 9 height 9
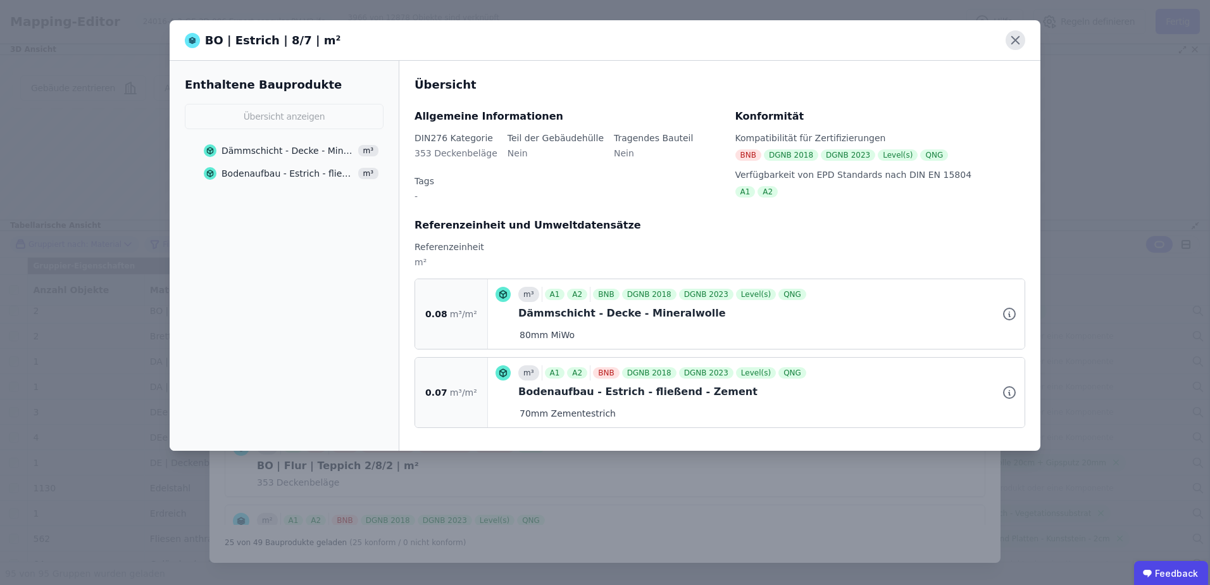
click at [1017, 40] on icon at bounding box center [1015, 40] width 20 height 20
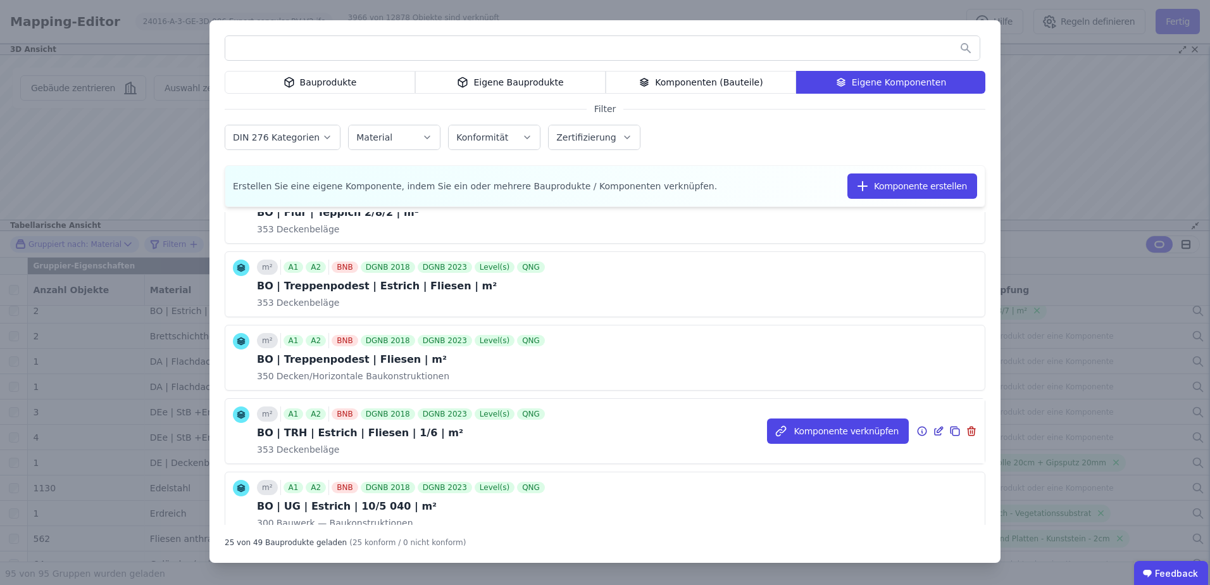
scroll to position [506, 0]
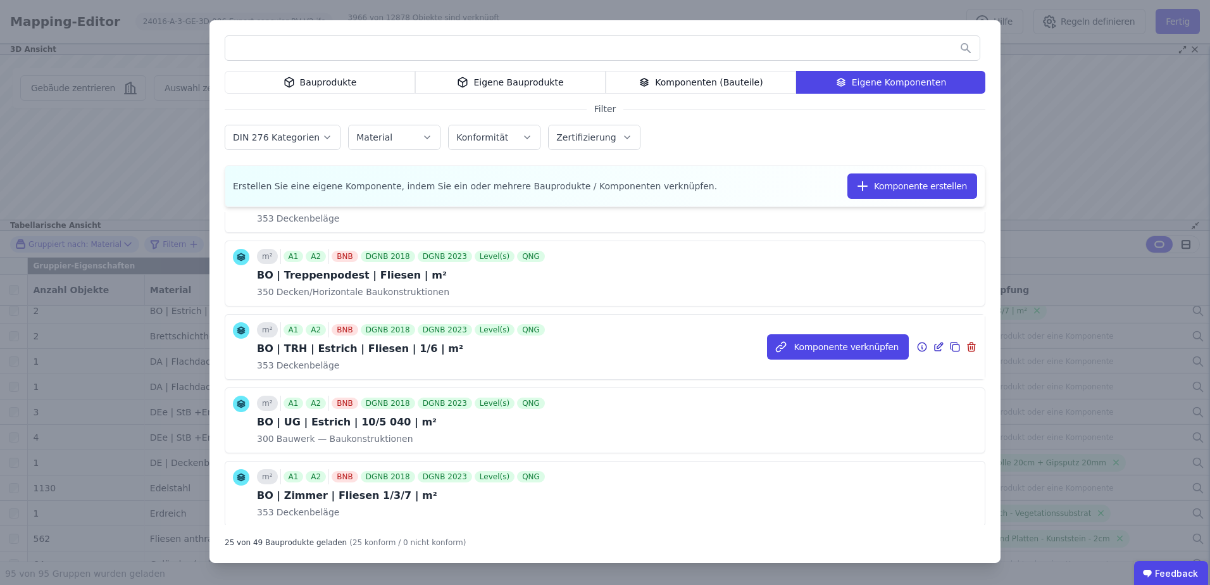
click at [916, 346] on icon at bounding box center [921, 346] width 11 height 15
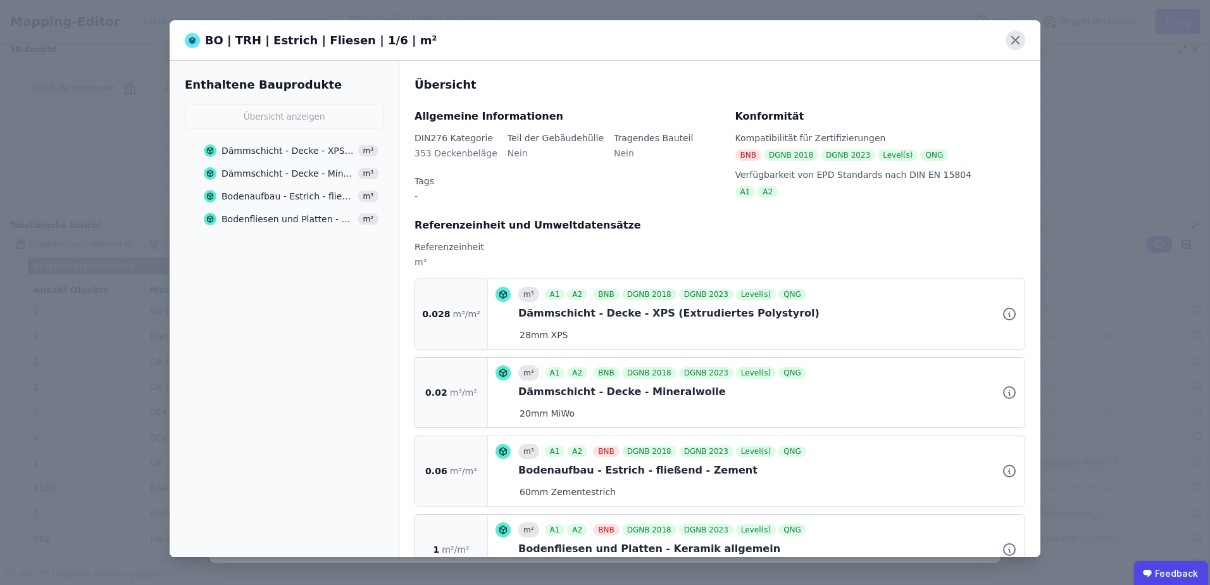
click at [1016, 42] on icon at bounding box center [1015, 40] width 20 height 20
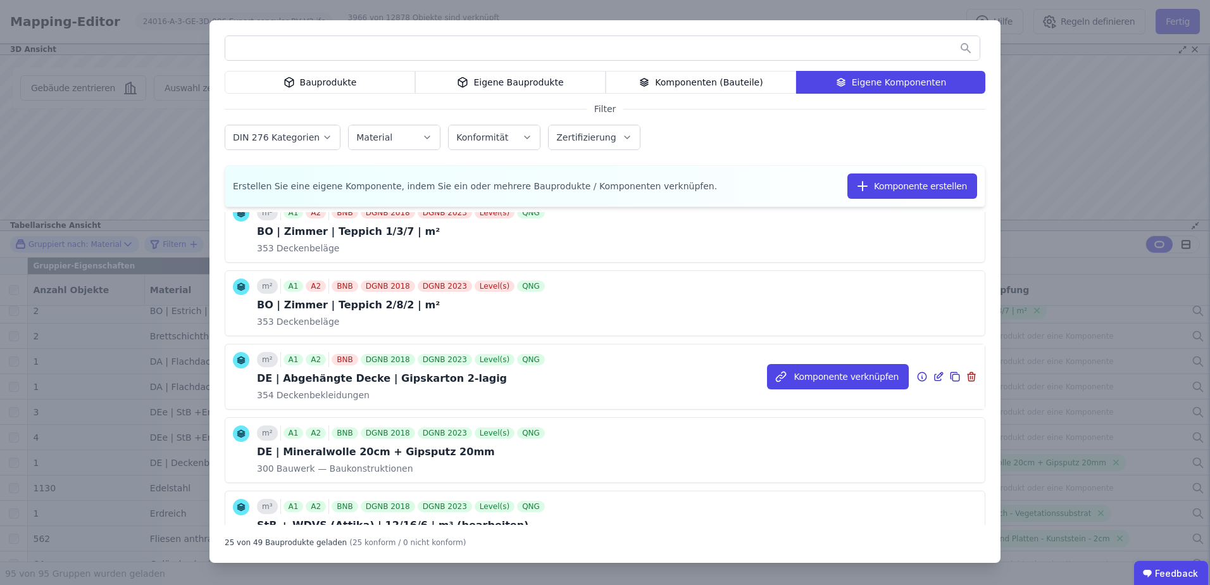
scroll to position [928, 0]
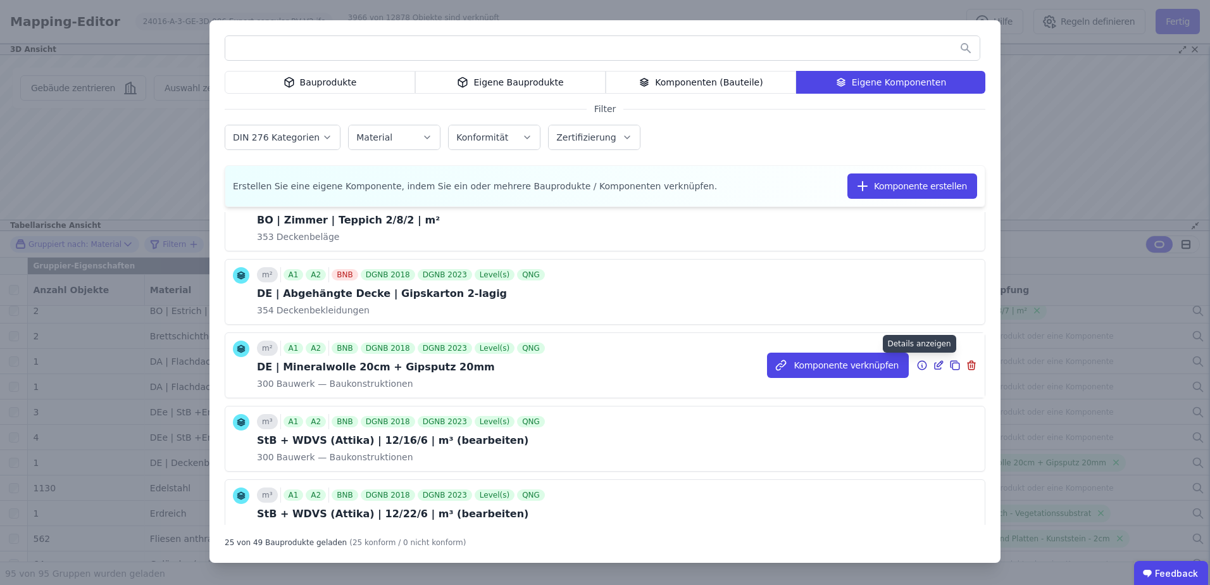
click at [922, 364] on icon at bounding box center [922, 364] width 0 height 0
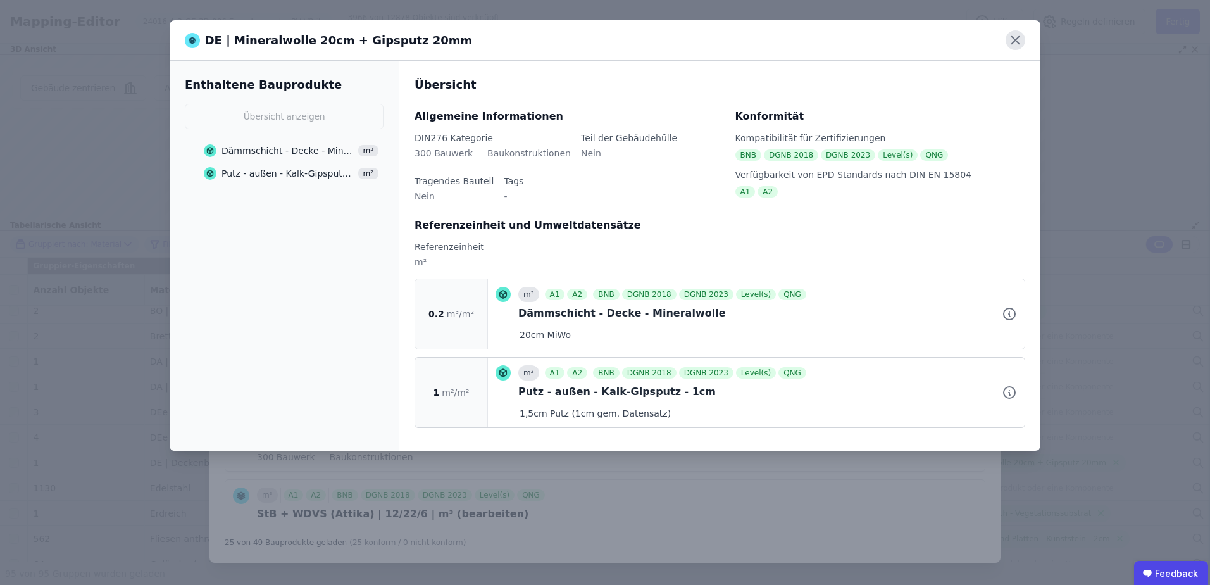
click at [1024, 37] on icon at bounding box center [1015, 40] width 20 height 20
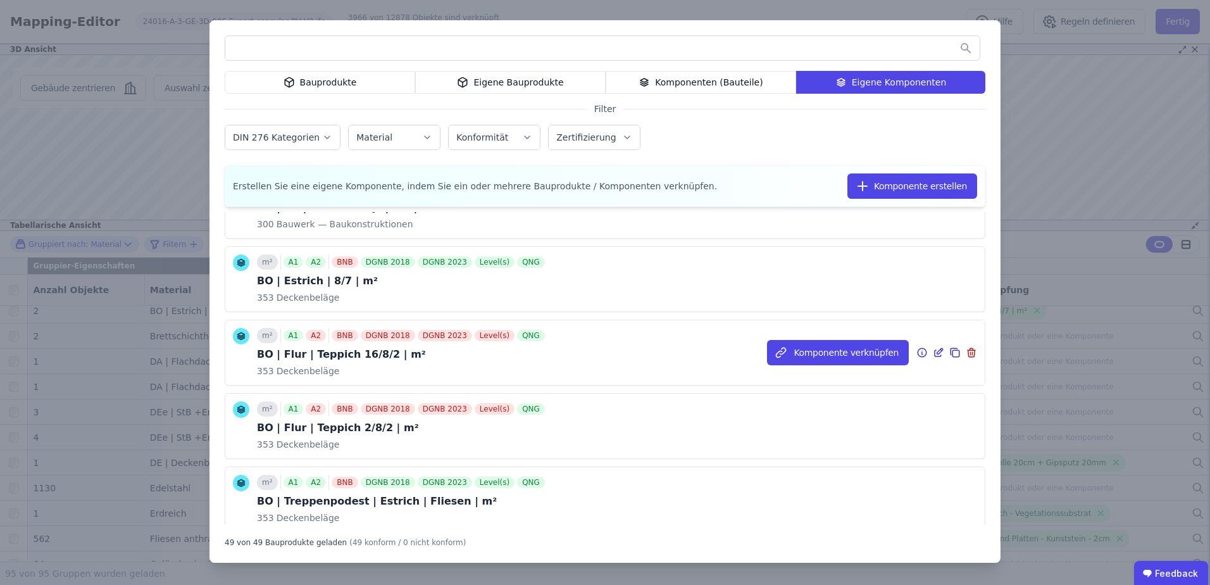
scroll to position [84, 0]
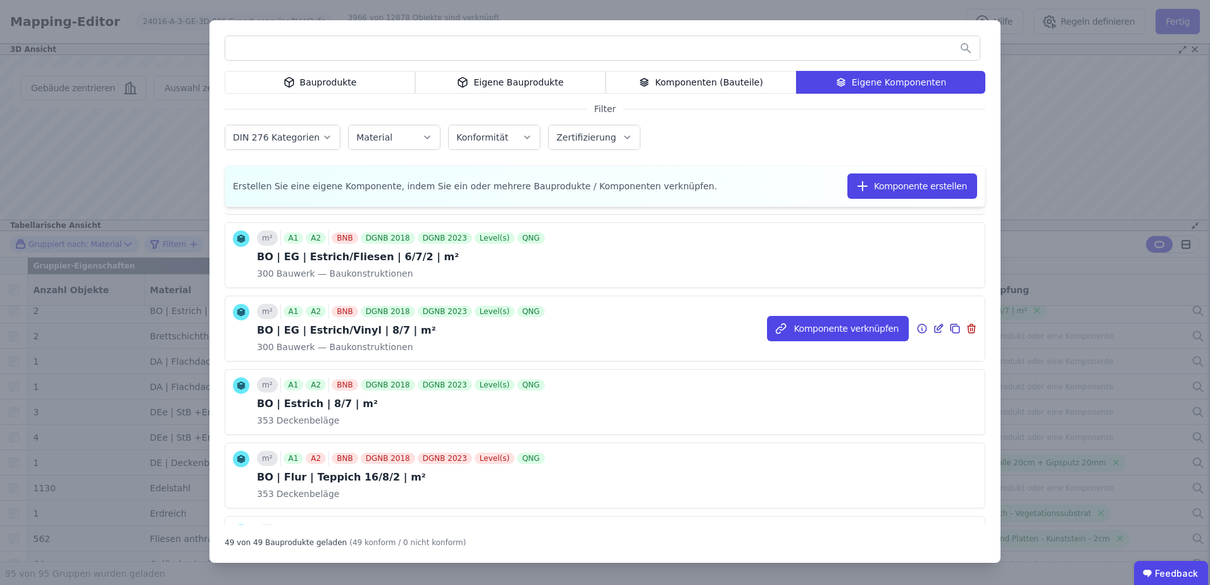
click at [916, 328] on icon at bounding box center [921, 328] width 11 height 15
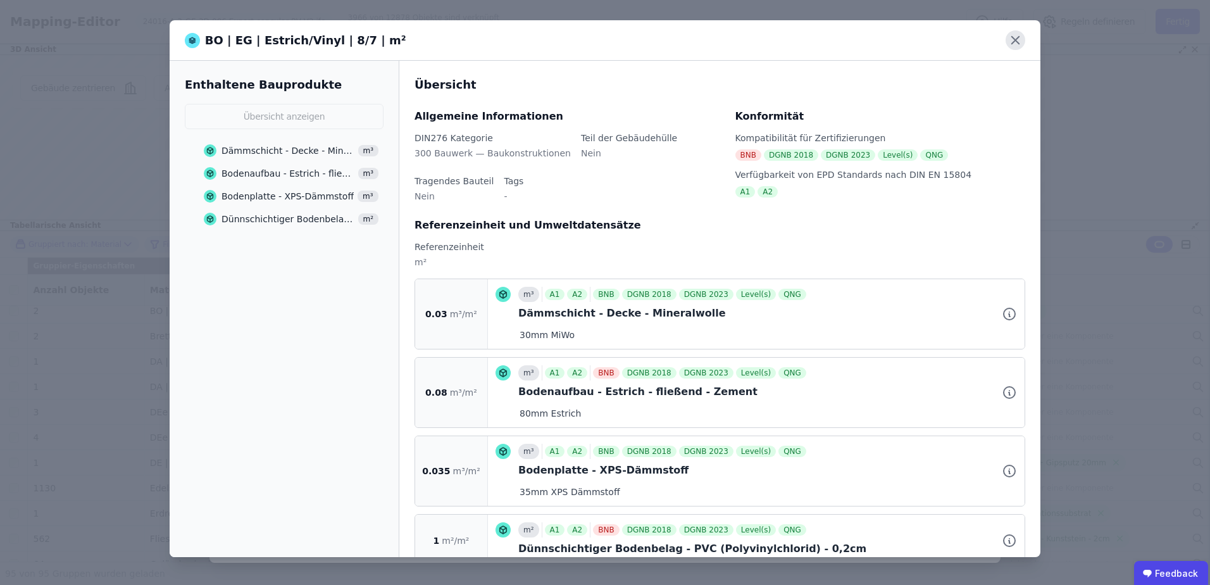
click at [1014, 37] on icon at bounding box center [1015, 40] width 20 height 20
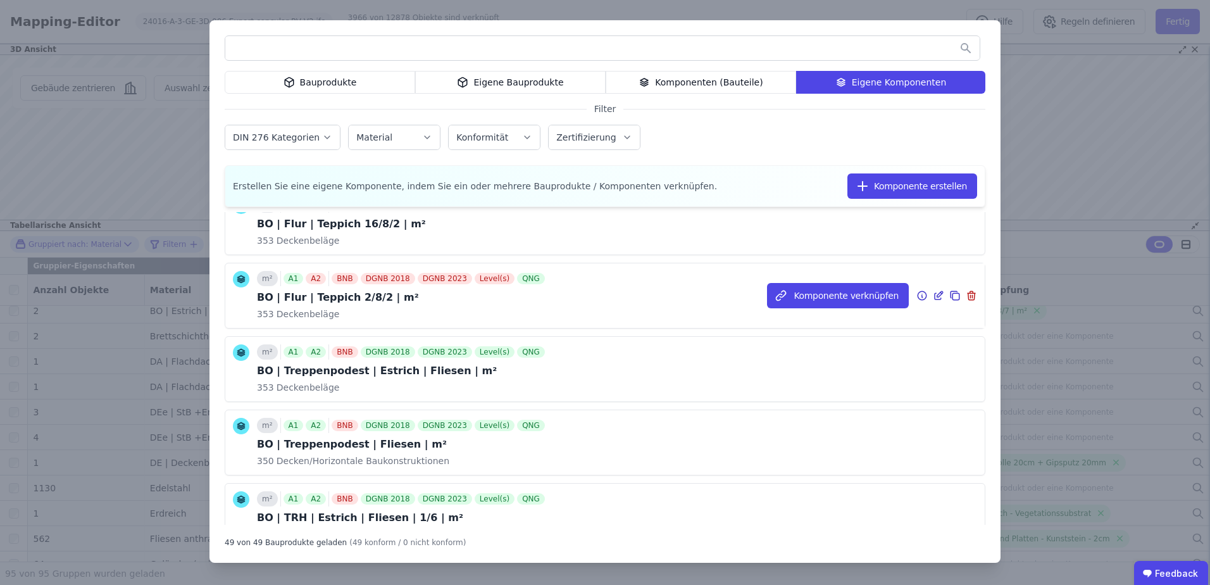
scroll to position [422, 0]
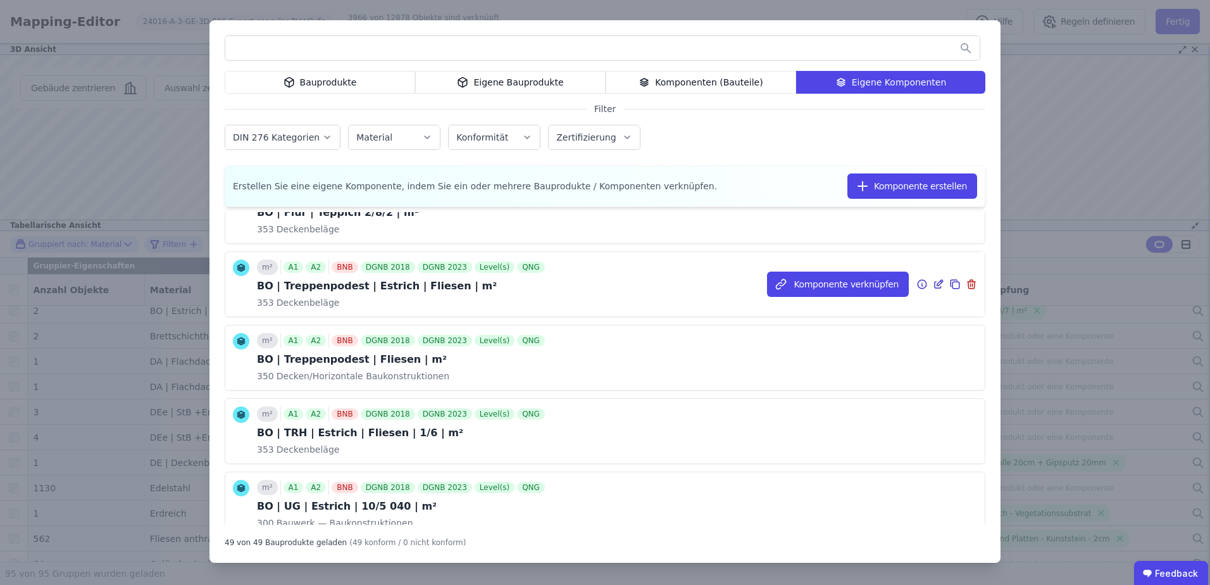
click at [916, 284] on icon at bounding box center [921, 283] width 11 height 15
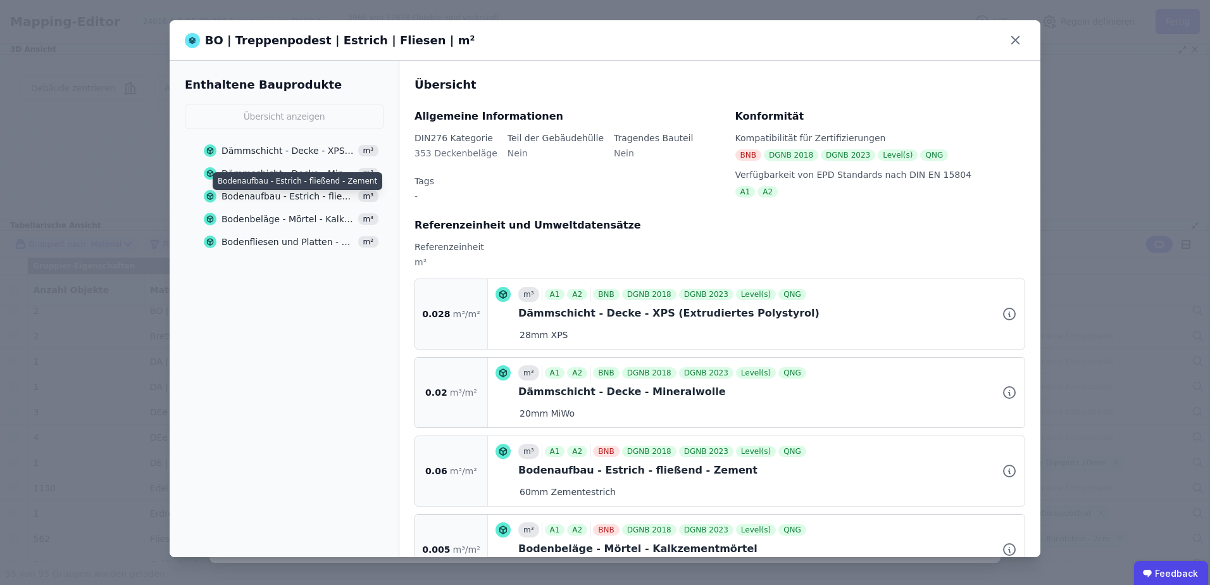
click at [238, 198] on div "Bodenaufbau - Estrich - fließend - Zement" at bounding box center [287, 196] width 133 height 13
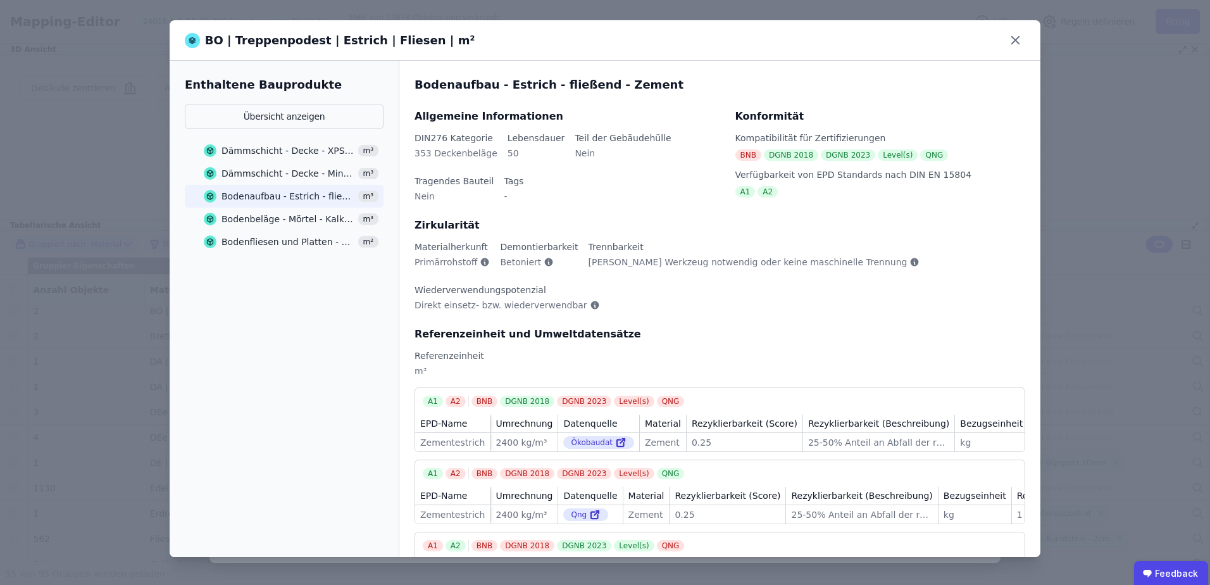
click at [256, 179] on div "Dämmschicht - Decke - Mineralwolle" at bounding box center [287, 173] width 133 height 13
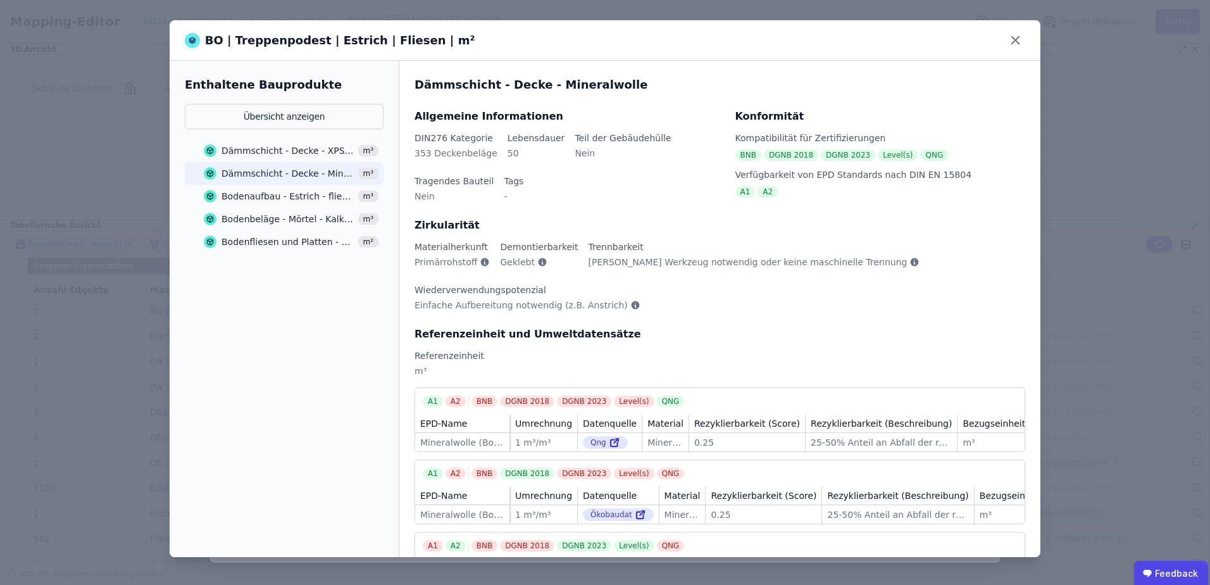
click at [269, 214] on div "Bodenbeläge - Mörtel - Kalkzementmörtel" at bounding box center [287, 219] width 133 height 13
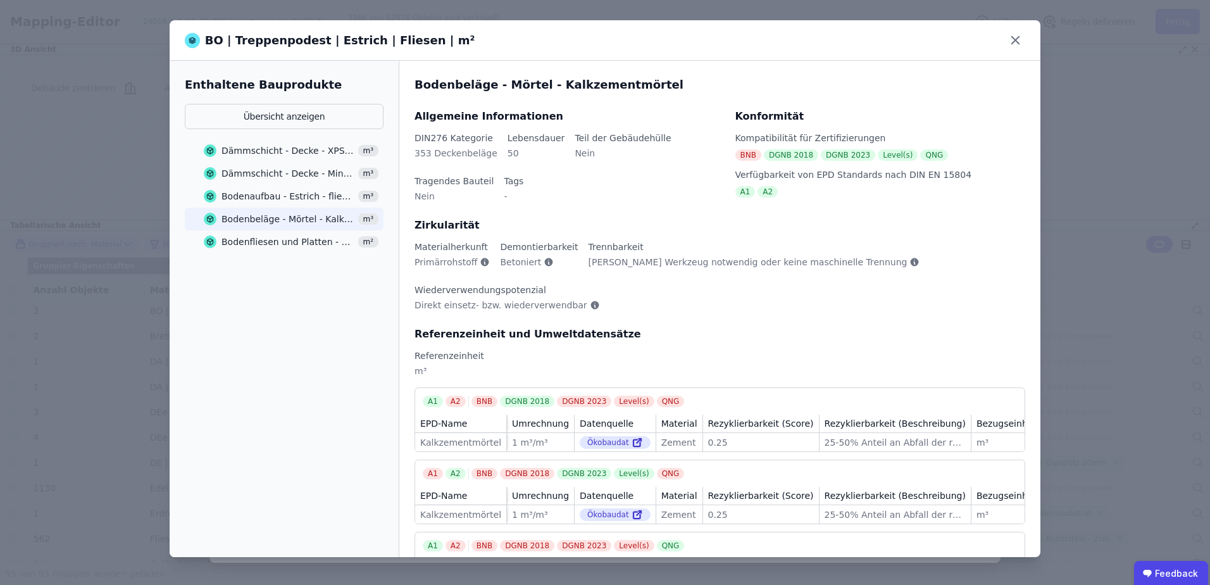
click at [273, 244] on div "Bodenfliesen und Platten - Keramik allgemein" at bounding box center [287, 241] width 133 height 13
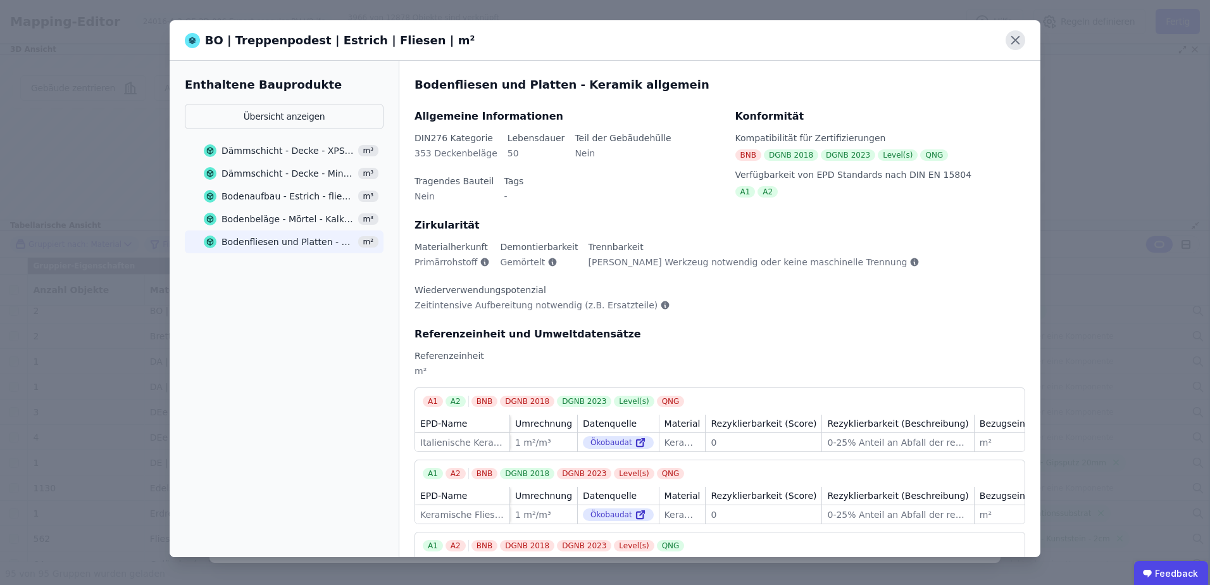
click at [1019, 40] on icon at bounding box center [1015, 40] width 20 height 20
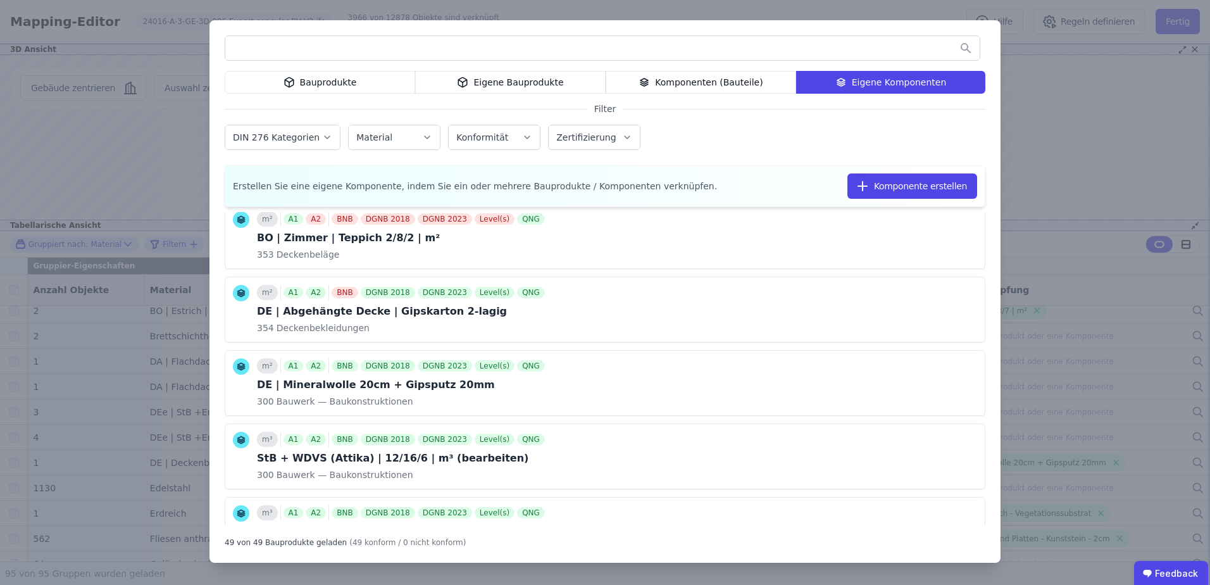
scroll to position [928, 0]
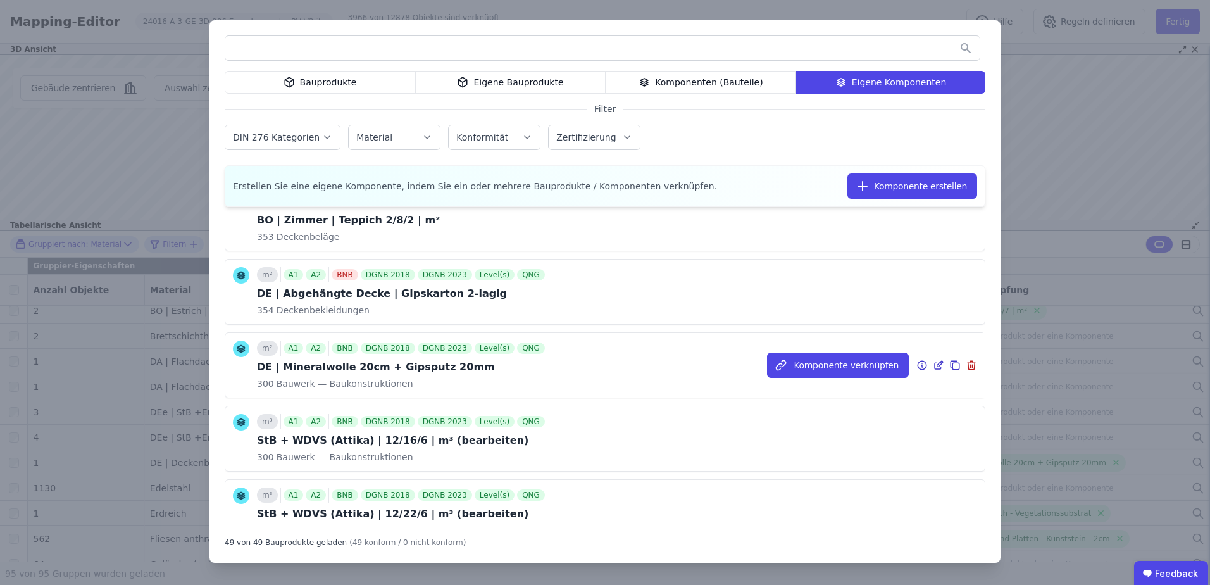
click at [916, 364] on icon at bounding box center [921, 364] width 11 height 15
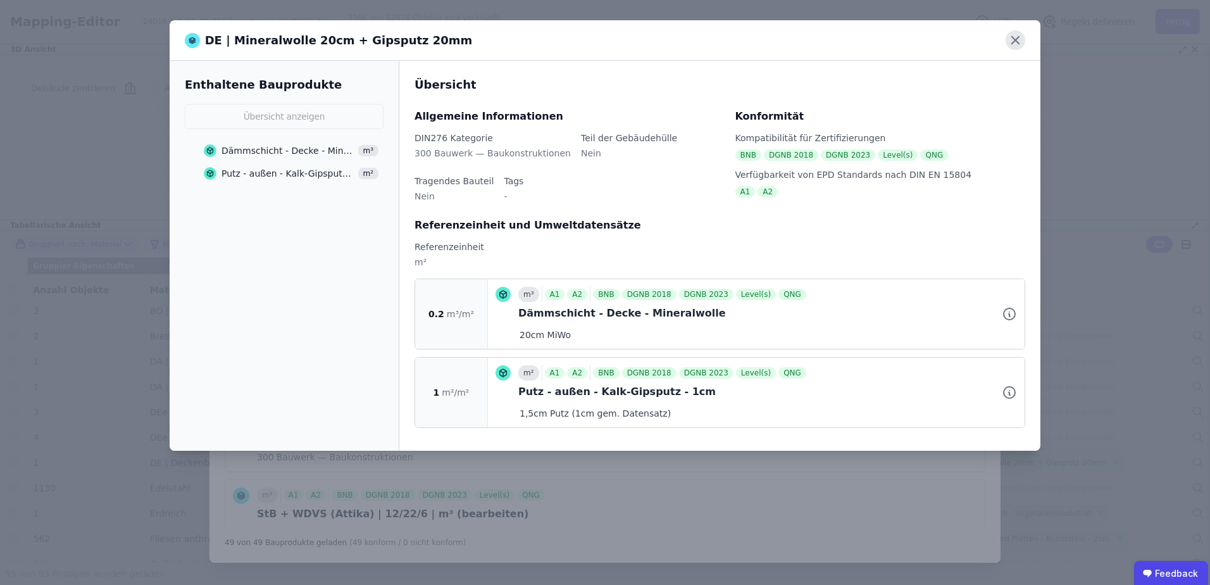
click at [1010, 43] on icon at bounding box center [1015, 40] width 20 height 20
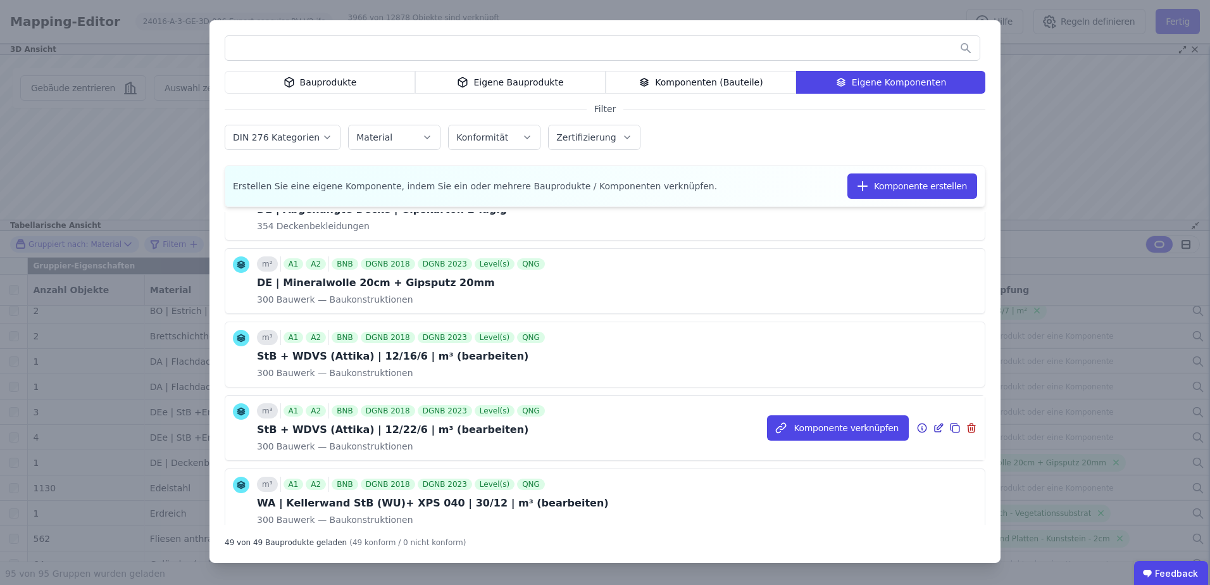
scroll to position [1096, 0]
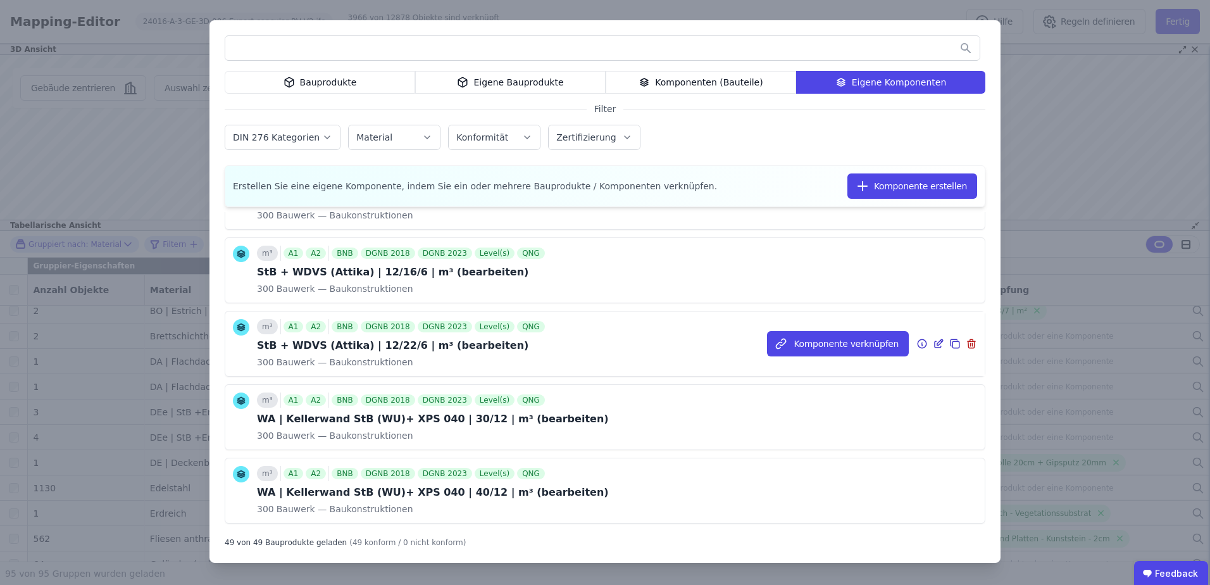
click at [916, 345] on icon at bounding box center [921, 343] width 11 height 15
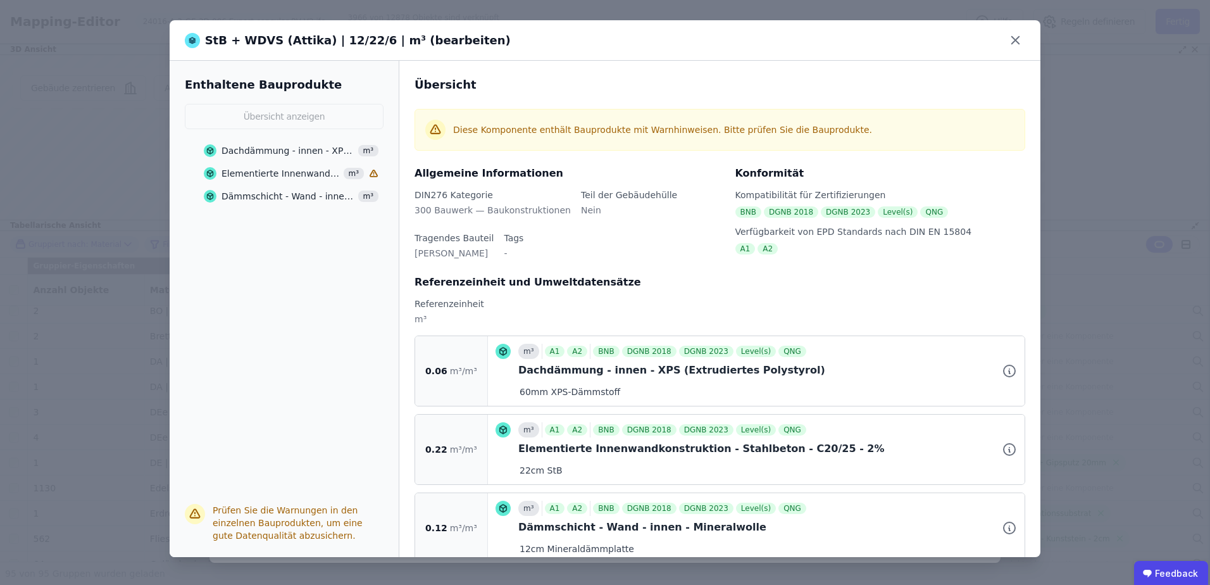
click at [277, 173] on div "Elementierte Innenwandkonstruktion - Stahlbeton - C20/25 - 2%" at bounding box center [280, 173] width 118 height 13
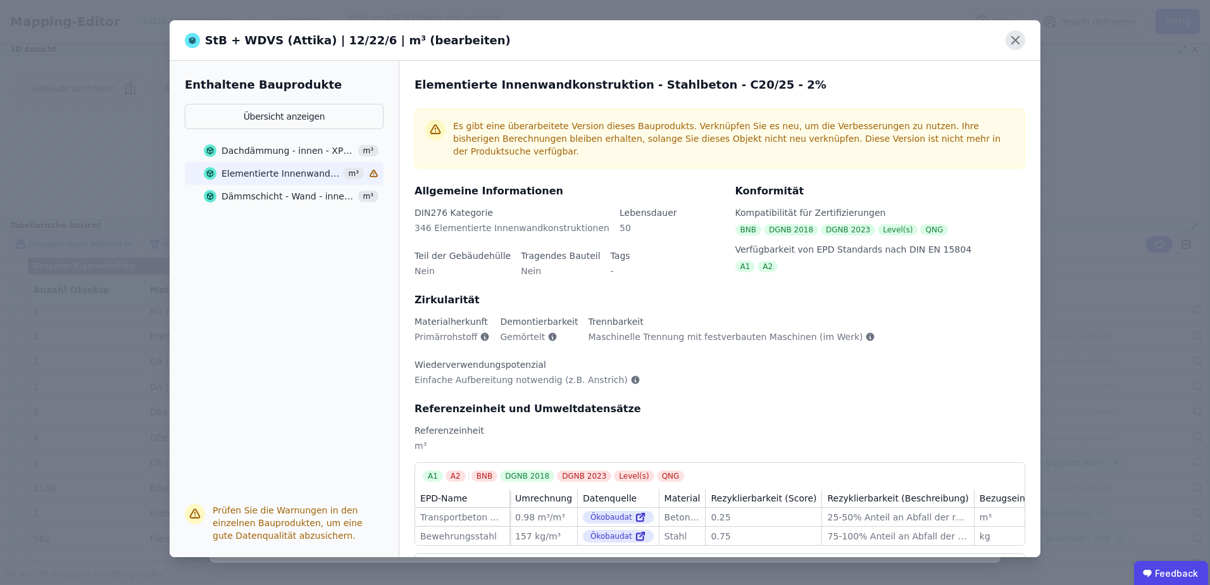
click at [1016, 37] on icon at bounding box center [1015, 40] width 20 height 20
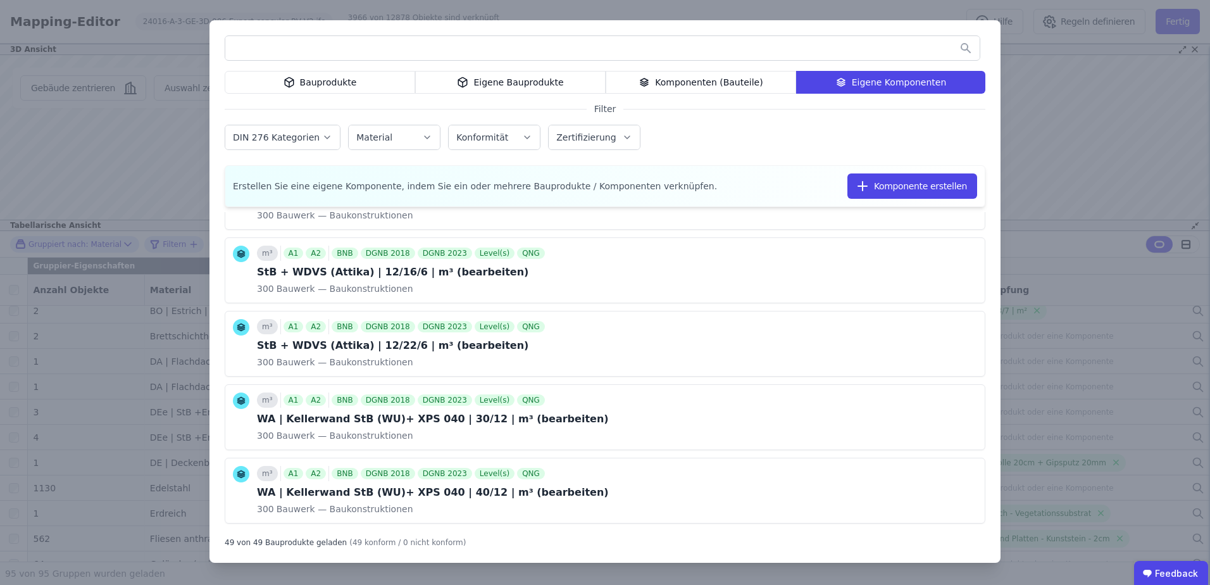
click at [1069, 174] on div "Bauprodukte Eigene Bauprodukte Komponenten (Bauteile) Eigene Komponenten Filter…" at bounding box center [605, 292] width 1210 height 585
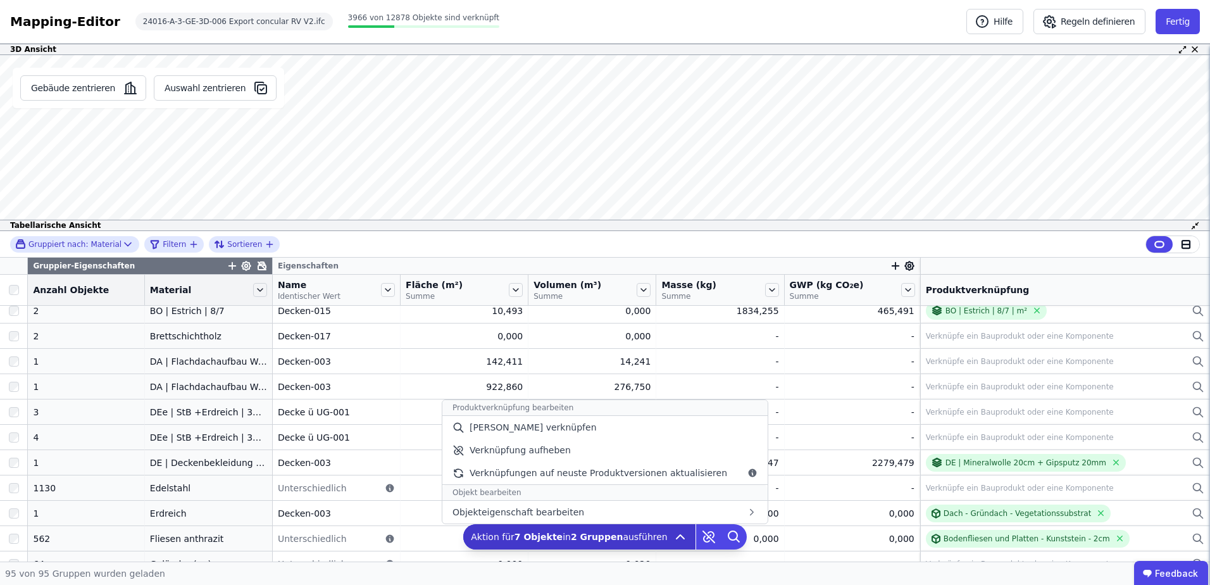
click at [672, 536] on icon at bounding box center [679, 536] width 15 height 15
click at [615, 439] on div "Verknüpfung aufheben" at bounding box center [604, 449] width 325 height 23
click at [576, 432] on div "[PERSON_NAME] verknüpfen" at bounding box center [604, 427] width 325 height 23
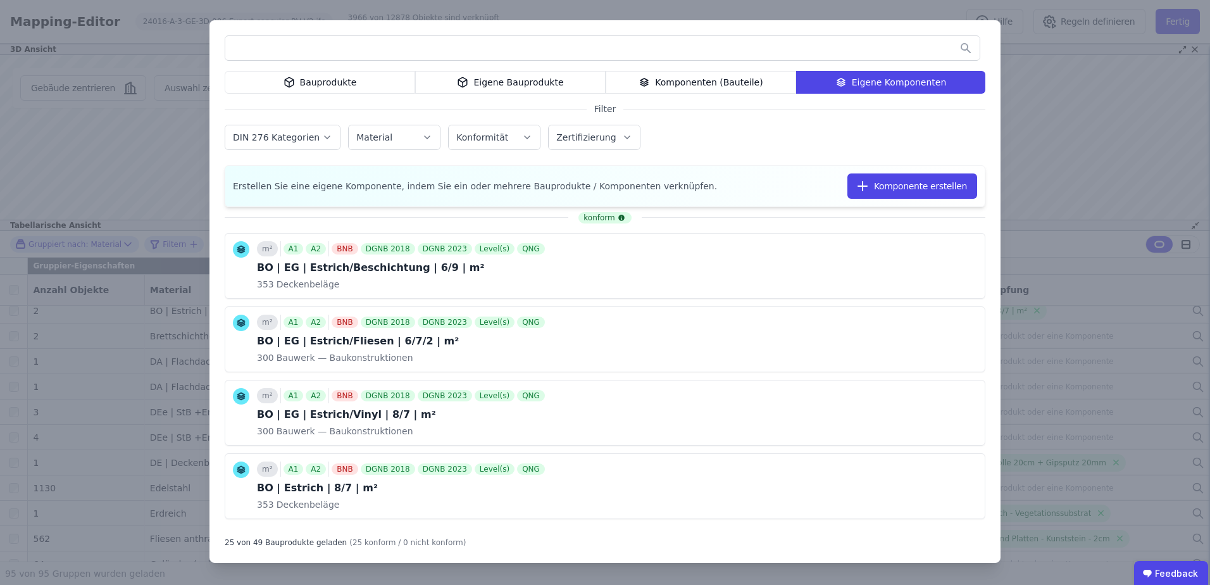
click at [655, 59] on div at bounding box center [602, 47] width 755 height 25
click at [662, 49] on input "text" at bounding box center [602, 48] width 754 height 23
type input "*"
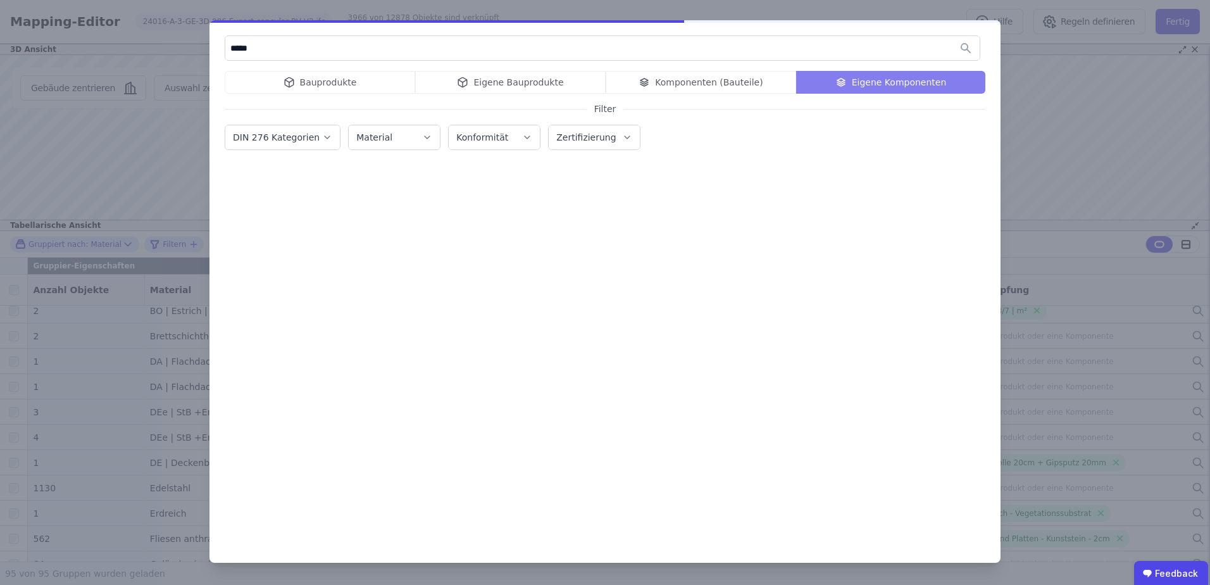
type input "*****"
click at [657, 86] on div "Bauprodukte Eigene Bauprodukte Komponenten (Bauteile) Eigene Komponenten" at bounding box center [605, 82] width 760 height 23
click at [523, 77] on div "Bauprodukte Eigene Bauprodukte Komponenten (Bauteile) Eigene Komponenten" at bounding box center [605, 82] width 760 height 23
click at [557, 83] on div "Bauprodukte Eigene Bauprodukte Komponenten (Bauteile) Eigene Komponenten" at bounding box center [605, 82] width 760 height 23
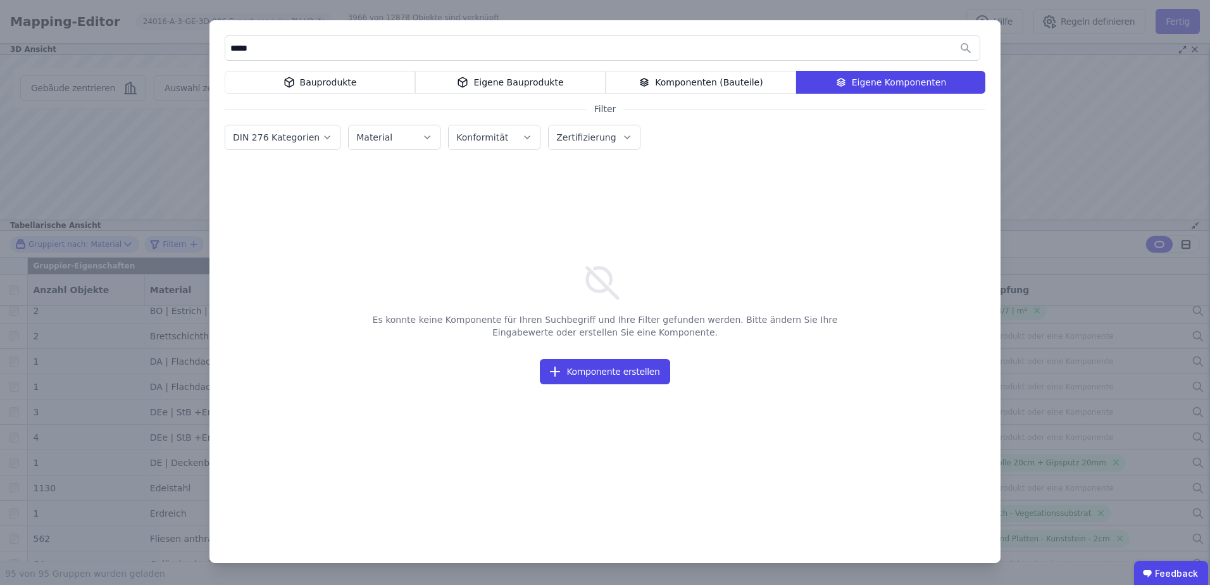
click at [642, 77] on div "Komponenten (Bauteile)" at bounding box center [700, 82] width 190 height 23
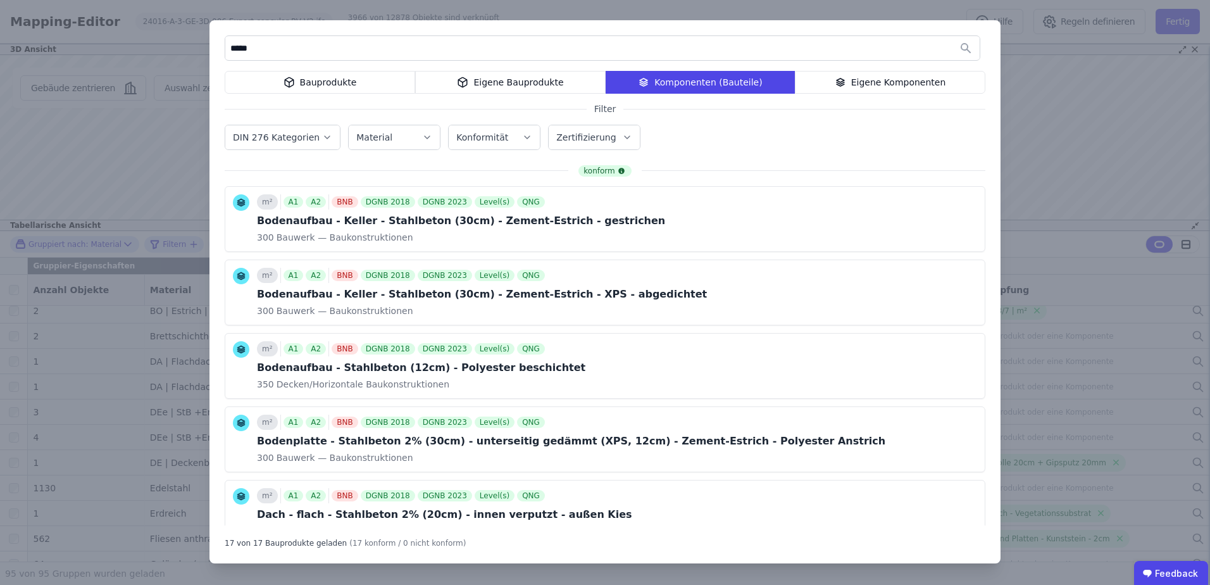
click at [499, 80] on div "Eigene Bauprodukte" at bounding box center [510, 82] width 190 height 23
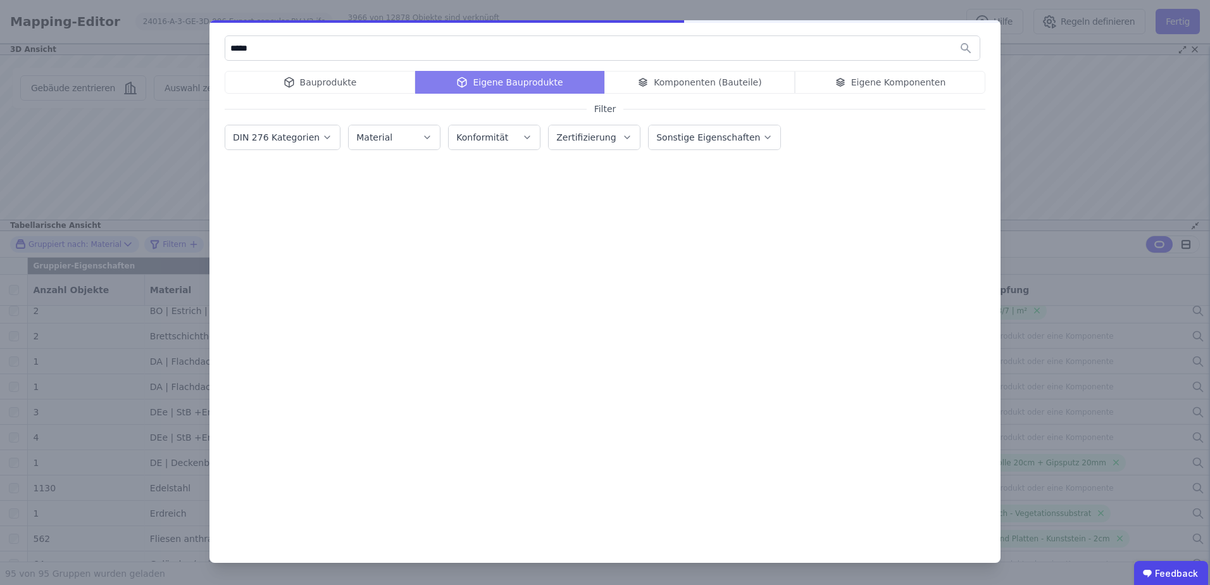
click at [385, 81] on div "Bauprodukte Eigene Bauprodukte Komponenten (Bauteile) Eigene Komponenten" at bounding box center [605, 82] width 760 height 23
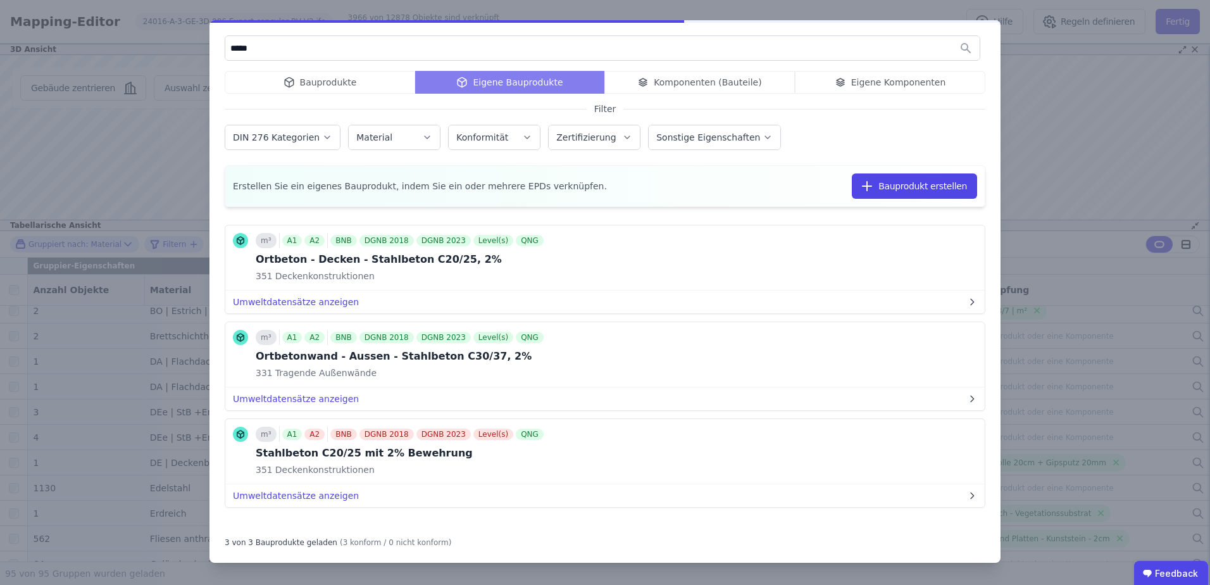
click at [338, 78] on div "Bauprodukte Eigene Bauprodukte Komponenten (Bauteile) Eigene Komponenten" at bounding box center [605, 82] width 760 height 23
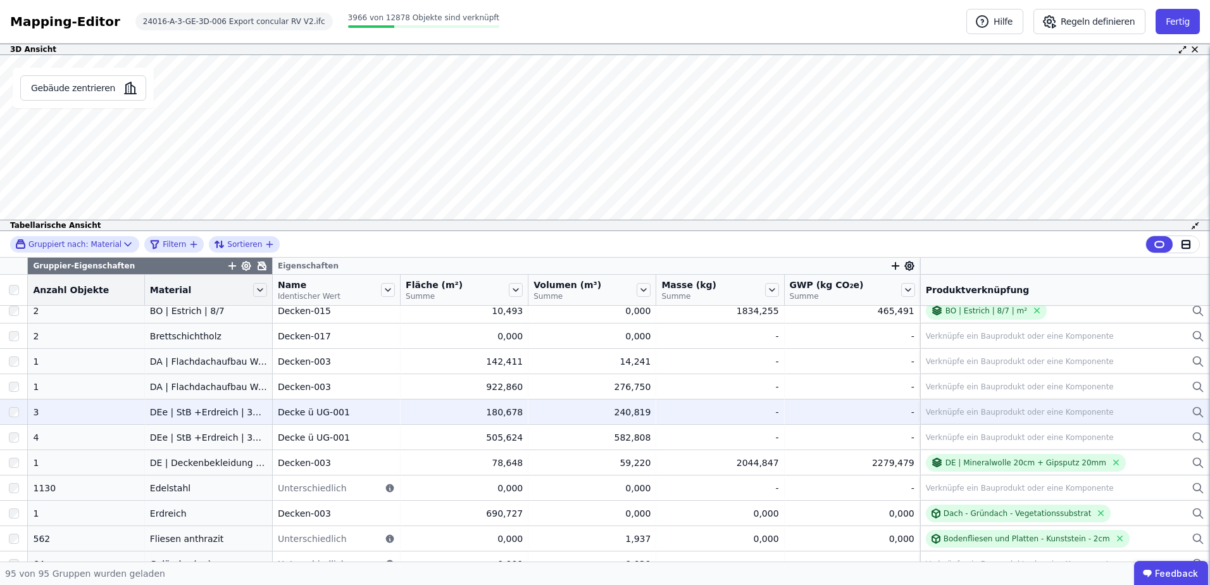
click at [21, 414] on div at bounding box center [13, 411] width 27 height 23
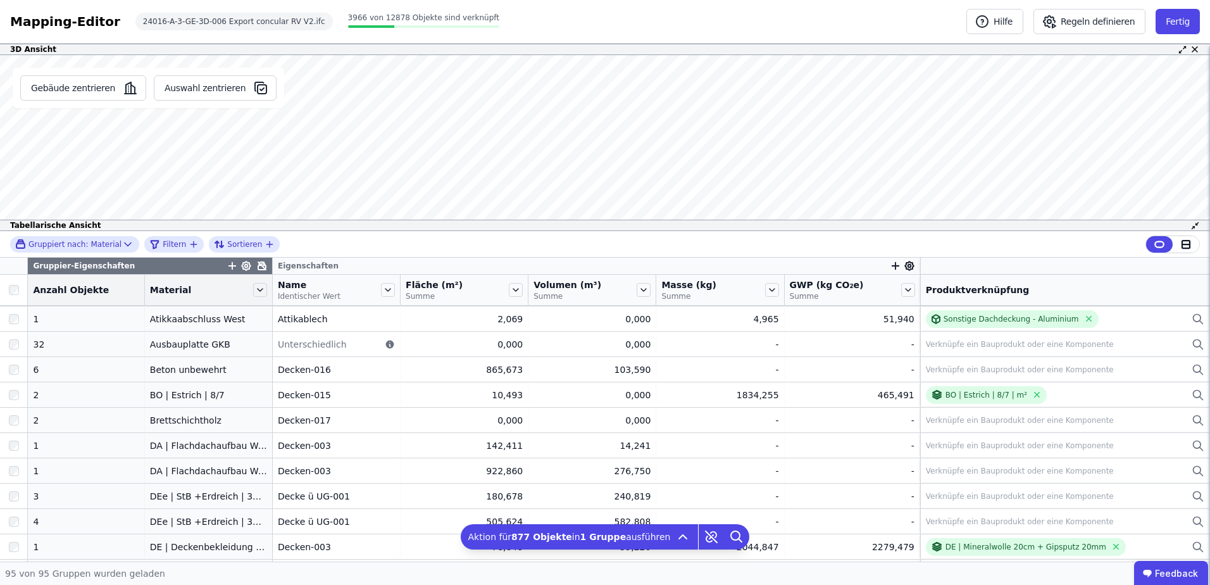
scroll to position [0, 0]
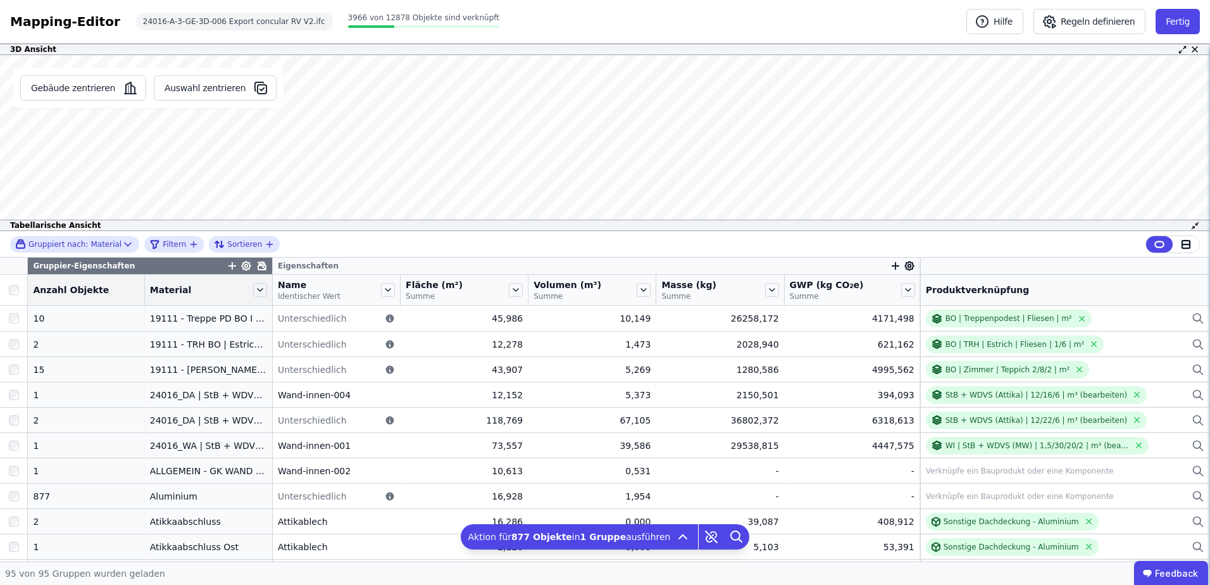
click at [261, 183] on div "Gebäude zentrieren Auswahl zentrieren Es sind keine Objektdaten verfügbar Diese…" at bounding box center [605, 143] width 1210 height 176
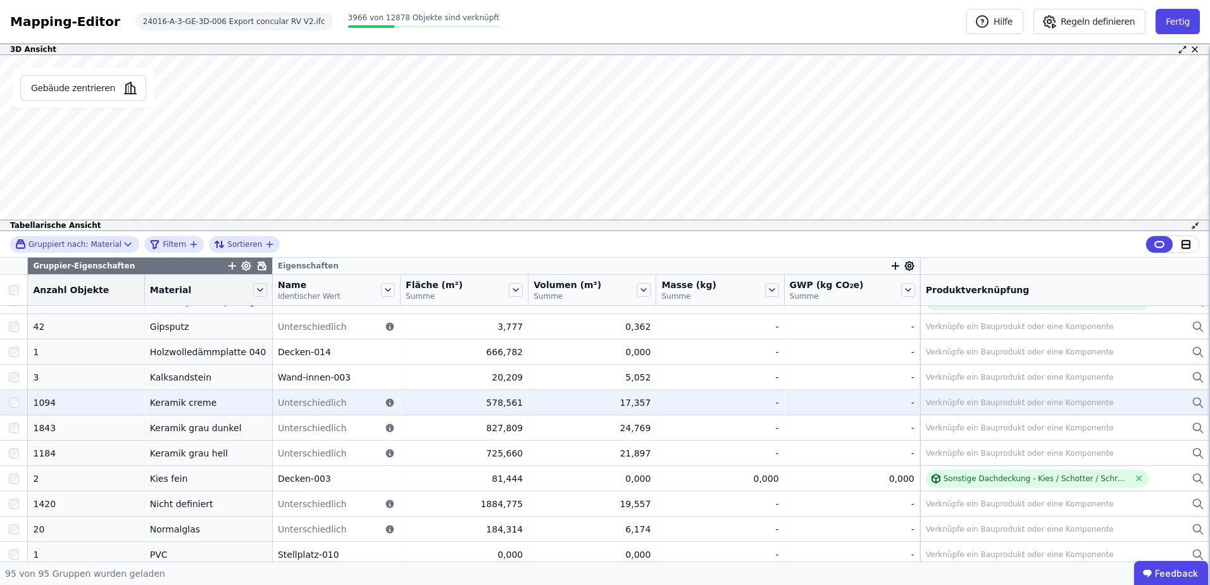
scroll to position [1602, 0]
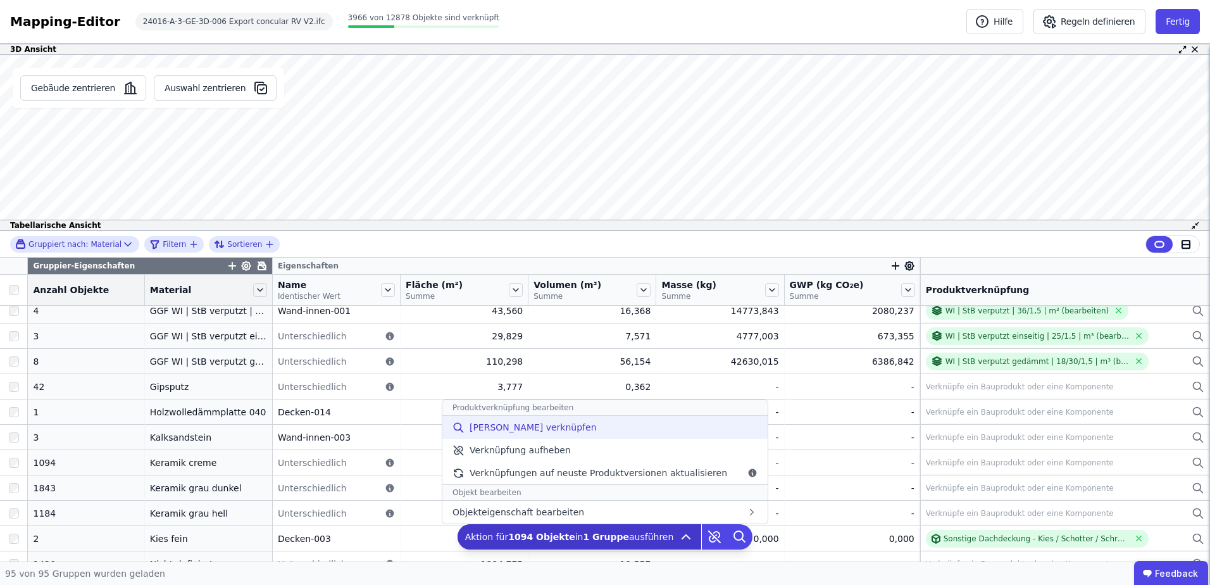
click at [558, 437] on div "[PERSON_NAME] verknüpfen" at bounding box center [604, 427] width 325 height 23
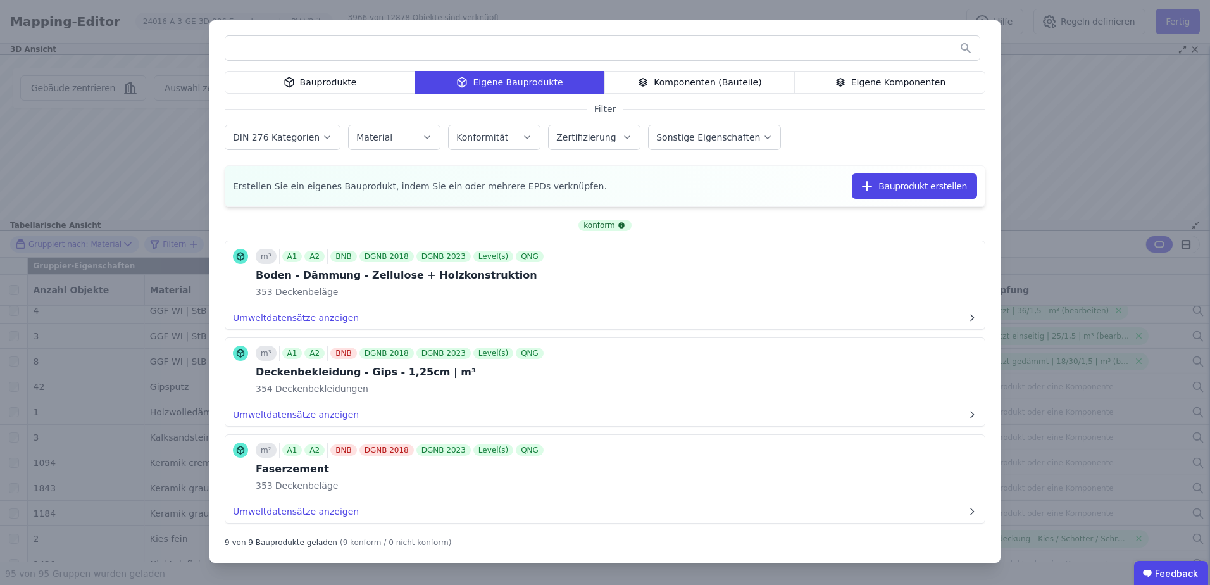
click at [909, 65] on div at bounding box center [605, 50] width 760 height 30
click at [891, 87] on div "Eigene Komponenten" at bounding box center [890, 82] width 190 height 23
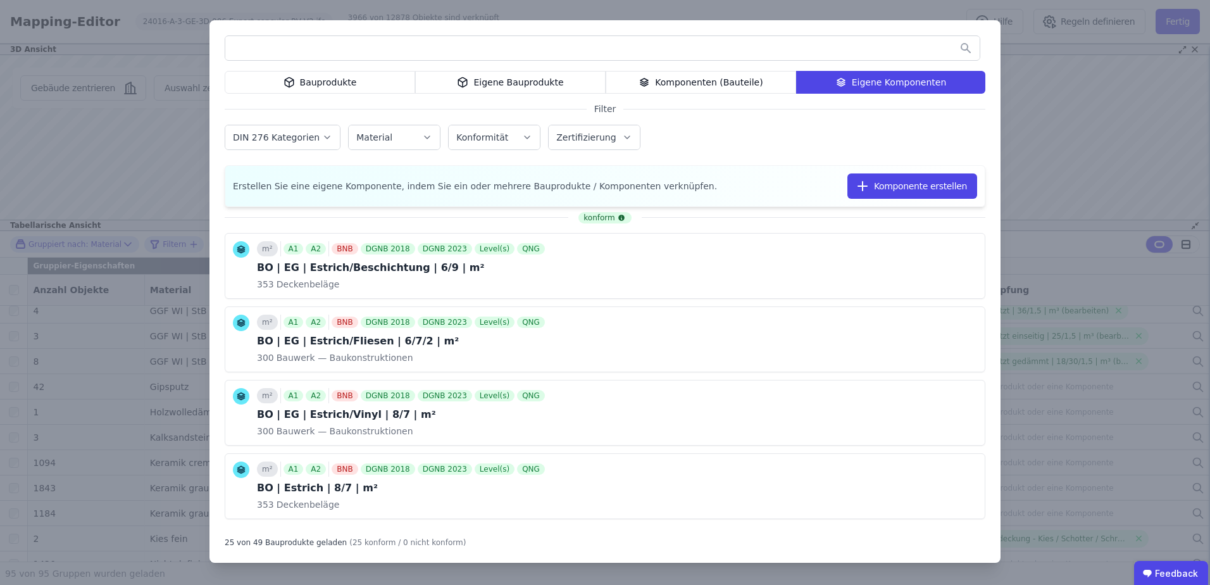
click at [626, 46] on input "text" at bounding box center [602, 48] width 754 height 23
click at [630, 74] on div "Komponenten (Bauteile)" at bounding box center [700, 82] width 190 height 23
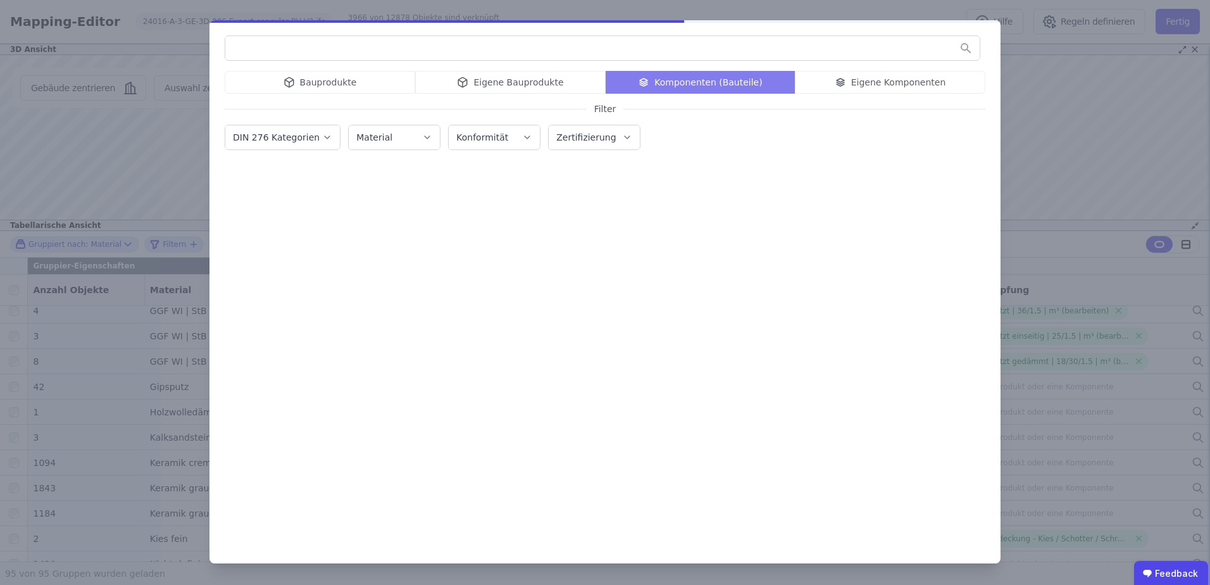
click at [543, 72] on div "Bauprodukte Eigene Bauprodukte Komponenten (Bauteile) Eigene Komponenten" at bounding box center [605, 82] width 760 height 23
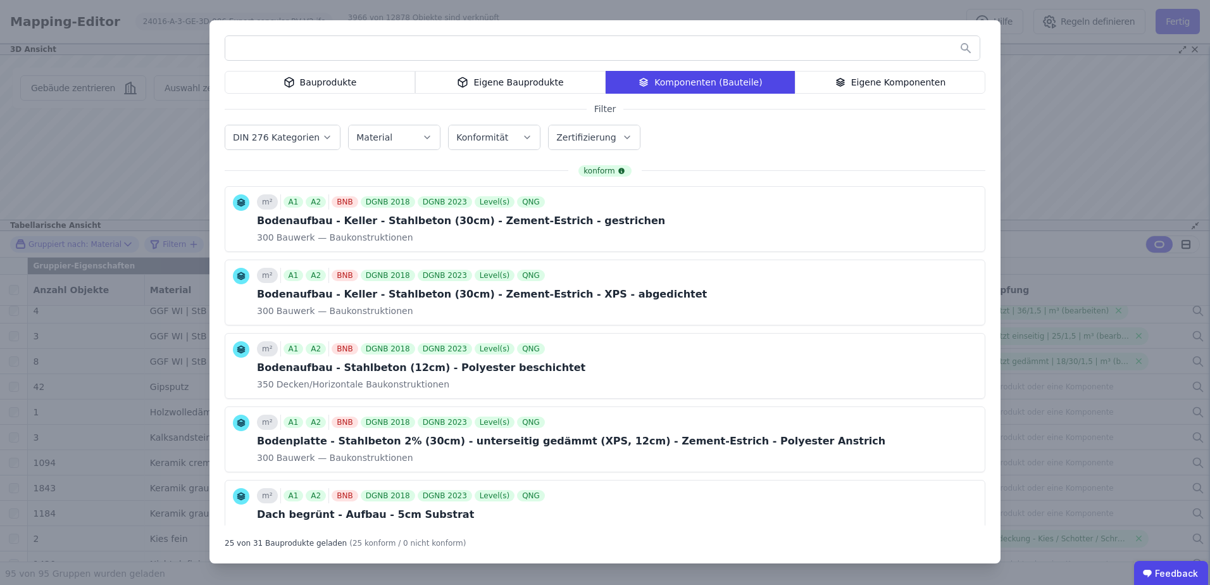
click at [540, 84] on div "Eigene Bauprodukte" at bounding box center [510, 82] width 190 height 23
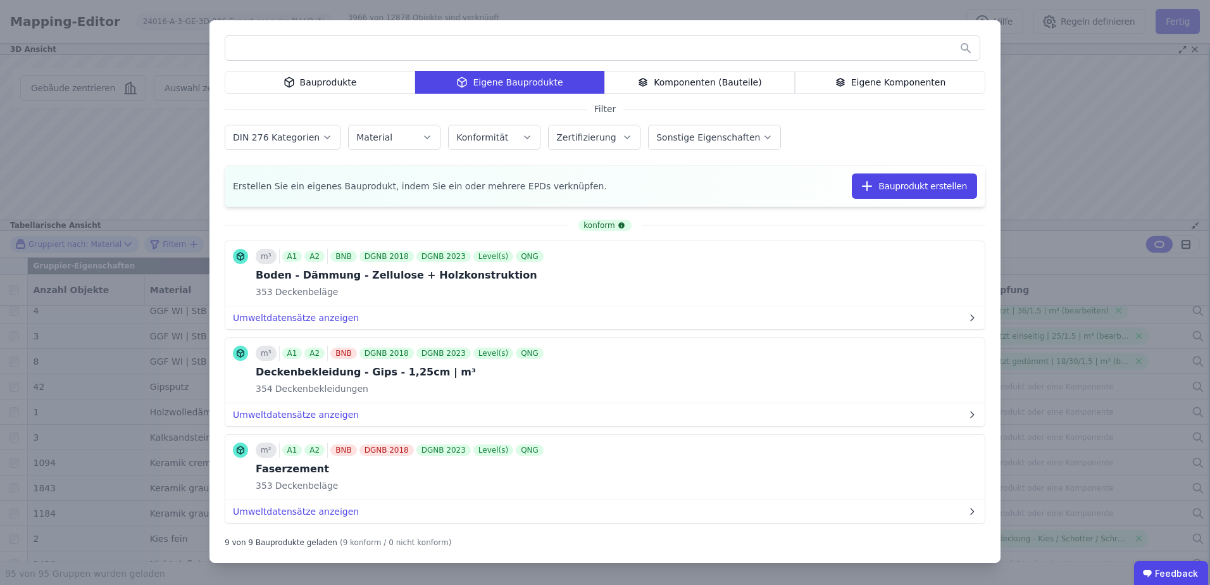
click at [350, 77] on div "Bauprodukte" at bounding box center [320, 82] width 190 height 23
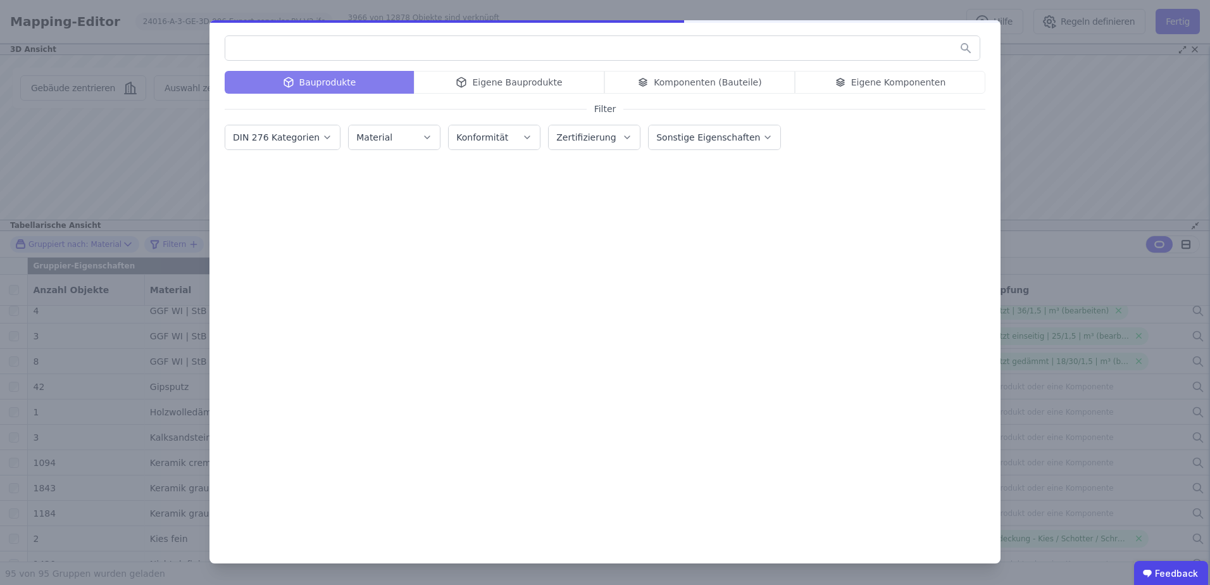
click at [377, 47] on input "text" at bounding box center [602, 48] width 754 height 23
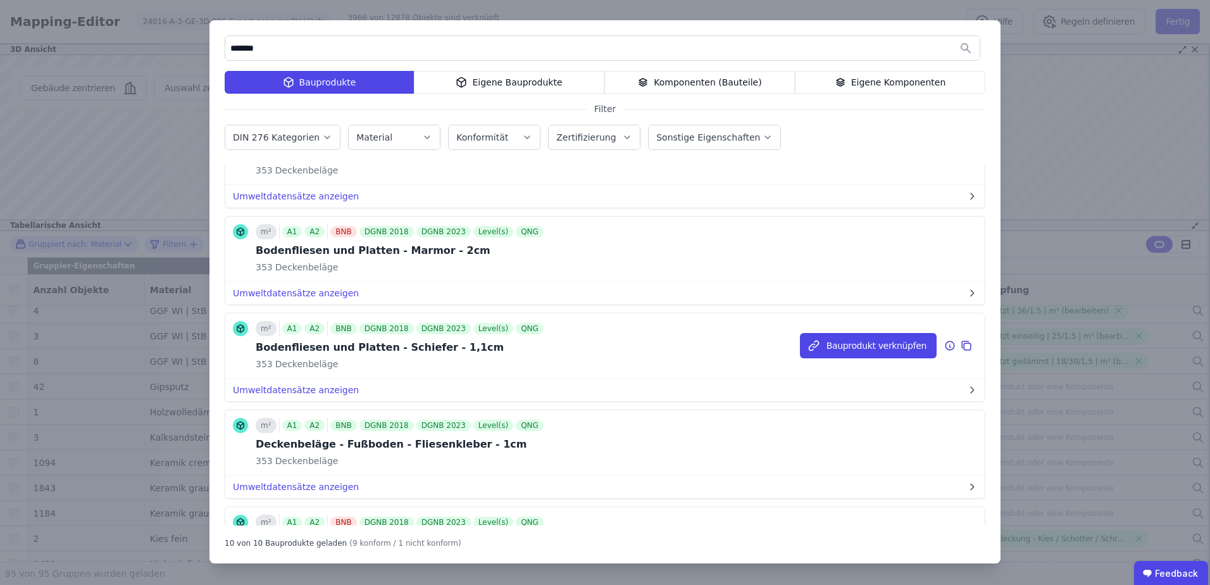
scroll to position [333, 0]
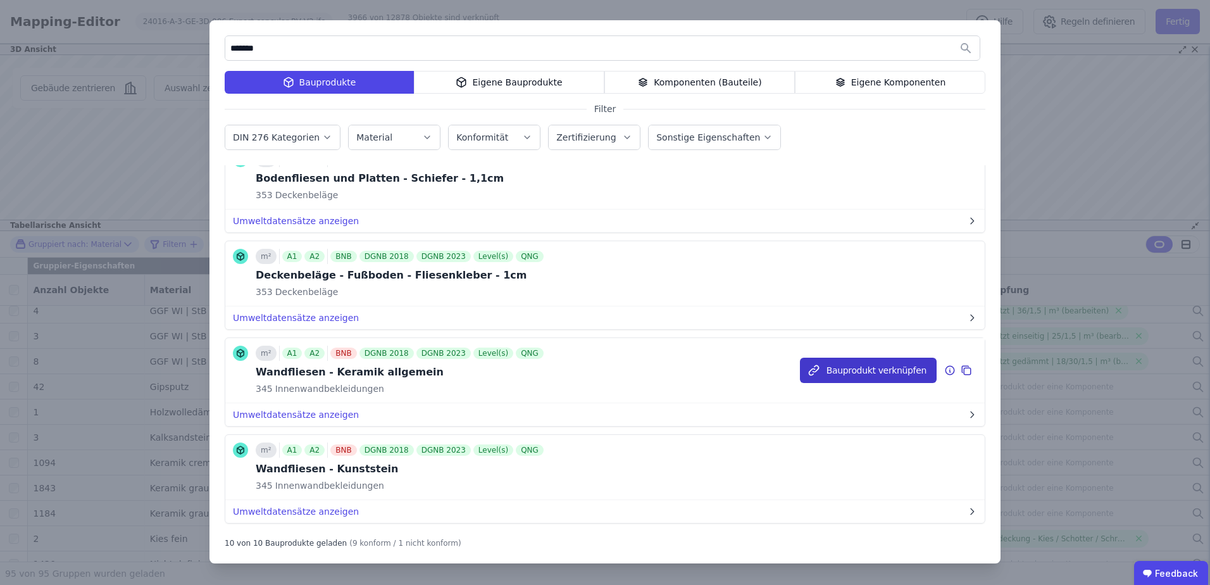
type input "*******"
click at [891, 366] on button "Bauprodukt verknüpfen" at bounding box center [868, 369] width 137 height 25
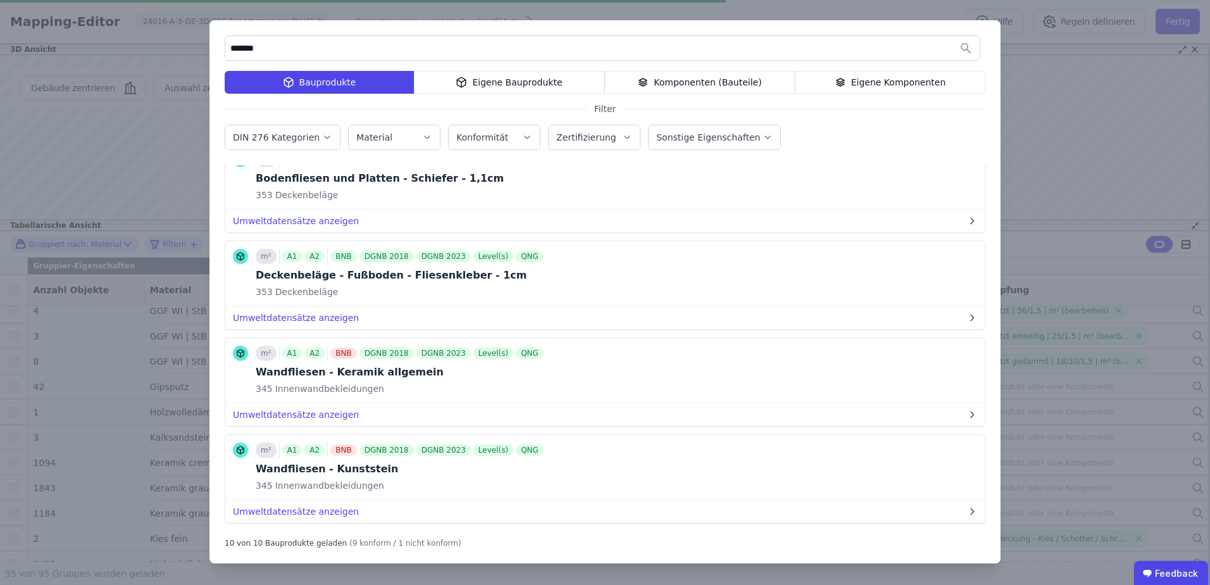
click at [1071, 168] on div "******* Bauprodukte Eigene Bauprodukte Komponenten (Bauteile) Eigene Komponente…" at bounding box center [605, 292] width 1210 height 585
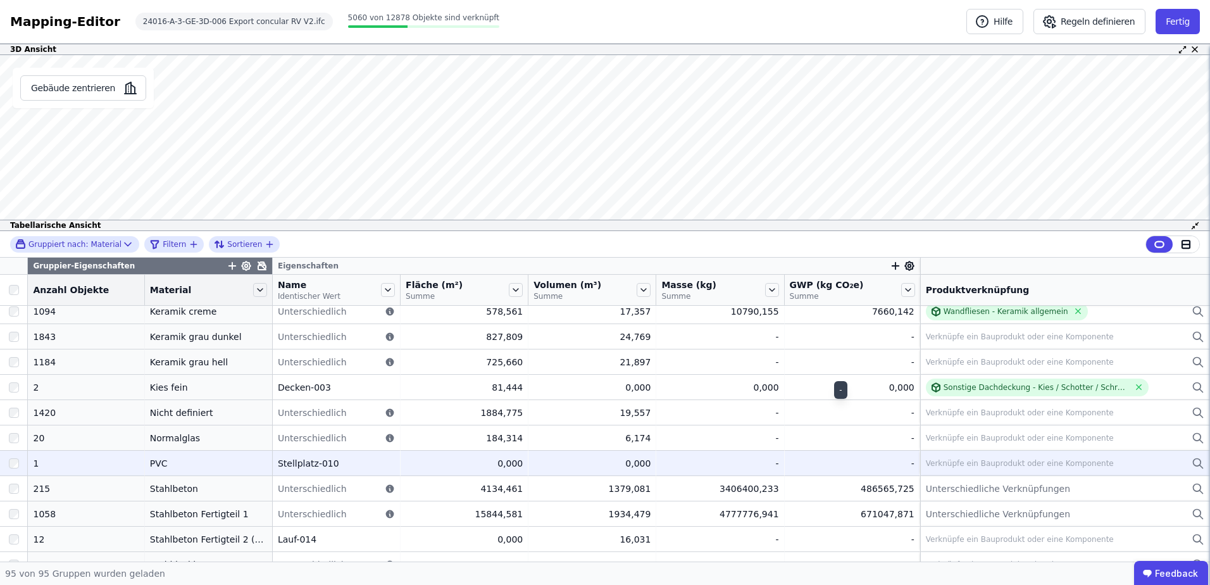
scroll to position [1727, 0]
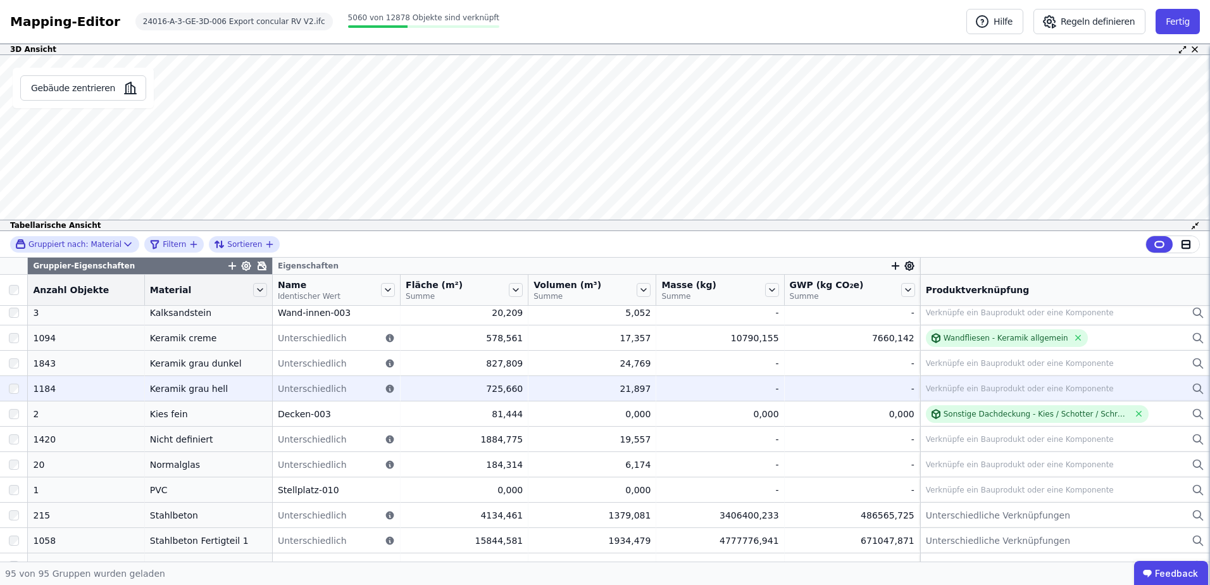
click at [20, 386] on div at bounding box center [13, 388] width 27 height 23
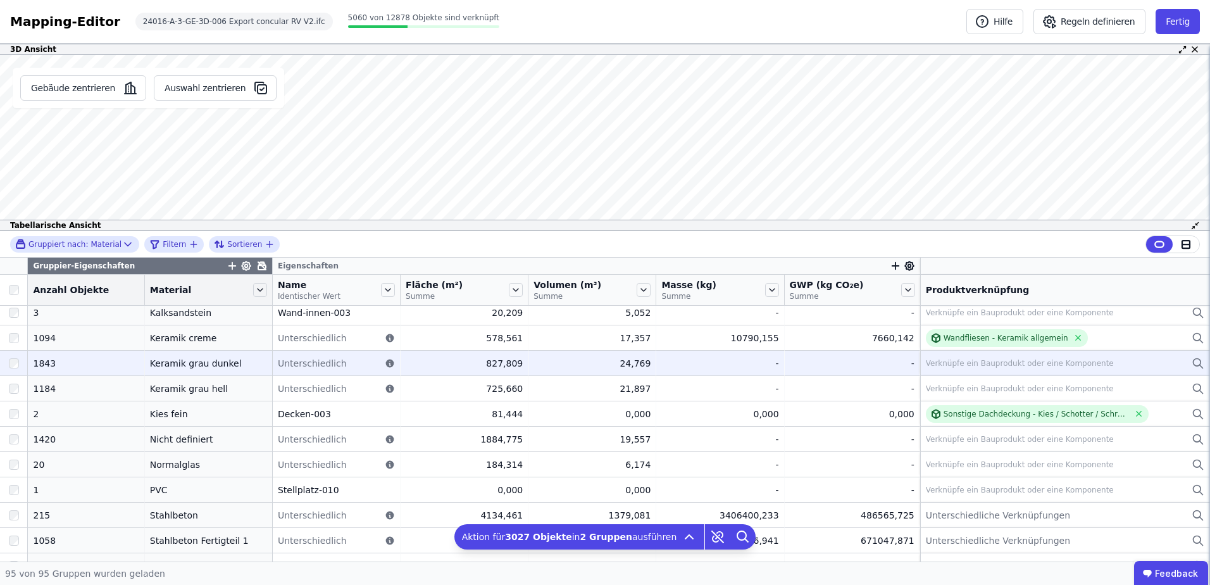
scroll to position [1643, 0]
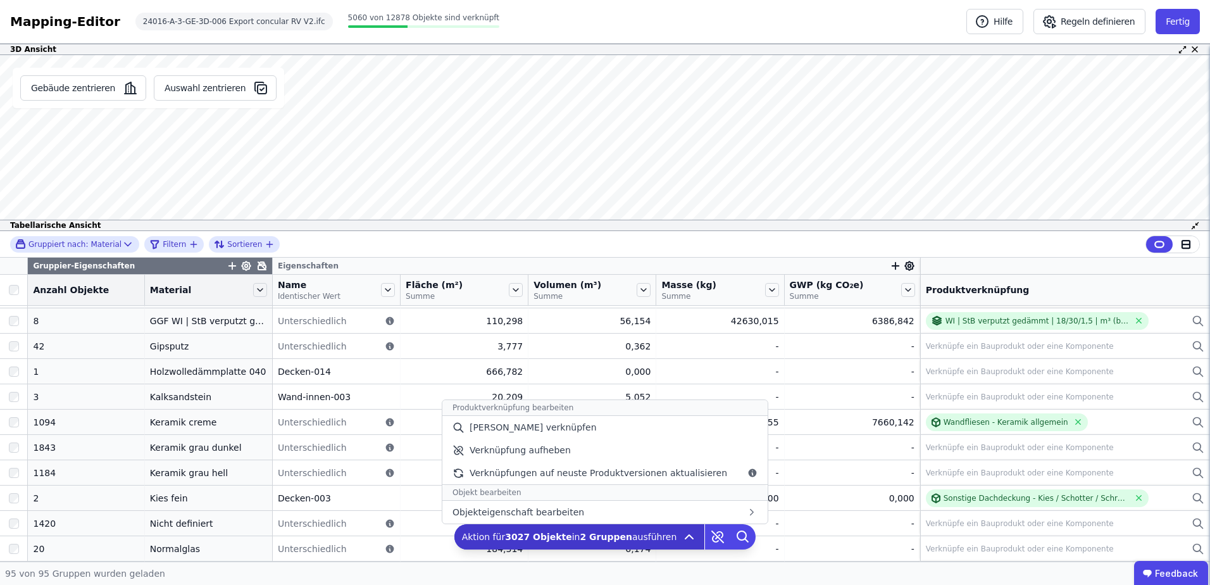
click at [685, 535] on icon at bounding box center [689, 537] width 8 height 4
click at [602, 434] on div "[PERSON_NAME] verknüpfen" at bounding box center [604, 427] width 325 height 23
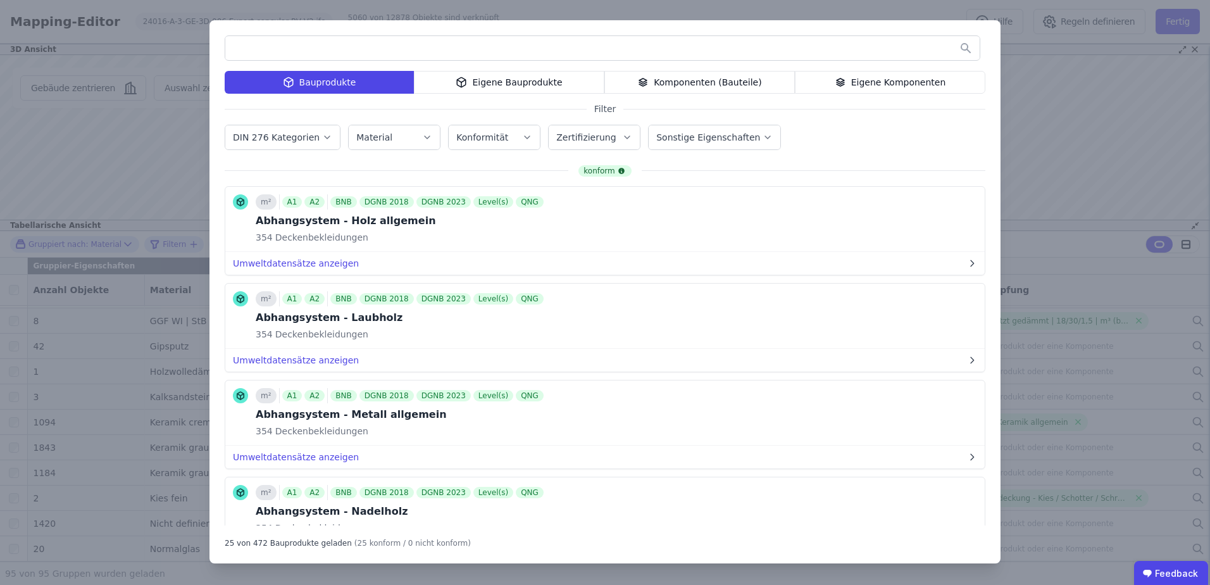
click at [574, 50] on input "text" at bounding box center [602, 48] width 754 height 23
type input "*"
click at [1103, 177] on div "Bauprodukte Eigene Bauprodukte Komponenten (Bauteile) Eigene Komponenten Filter…" at bounding box center [605, 292] width 1210 height 585
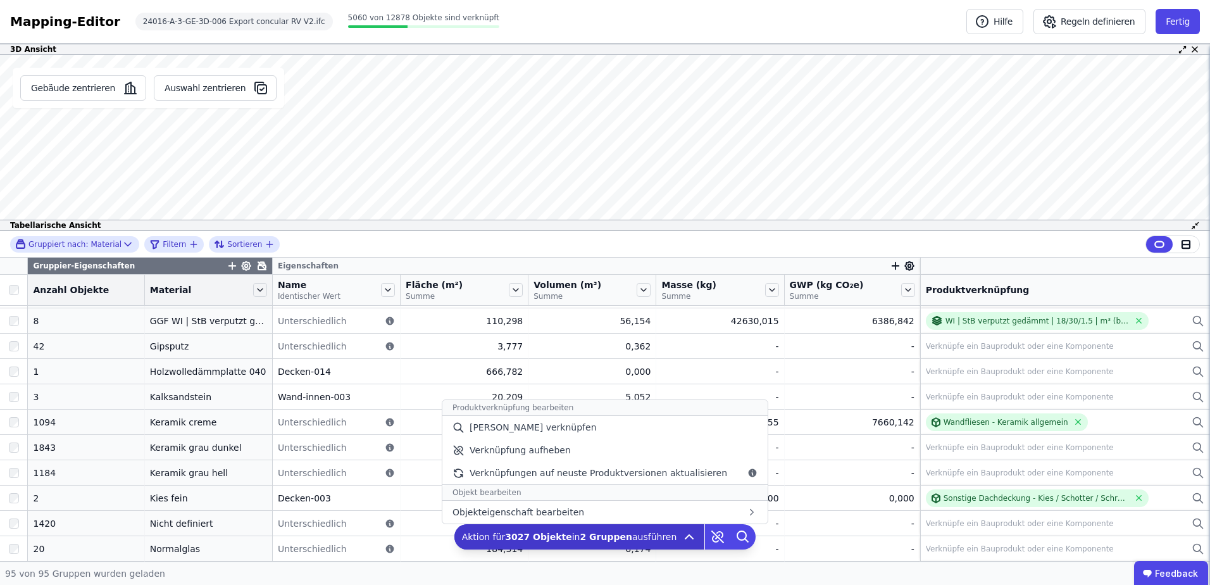
click at [633, 536] on span "Aktion für 3027 Objekte in 2 Gruppen ausführen" at bounding box center [569, 536] width 215 height 13
click at [572, 428] on div "[PERSON_NAME] verknüpfen" at bounding box center [604, 427] width 325 height 23
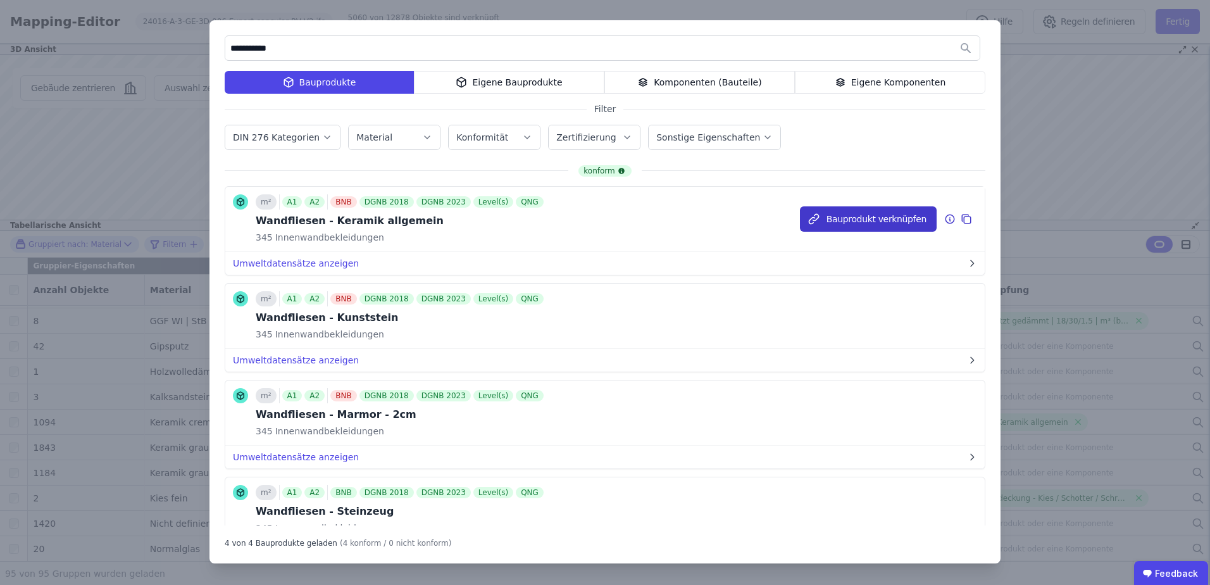
type input "**********"
click at [877, 216] on button "Bauprodukt verknüpfen" at bounding box center [868, 218] width 137 height 25
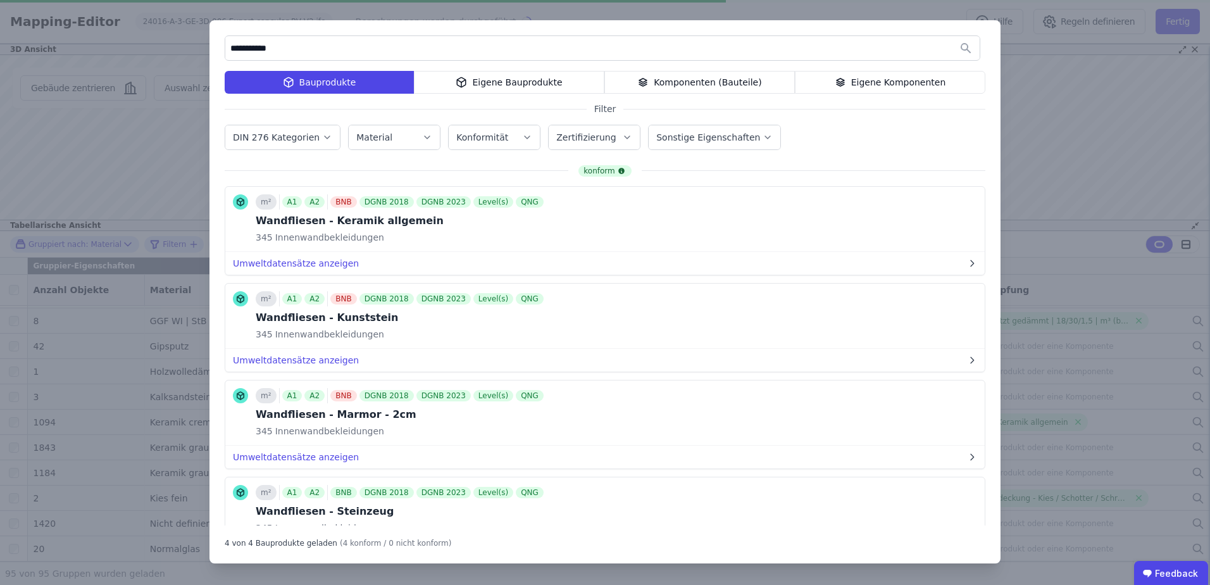
click at [1076, 110] on div "**********" at bounding box center [605, 292] width 1210 height 585
